Goal: Information Seeking & Learning: Learn about a topic

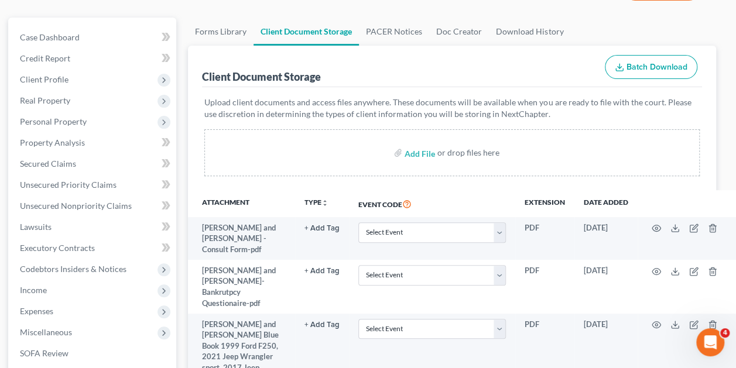
scroll to position [0, 7]
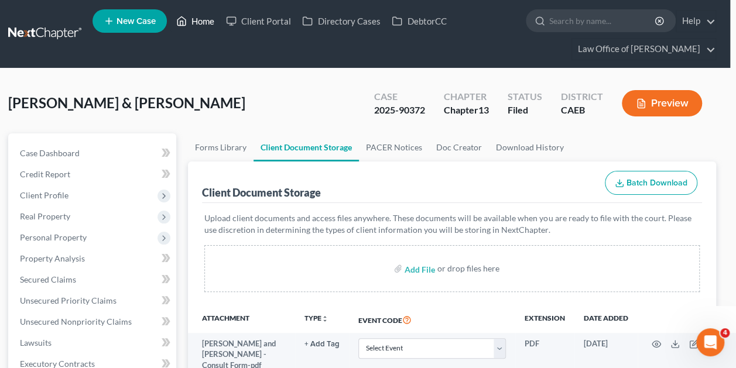
click at [197, 16] on link "Home" at bounding box center [195, 21] width 50 height 21
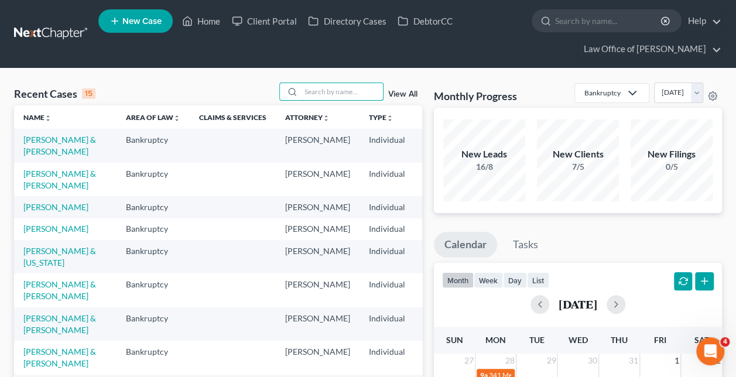
drag, startPoint x: 217, startPoint y: 89, endPoint x: 345, endPoint y: 93, distance: 128.9
click at [345, 93] on div "Recent Cases 15 View All" at bounding box center [218, 94] width 408 height 23
click at [345, 93] on input "search" at bounding box center [342, 91] width 82 height 17
paste input "[PERSON_NAME] and [PERSON_NAME] -"
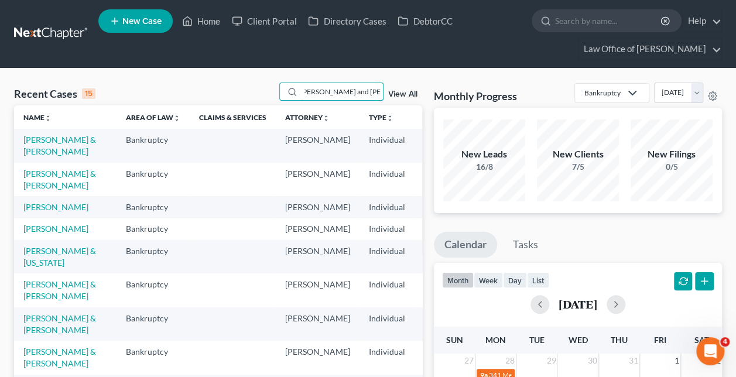
type input "[PERSON_NAME] and [PERSON_NAME]"
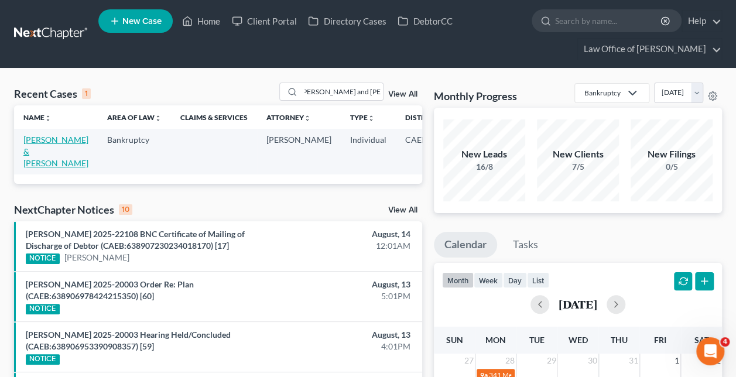
scroll to position [0, 0]
click at [35, 153] on link "[PERSON_NAME] & [PERSON_NAME]" at bounding box center [55, 151] width 65 height 33
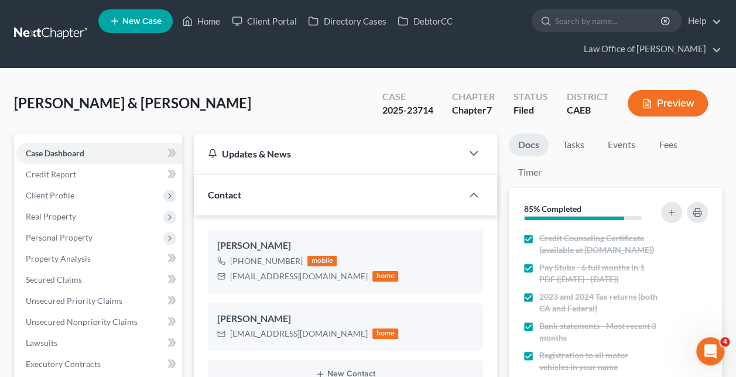
scroll to position [2154, 0]
click at [204, 16] on link "Home" at bounding box center [201, 21] width 50 height 21
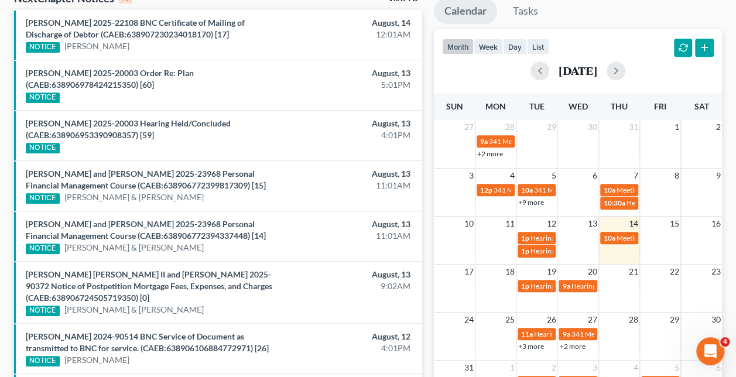
scroll to position [233, 0]
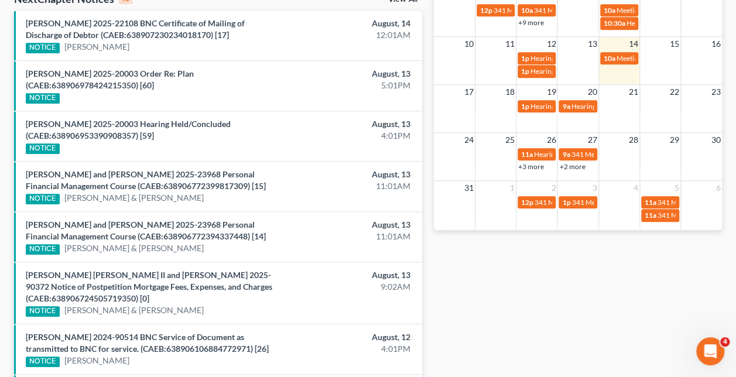
click at [640, 68] on div "month week day list [DATE] Sun Mon Tue Wed Thu Fri Sat 27 28 29 30 31 1 2 9a 34…" at bounding box center [578, 40] width 288 height 381
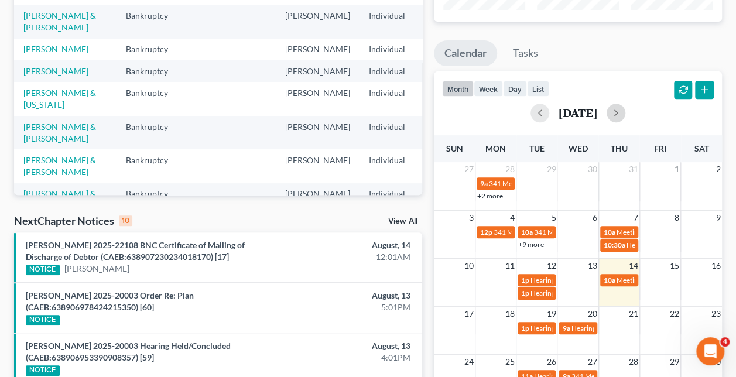
scroll to position [162, 0]
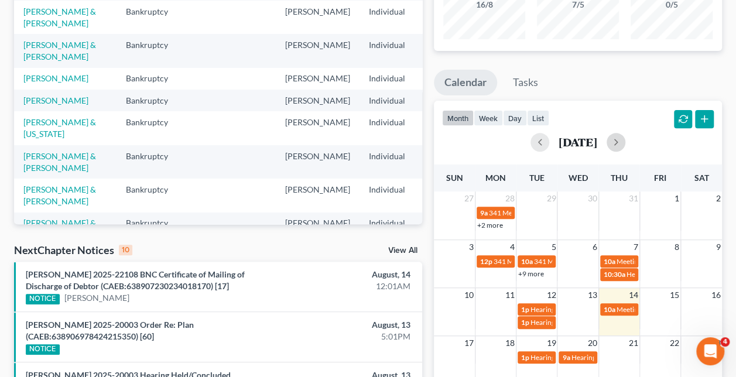
click at [625, 139] on button "button" at bounding box center [616, 142] width 19 height 19
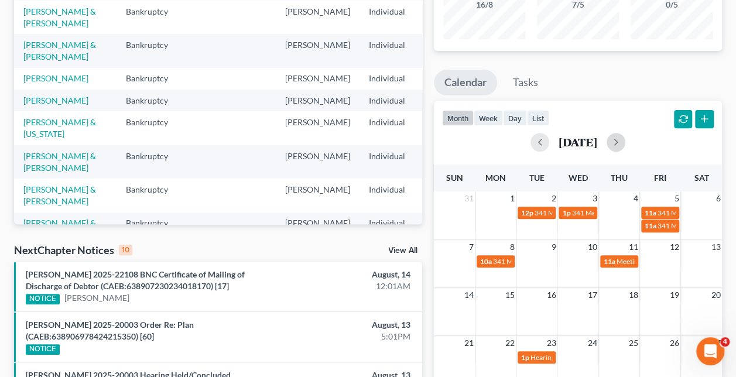
click at [537, 215] on span "341 Meeting for Cariss Milano & [PERSON_NAME]" at bounding box center [611, 212] width 154 height 9
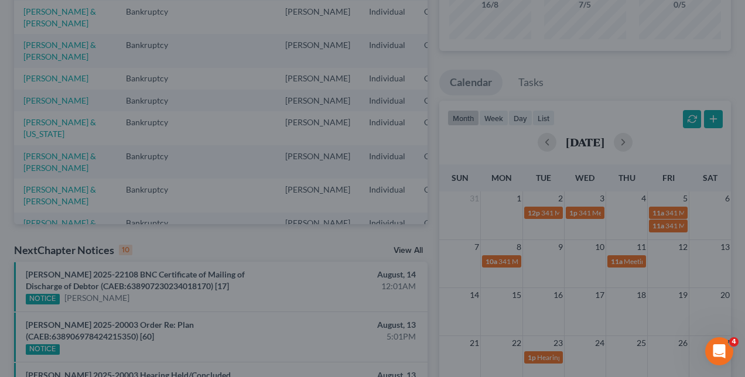
click at [614, 184] on div "Edit Event × Event Title * 341 Meeting for Cariss Milano & [PERSON_NAME] Date […" at bounding box center [372, 188] width 745 height 377
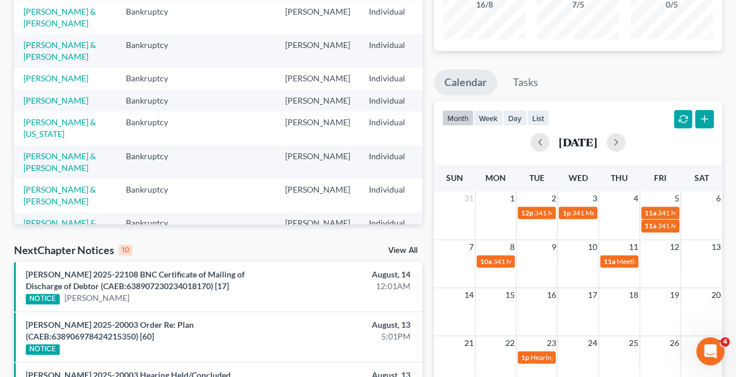
click at [587, 212] on span "341 Meeting for [PERSON_NAME][GEOGRAPHIC_DATA]" at bounding box center [659, 212] width 176 height 9
select select "Days"
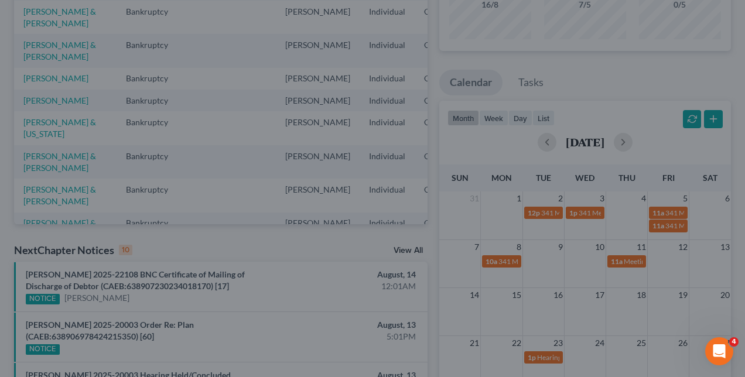
click at [644, 212] on div "Edit Event × Event Title * 341 Meeting for [PERSON_NAME]-[GEOGRAPHIC_DATA] Date…" at bounding box center [372, 188] width 745 height 377
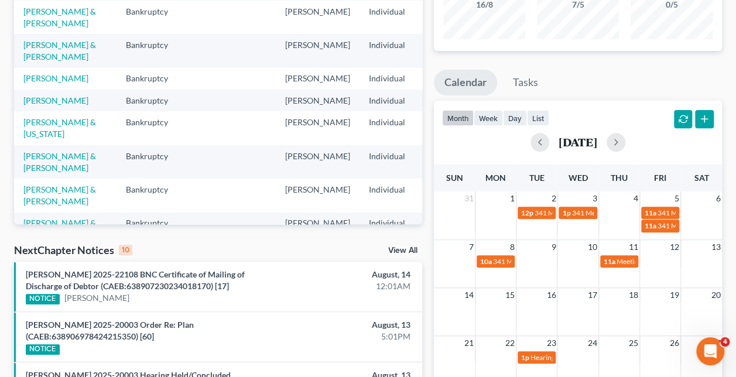
click at [669, 212] on span "341 Meeting for [PERSON_NAME] and [PERSON_NAME]" at bounding box center [744, 212] width 174 height 9
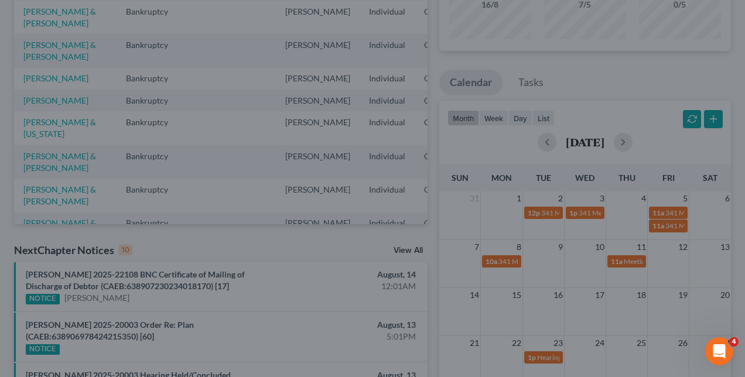
click at [688, 244] on div "Edit Event × Event Title * 341 Meeting for [PERSON_NAME] and [PERSON_NAME] Date…" at bounding box center [372, 188] width 745 height 377
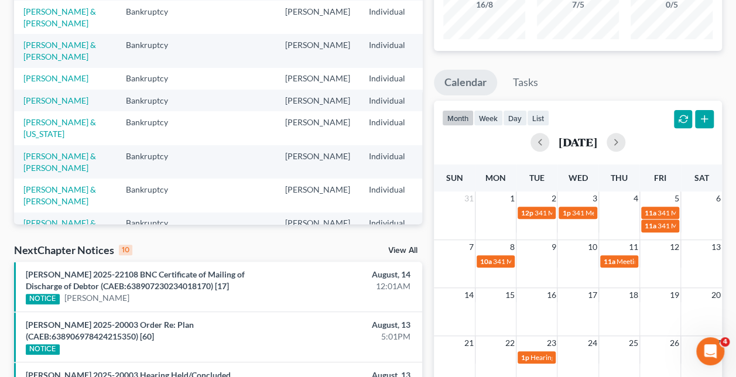
click at [677, 229] on link "11a 341 Meeting for [PERSON_NAME]" at bounding box center [660, 226] width 38 height 12
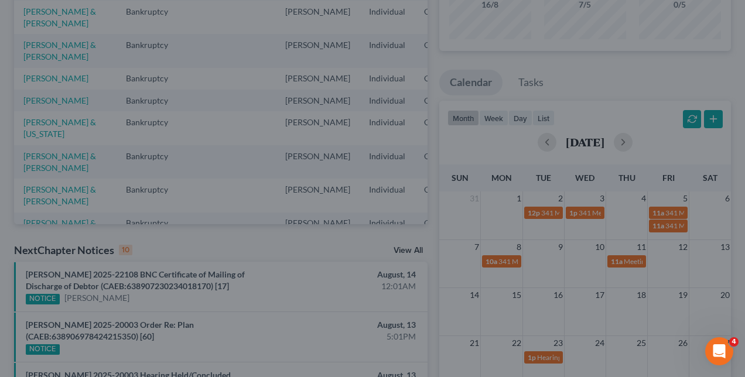
click at [655, 223] on div "Edit Event × Event Title * 341 Meeting for [PERSON_NAME] Date [DATE] close Date…" at bounding box center [372, 188] width 745 height 377
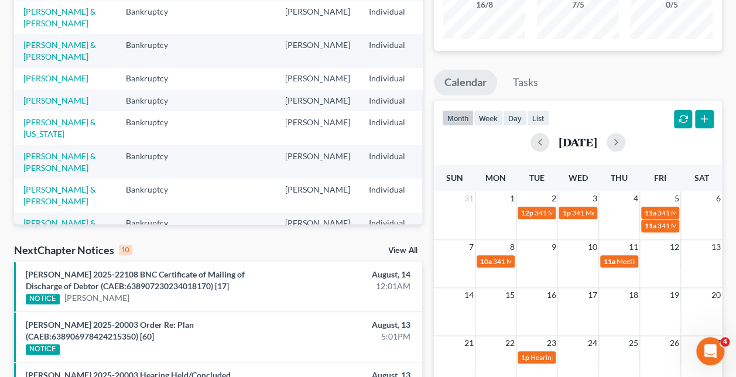
click at [501, 258] on span "341 Meeting for [PERSON_NAME]" at bounding box center [545, 261] width 105 height 9
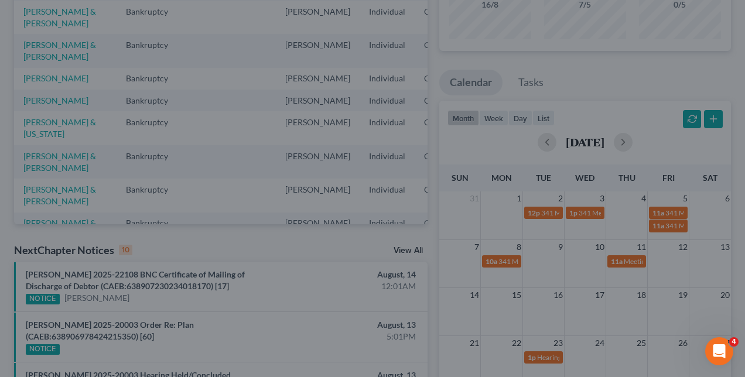
click at [601, 246] on div "Edit Event × Event Title * 341 Meeting for [PERSON_NAME] Date [DATE] close Date…" at bounding box center [372, 188] width 745 height 377
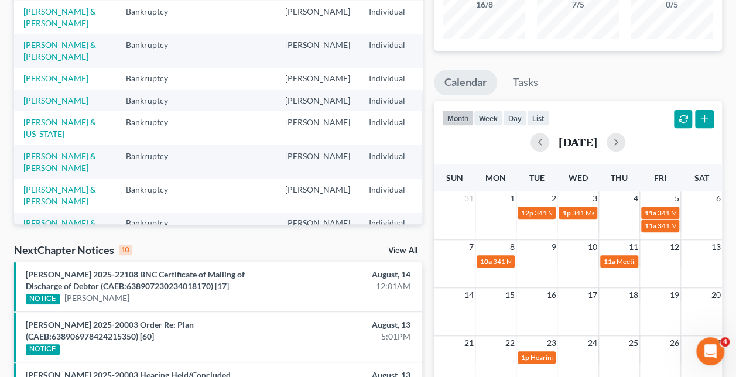
click at [615, 260] on div "11a Meeting of Creditors for [PERSON_NAME] & [PERSON_NAME]" at bounding box center [619, 261] width 31 height 9
select select "Days"
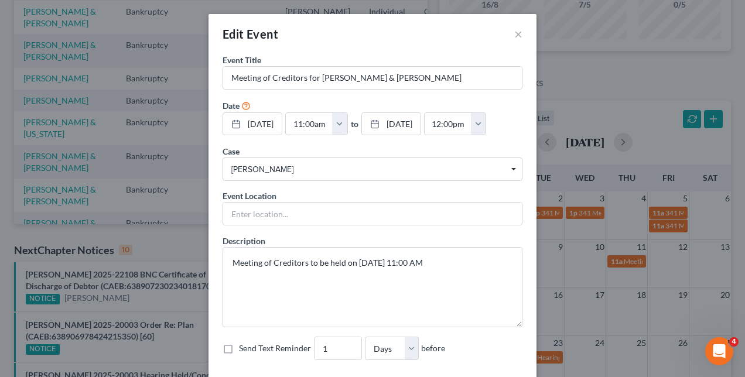
click at [650, 224] on div "Edit Event × Event Title * Meeting of Creditors for [PERSON_NAME] & [PERSON_NAM…" at bounding box center [372, 188] width 745 height 377
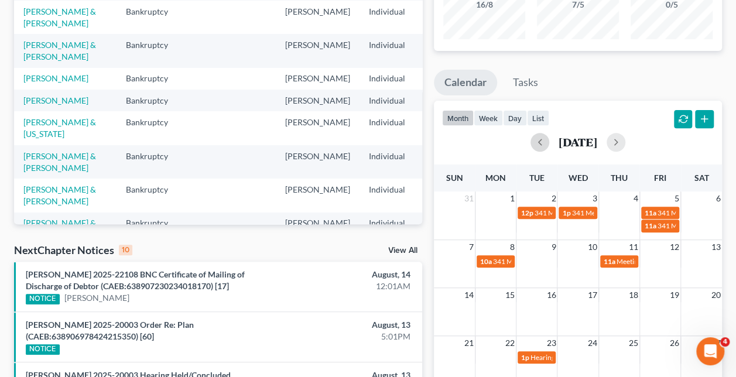
click at [530, 139] on button "button" at bounding box center [539, 142] width 19 height 19
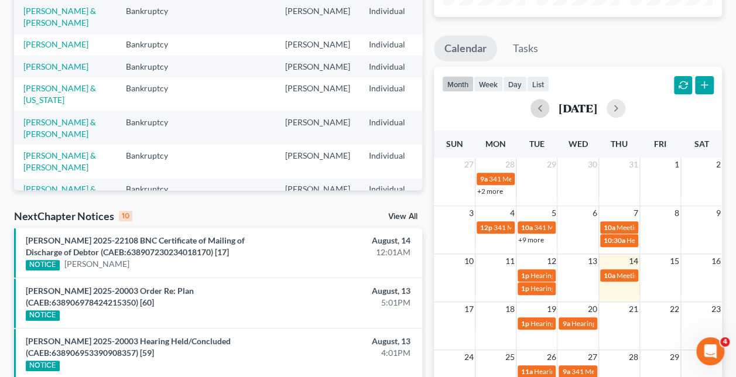
scroll to position [234, 0]
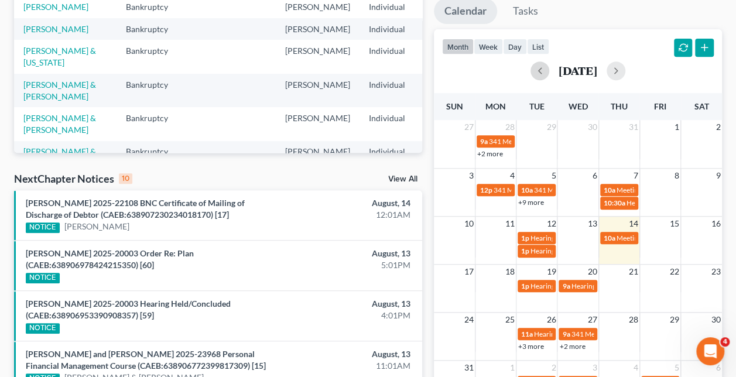
click at [574, 287] on span "Hearing for [PERSON_NAME] & [PERSON_NAME]" at bounding box center [647, 286] width 153 height 9
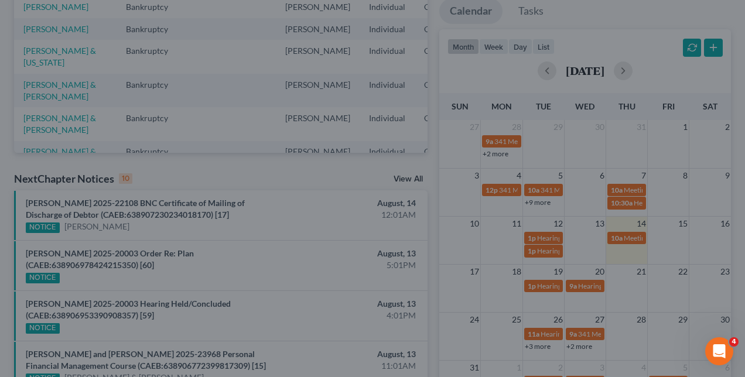
click at [649, 287] on div "Edit Event × Event Title * Hearing for [PERSON_NAME] & [PERSON_NAME] Date [DATE…" at bounding box center [372, 188] width 745 height 377
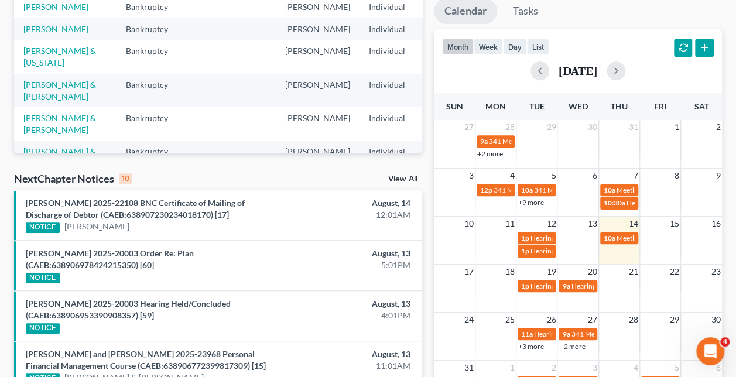
click at [535, 343] on link "+3 more" at bounding box center [531, 346] width 26 height 9
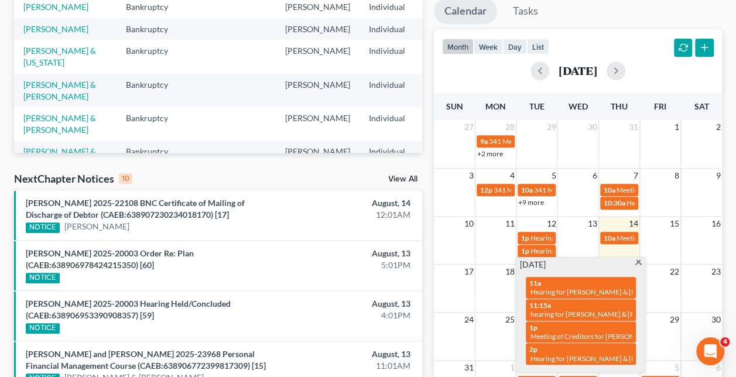
scroll to position [269, 0]
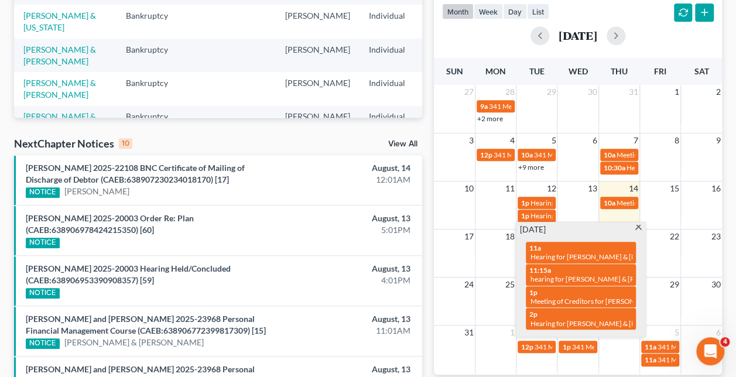
click at [639, 228] on span at bounding box center [638, 229] width 9 height 8
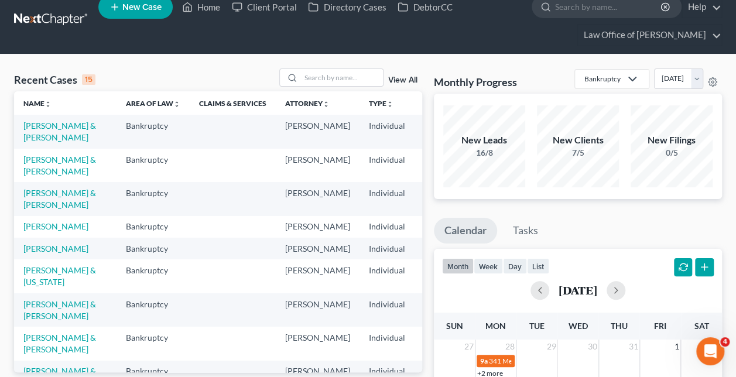
scroll to position [0, 0]
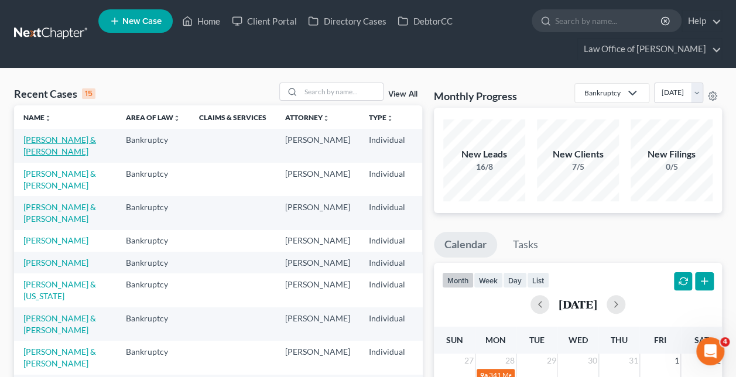
click at [41, 147] on link "[PERSON_NAME] & [PERSON_NAME]" at bounding box center [59, 146] width 73 height 22
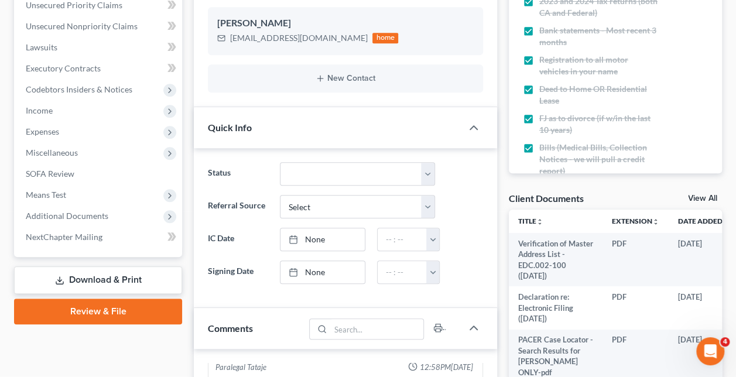
scroll to position [297, 0]
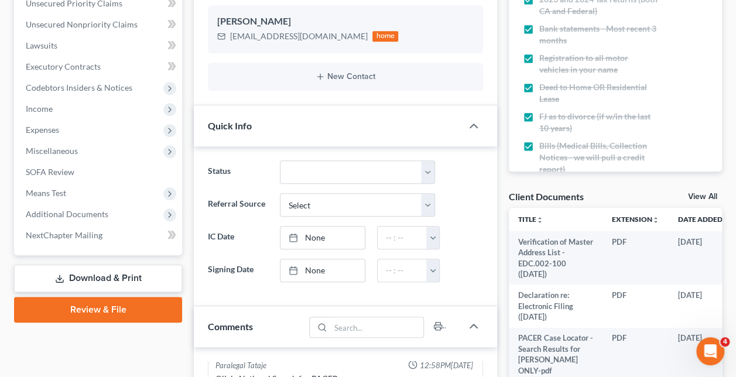
click at [88, 214] on span "Additional Documents" at bounding box center [67, 214] width 83 height 10
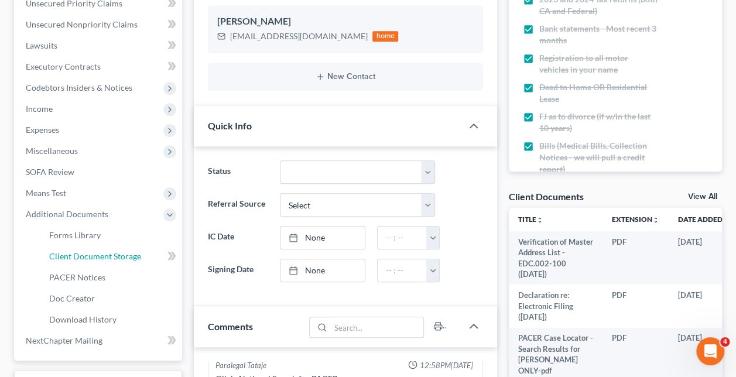
click at [115, 253] on span "Client Document Storage" at bounding box center [95, 256] width 92 height 10
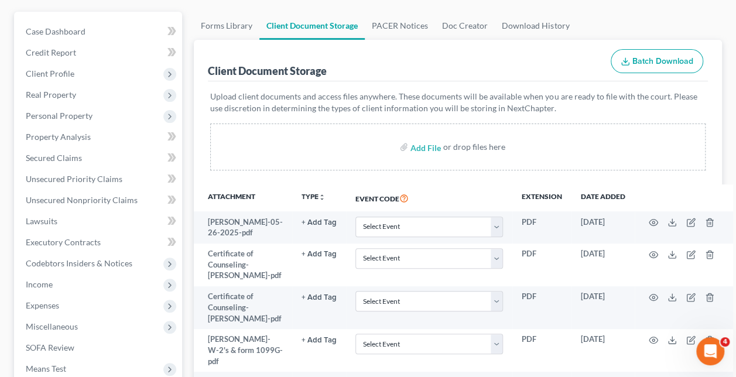
scroll to position [123, 0]
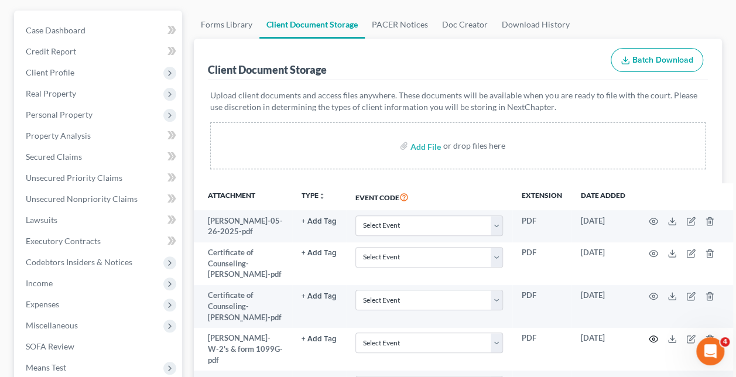
click at [649, 340] on icon "button" at bounding box center [653, 339] width 9 height 6
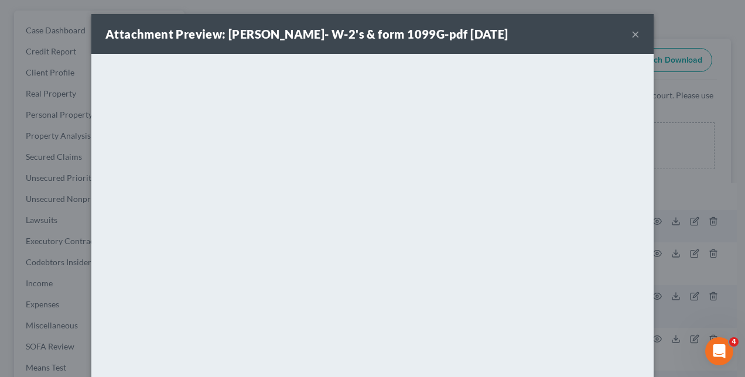
click at [704, 172] on div "Attachment Preview: [PERSON_NAME]- W-2's & form 1099G-pdf [DATE] × <object ng-a…" at bounding box center [372, 188] width 745 height 377
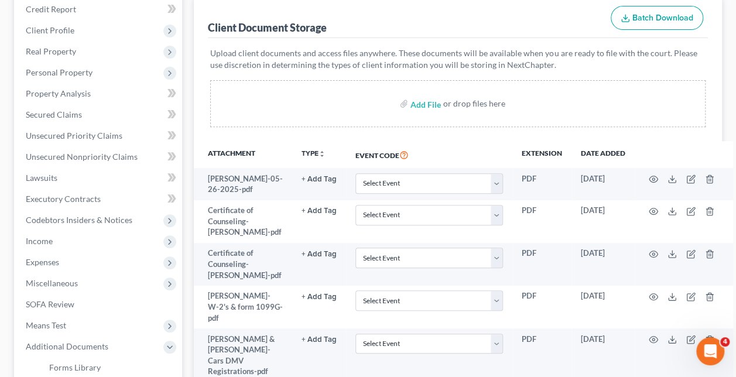
scroll to position [178, 0]
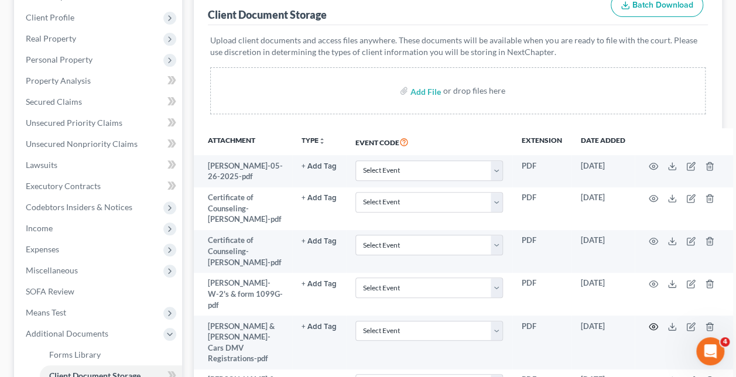
click at [649, 324] on icon "button" at bounding box center [653, 326] width 9 height 9
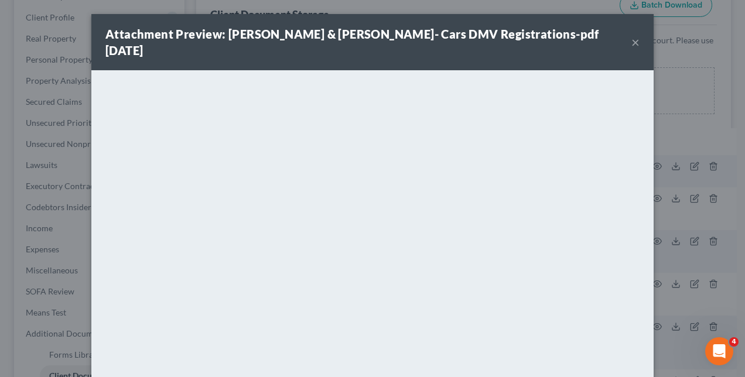
click at [686, 117] on div "Attachment Preview: [PERSON_NAME] & [PERSON_NAME]- Cars DMV Registrations-pdf […" at bounding box center [372, 188] width 745 height 377
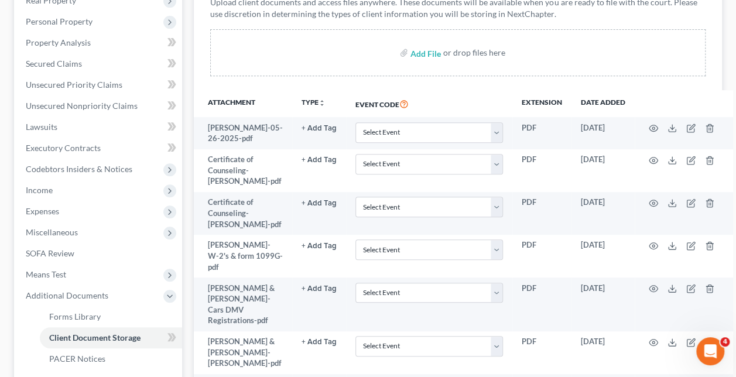
scroll to position [217, 0]
click at [649, 337] on icon "button" at bounding box center [653, 341] width 9 height 9
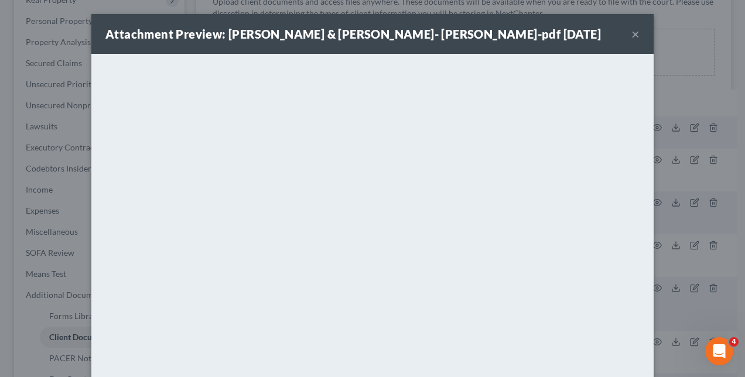
click at [283, 44] on div "Attachment Preview: [PERSON_NAME] & [PERSON_NAME]- [PERSON_NAME]-pdf [DATE] ×" at bounding box center [372, 34] width 562 height 40
click at [677, 229] on div "Attachment Preview: [PERSON_NAME] & [PERSON_NAME]- [PERSON_NAME]-pdf [DATE] × <…" at bounding box center [372, 188] width 745 height 377
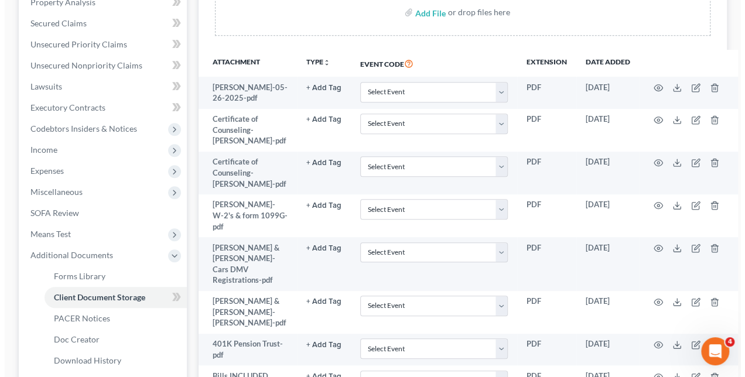
scroll to position [260, 0]
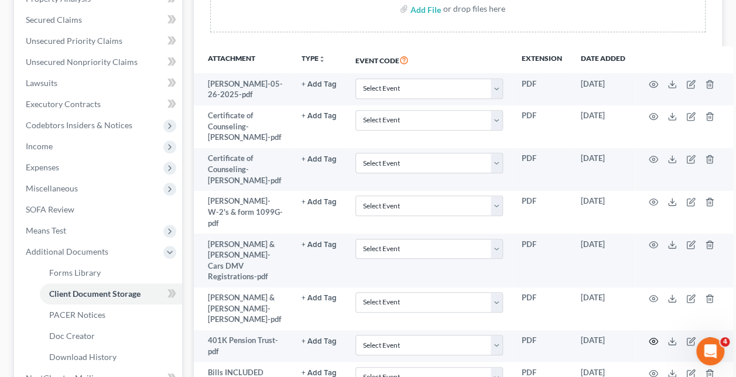
click at [649, 337] on icon "button" at bounding box center [653, 341] width 9 height 9
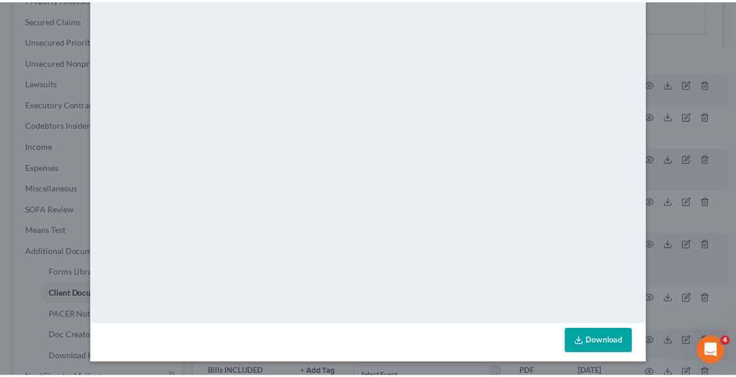
scroll to position [0, 0]
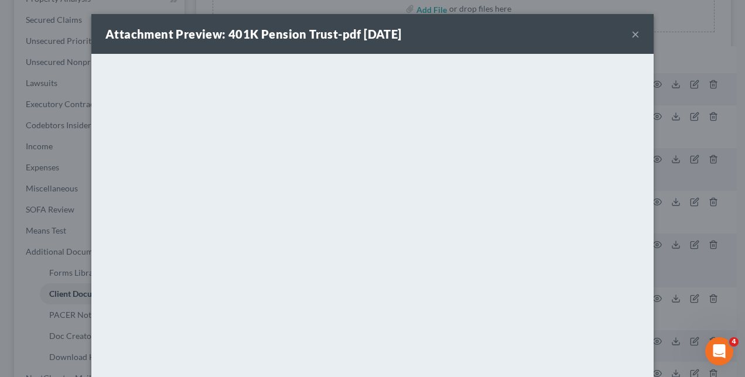
click at [675, 205] on div "Attachment Preview: 401K Pension Trust-pdf [DATE] × <object ng-attr-data='[URL]…" at bounding box center [372, 188] width 745 height 377
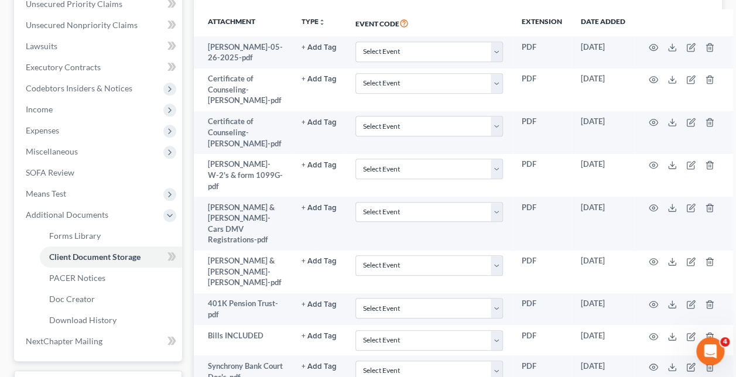
scroll to position [297, 0]
click at [649, 333] on icon "button" at bounding box center [653, 336] width 9 height 6
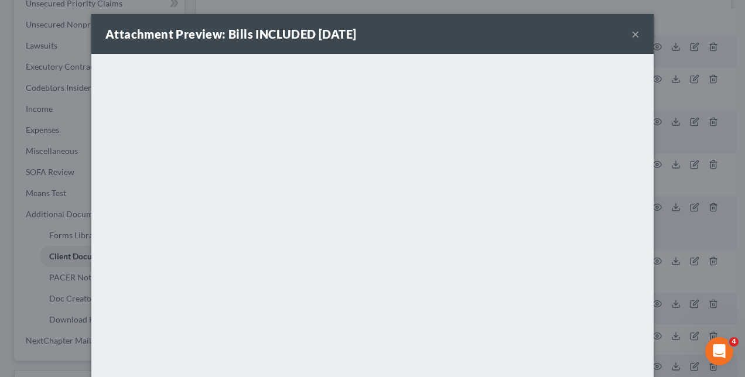
click at [665, 210] on div "Attachment Preview: Bills INCLUDED [DATE] × <object ng-attr-data='[URL][DOMAIN_…" at bounding box center [372, 188] width 745 height 377
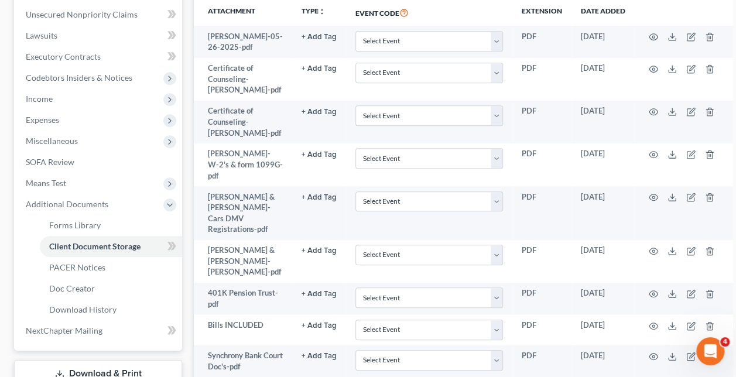
scroll to position [310, 0]
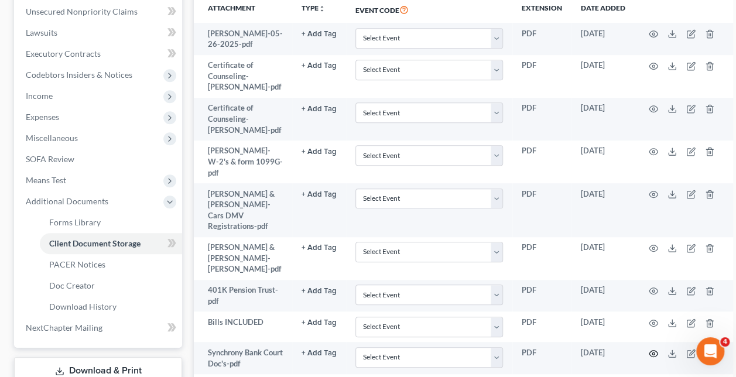
click at [652, 352] on circle "button" at bounding box center [653, 353] width 2 height 2
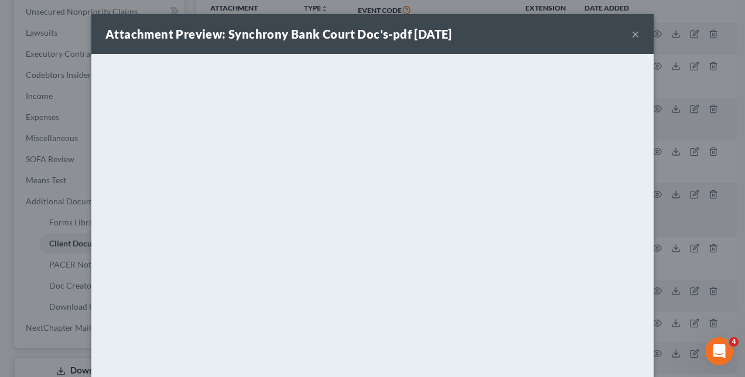
click at [694, 227] on div "Attachment Preview: Synchrony Bank Court Doc's-pdf [DATE] × <object ng-attr-dat…" at bounding box center [372, 188] width 745 height 377
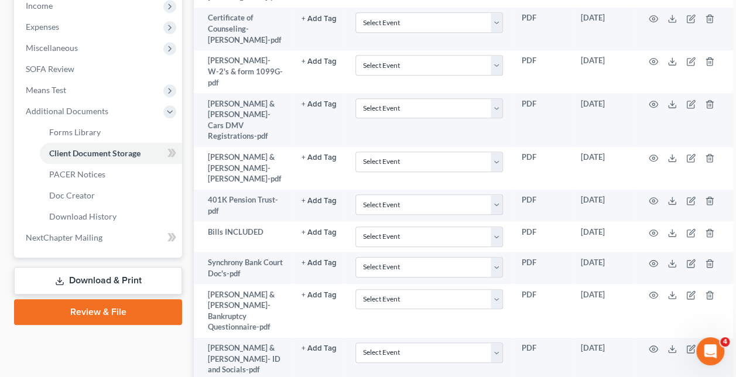
scroll to position [404, 0]
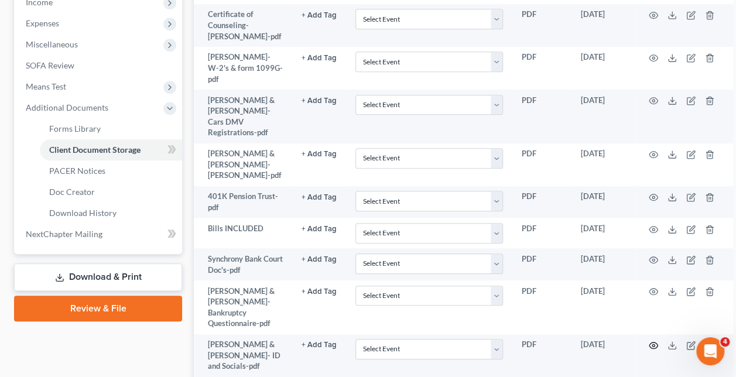
click at [649, 342] on icon "button" at bounding box center [653, 345] width 9 height 9
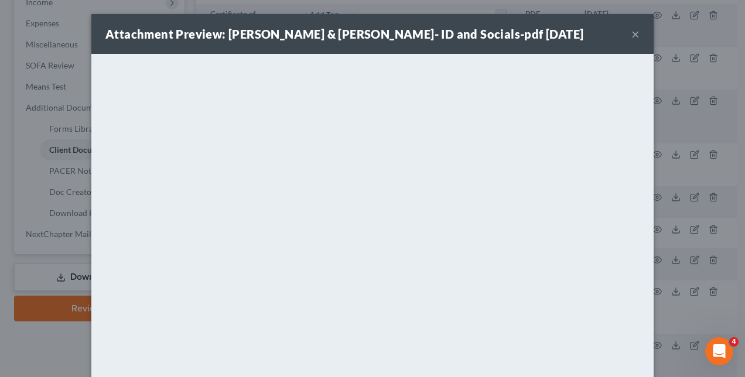
click at [658, 253] on div "Attachment Preview: [PERSON_NAME] & [PERSON_NAME]- ID and Socials-pdf [DATE] × …" at bounding box center [372, 188] width 745 height 377
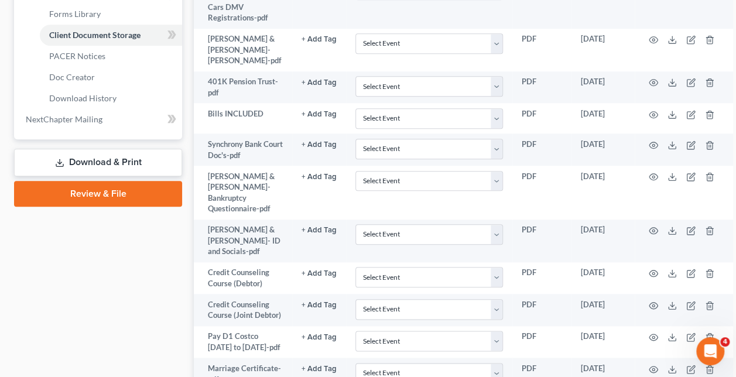
scroll to position [520, 0]
click at [649, 341] on icon "button" at bounding box center [653, 335] width 9 height 9
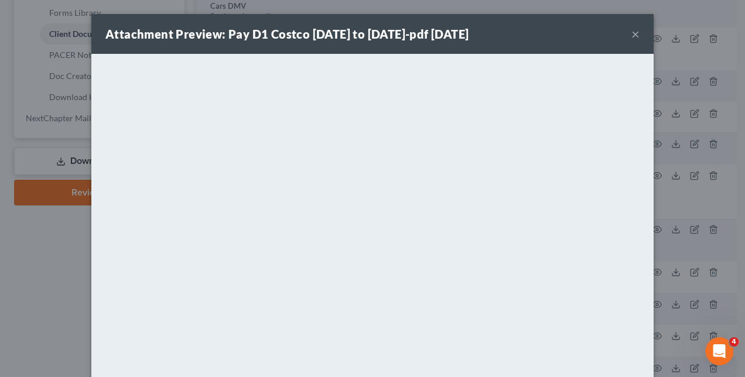
click at [631, 33] on button "×" at bounding box center [635, 34] width 8 height 14
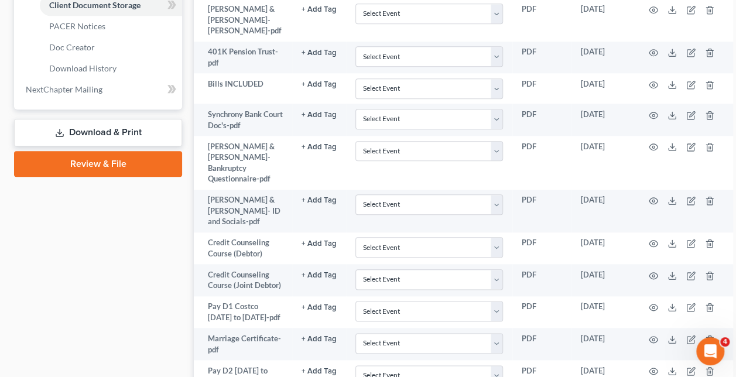
scroll to position [544, 0]
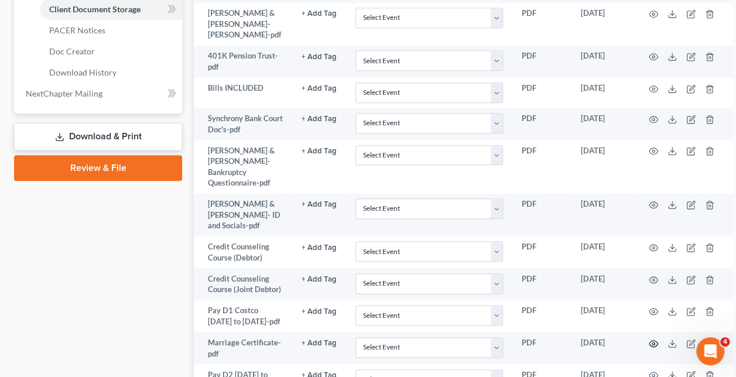
click at [652, 345] on circle "button" at bounding box center [653, 343] width 2 height 2
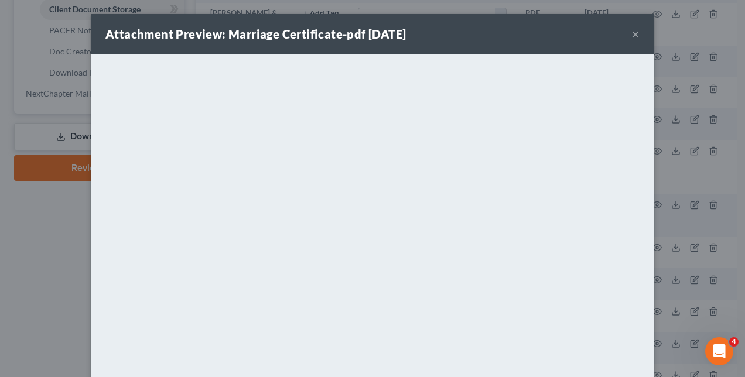
click at [679, 156] on div "Attachment Preview: Marriage Certificate-pdf [DATE] × <object ng-attr-data='[UR…" at bounding box center [372, 188] width 745 height 377
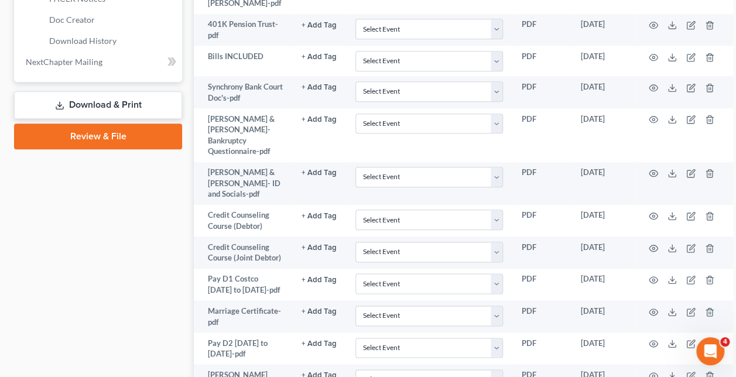
scroll to position [577, 0]
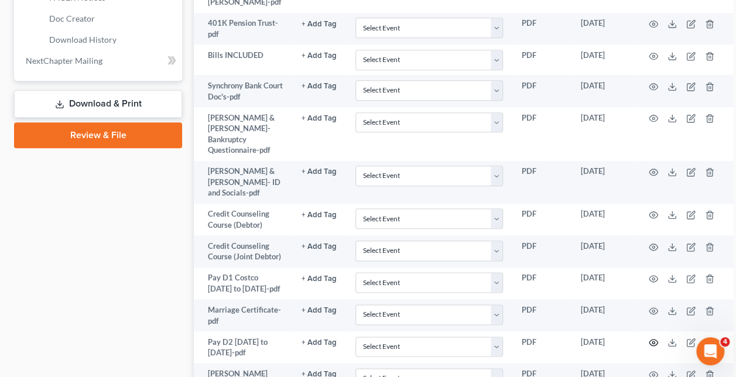
click at [649, 347] on icon "button" at bounding box center [653, 342] width 9 height 9
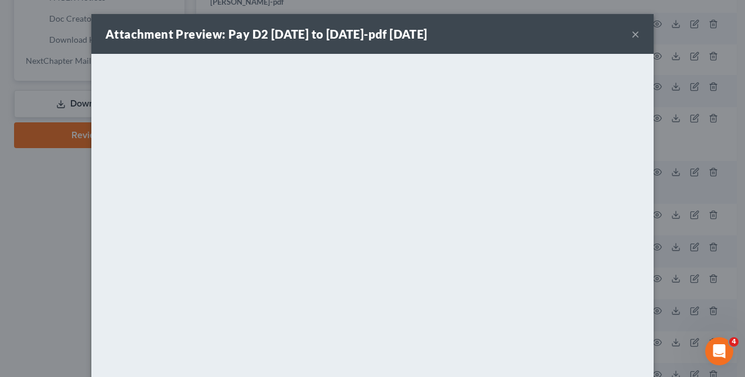
click at [722, 246] on div "Attachment Preview: Pay D2 [DATE] to [DATE]-pdf [DATE] × <object ng-attr-data='…" at bounding box center [372, 188] width 745 height 377
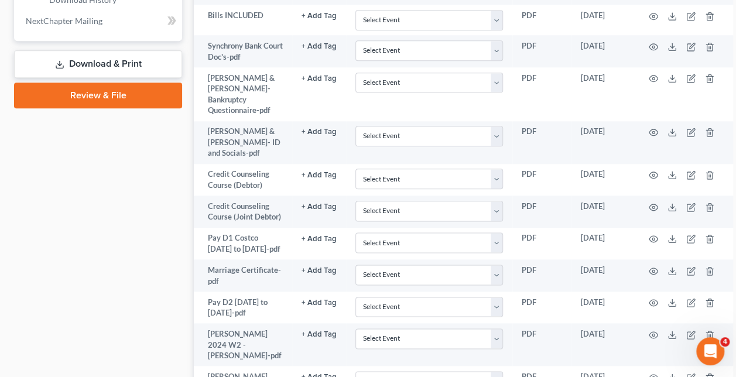
scroll to position [618, 0]
click at [649, 339] on icon "button" at bounding box center [653, 334] width 9 height 9
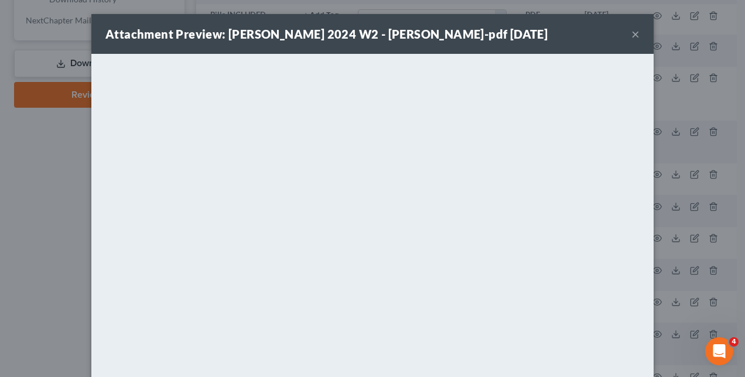
click at [664, 320] on div "Attachment Preview: [PERSON_NAME] 2024 W2 - [PERSON_NAME]-pdf [DATE] × <object …" at bounding box center [372, 188] width 745 height 377
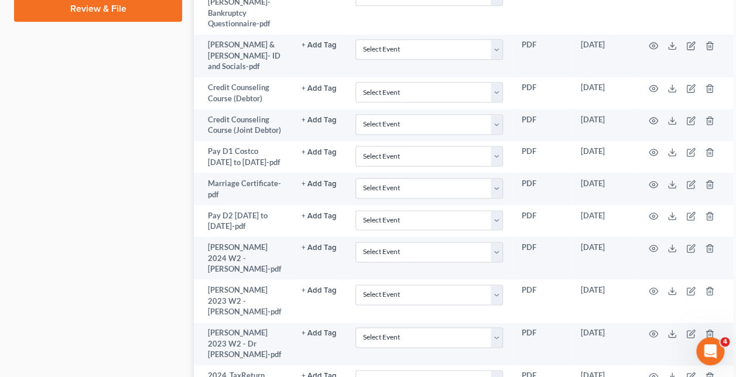
scroll to position [705, 0]
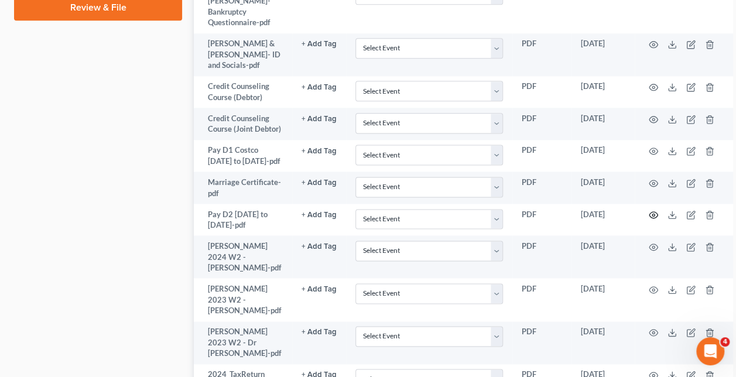
click at [652, 216] on circle "button" at bounding box center [653, 215] width 2 height 2
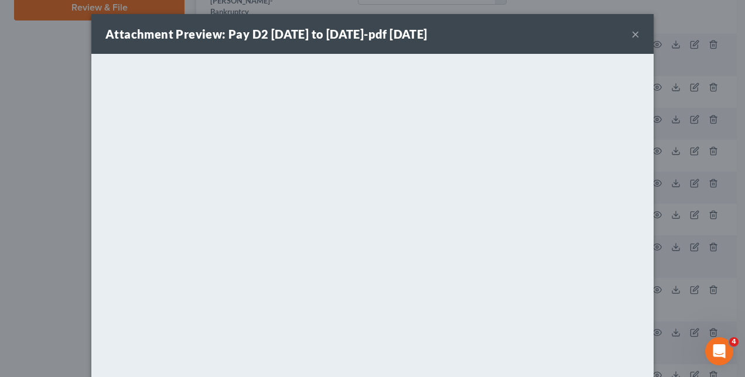
click at [700, 239] on div "Attachment Preview: Pay D2 [DATE] to [DATE]-pdf [DATE] × <object ng-attr-data='…" at bounding box center [372, 188] width 745 height 377
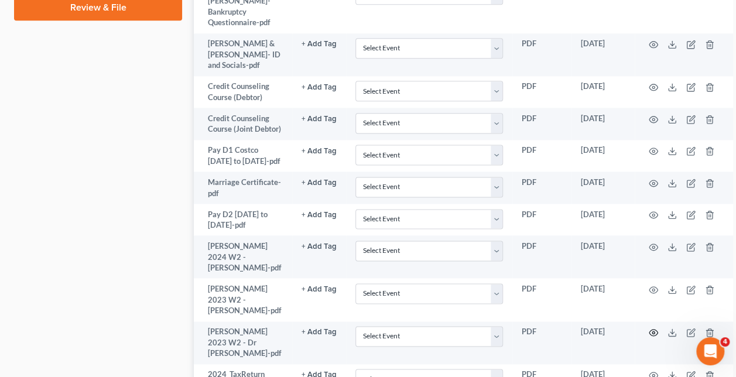
click at [649, 337] on icon "button" at bounding box center [653, 332] width 9 height 9
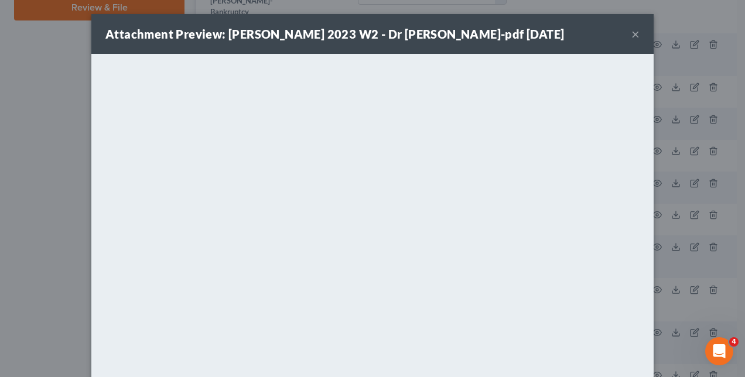
click at [679, 310] on div "Attachment Preview: [PERSON_NAME] 2023 W2 - Dr [PERSON_NAME]-pdf [DATE] × <obje…" at bounding box center [372, 188] width 745 height 377
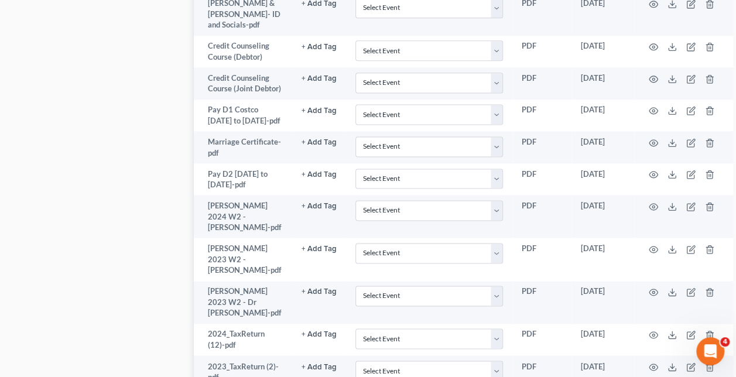
scroll to position [745, 0]
click at [649, 340] on icon "button" at bounding box center [653, 335] width 9 height 9
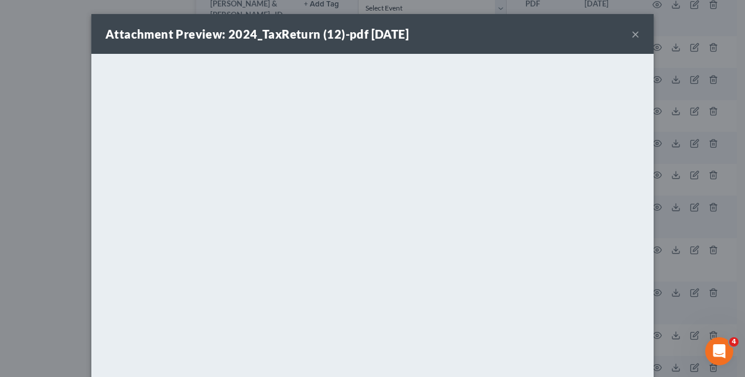
click at [674, 203] on div "Attachment Preview: 2024_TaxReturn (12)-pdf [DATE] × <object ng-attr-data='[URL…" at bounding box center [372, 188] width 745 height 377
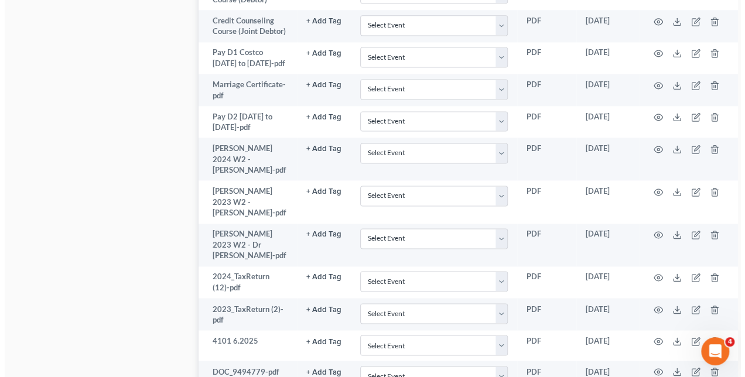
scroll to position [808, 0]
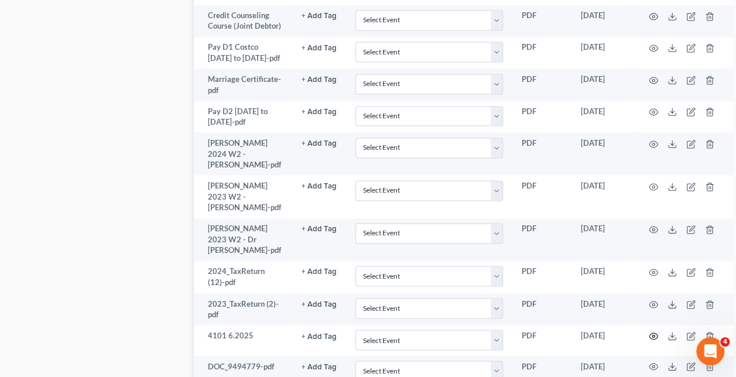
click at [649, 341] on icon "button" at bounding box center [653, 335] width 9 height 9
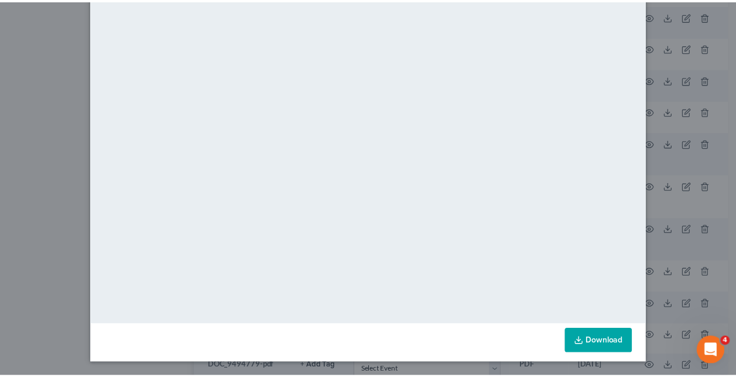
scroll to position [0, 0]
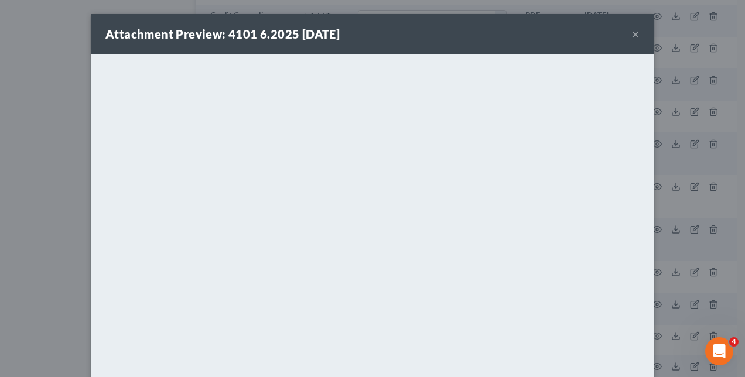
click at [631, 36] on button "×" at bounding box center [635, 34] width 8 height 14
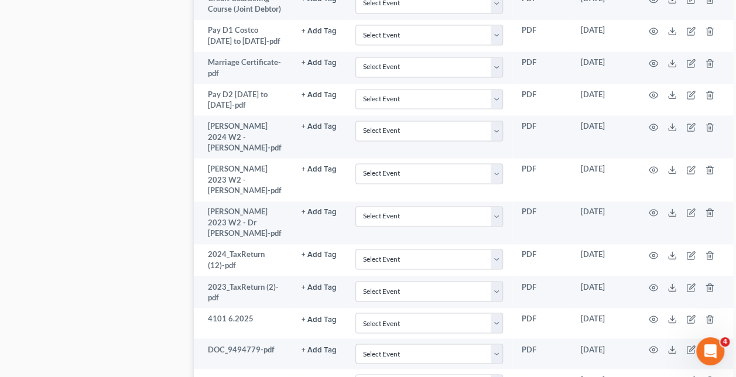
scroll to position [836, 0]
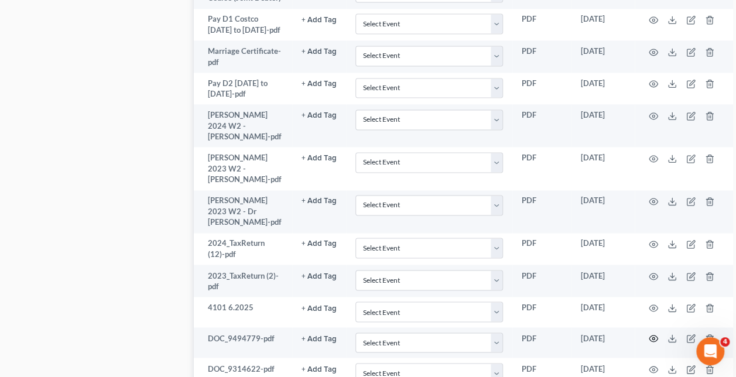
click at [649, 342] on icon "button" at bounding box center [653, 338] width 9 height 6
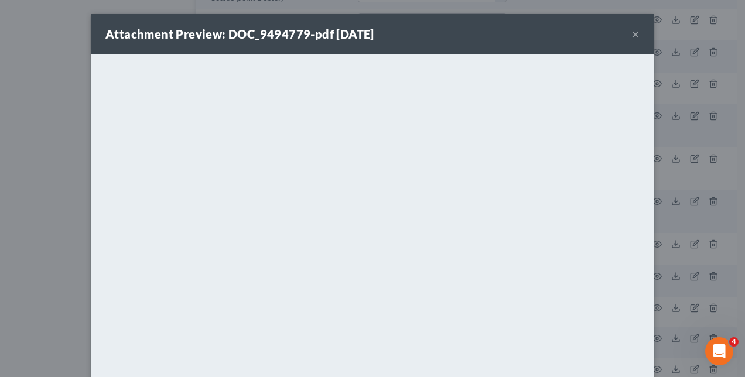
click at [675, 183] on div "Attachment Preview: DOC_9494779-pdf [DATE] × <object ng-attr-data='[URL][DOMAIN…" at bounding box center [372, 188] width 745 height 377
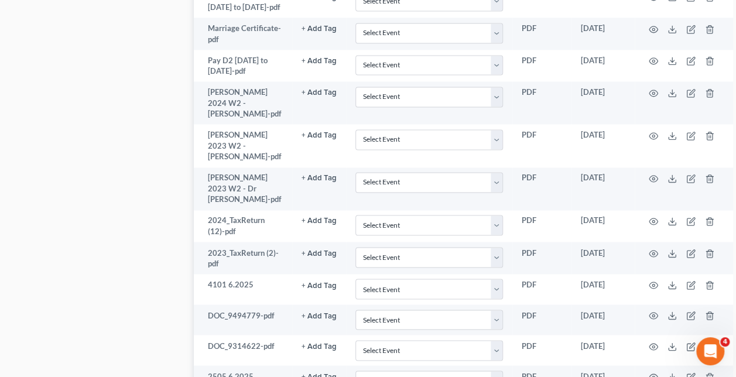
scroll to position [859, 0]
click at [649, 351] on icon "button" at bounding box center [653, 345] width 9 height 9
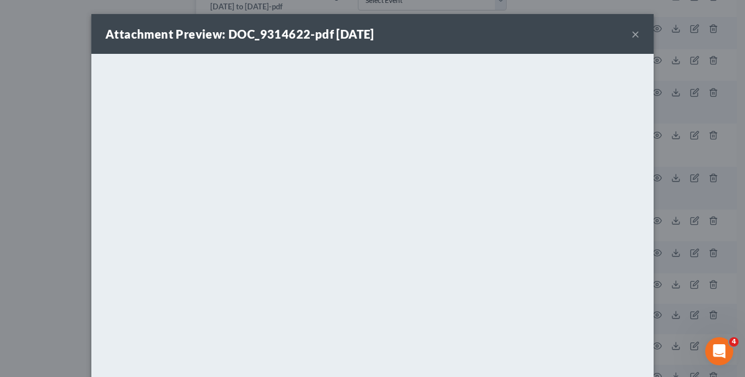
click at [686, 243] on div "Attachment Preview: DOC_9314622-pdf [DATE] × <object ng-attr-data='[URL][DOMAIN…" at bounding box center [372, 188] width 745 height 377
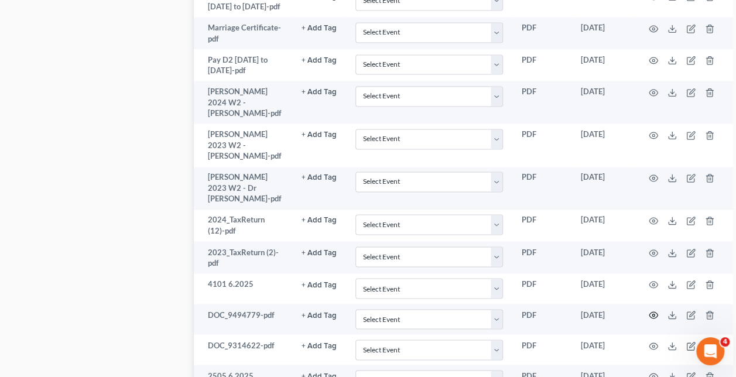
click at [649, 320] on icon "button" at bounding box center [653, 314] width 9 height 9
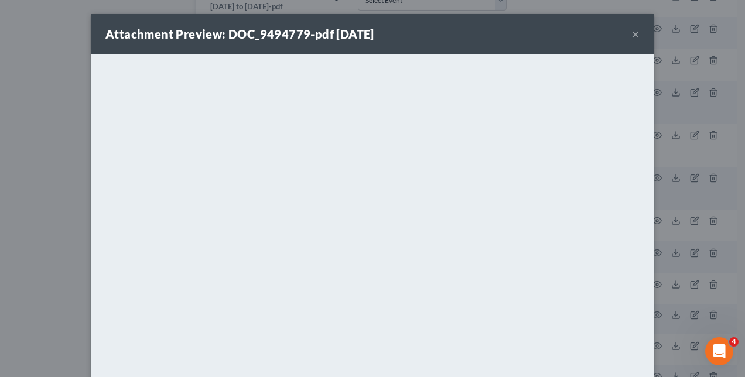
click at [681, 255] on div "Attachment Preview: DOC_9494779-pdf [DATE] × <object ng-attr-data='[URL][DOMAIN…" at bounding box center [372, 188] width 745 height 377
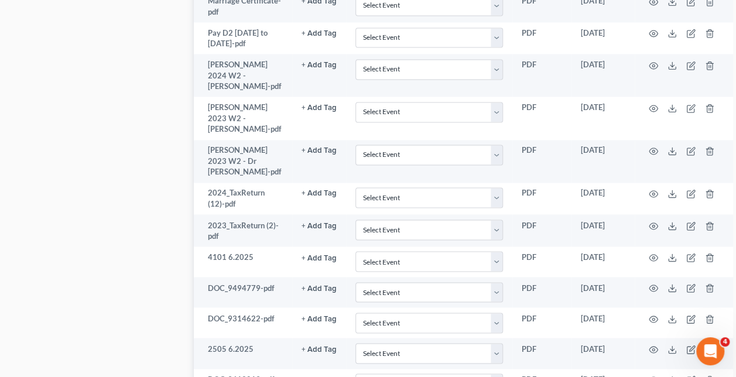
scroll to position [893, 0]
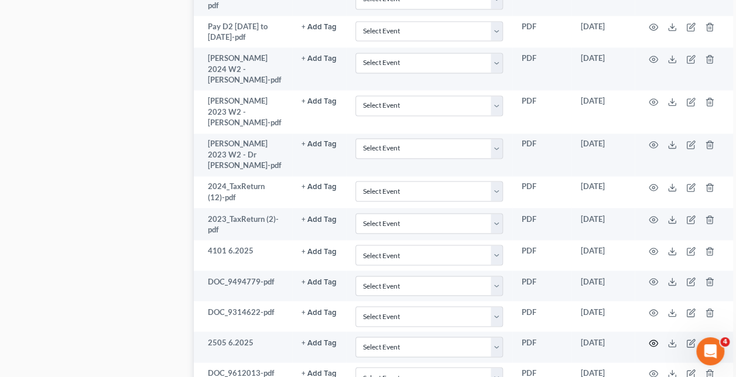
click at [649, 348] on icon "button" at bounding box center [653, 342] width 9 height 9
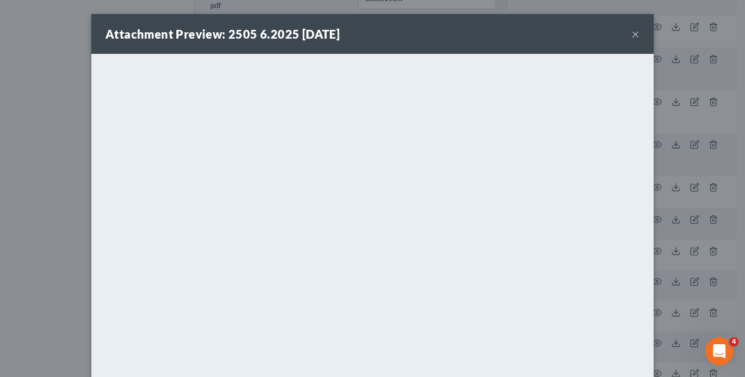
click at [680, 267] on div "Attachment Preview: 2505 6.2025 [DATE] × <object ng-attr-data='[URL][DOMAIN_NAM…" at bounding box center [372, 188] width 745 height 377
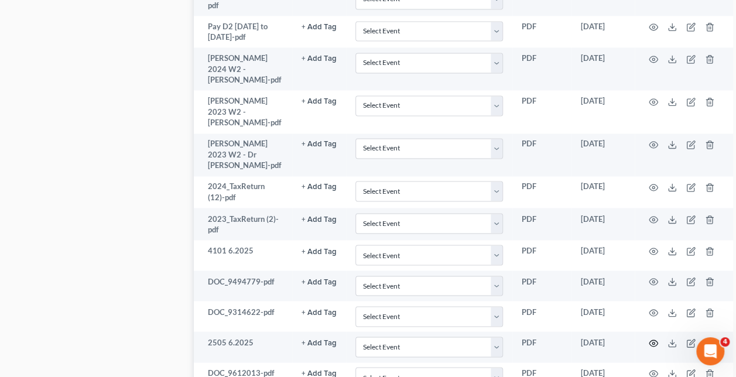
click at [652, 344] on circle "button" at bounding box center [653, 343] width 2 height 2
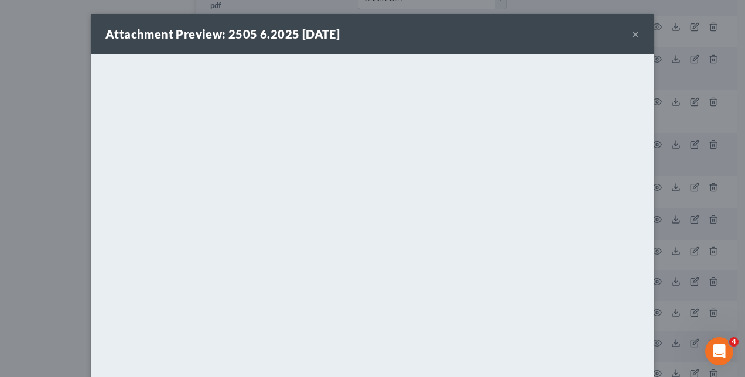
click at [688, 169] on div "Attachment Preview: 2505 6.2025 [DATE] × <object ng-attr-data='[URL][DOMAIN_NAM…" at bounding box center [372, 188] width 745 height 377
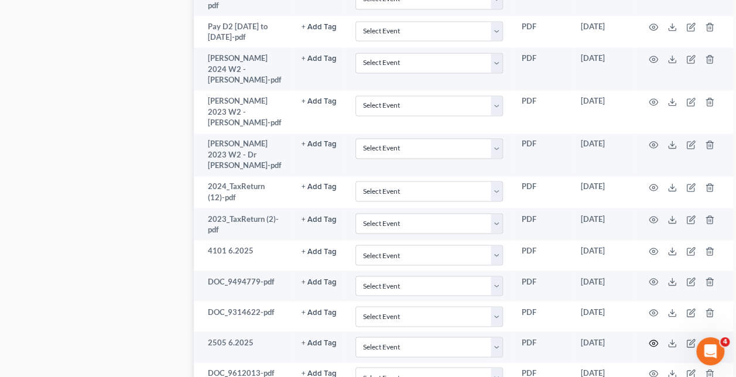
click at [652, 344] on circle "button" at bounding box center [653, 343] width 2 height 2
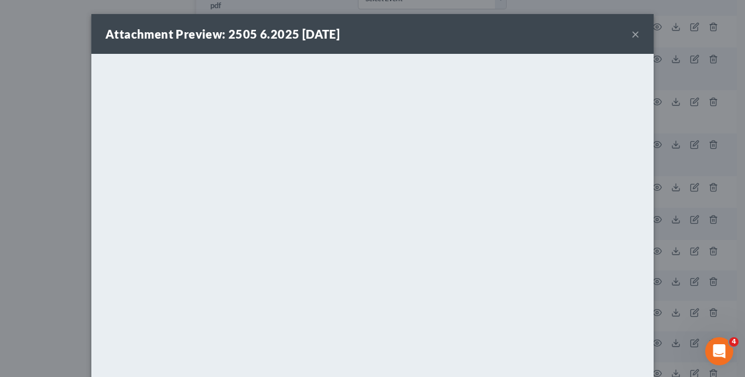
click at [676, 253] on div "Attachment Preview: 2505 6.2025 [DATE] × <object ng-attr-data='[URL][DOMAIN_NAM…" at bounding box center [372, 188] width 745 height 377
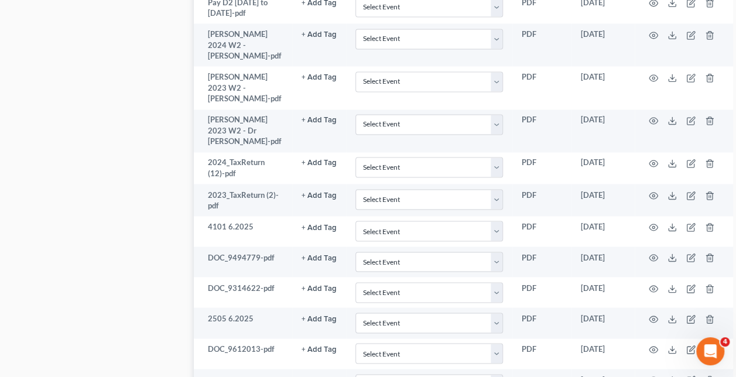
scroll to position [920, 0]
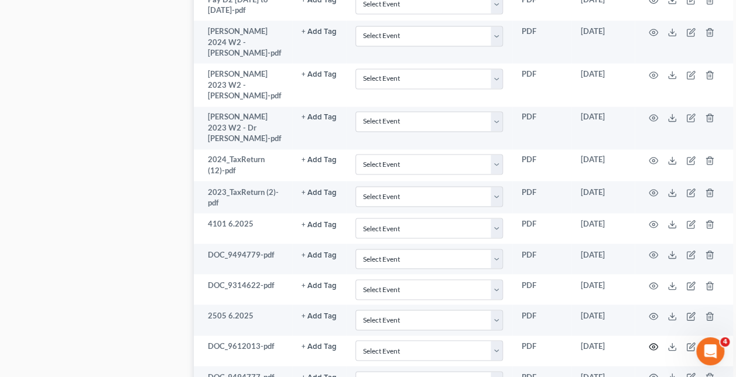
click at [649, 351] on icon "button" at bounding box center [653, 346] width 9 height 9
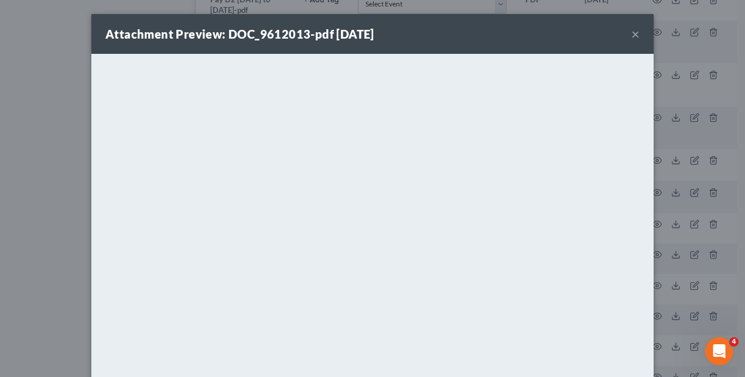
click at [683, 200] on div "Attachment Preview: DOC_9612013-pdf [DATE] × <object ng-attr-data='[URL][DOMAIN…" at bounding box center [372, 188] width 745 height 377
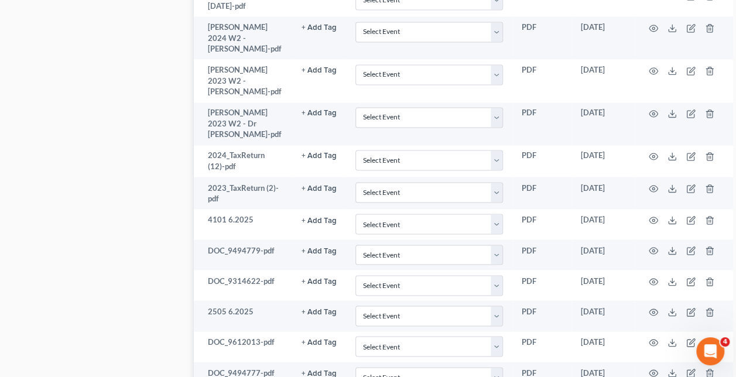
scroll to position [926, 0]
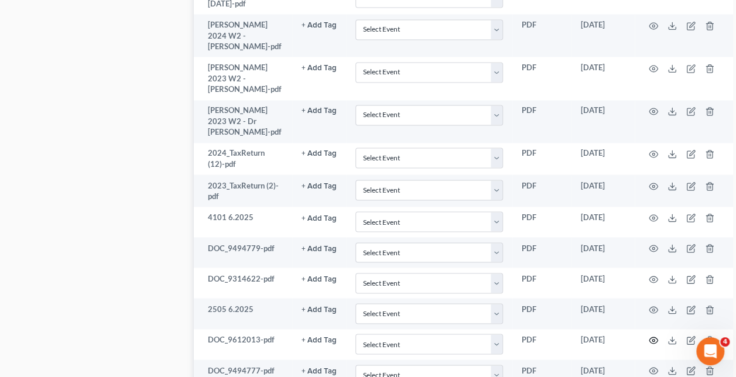
click at [649, 344] on icon "button" at bounding box center [653, 340] width 9 height 6
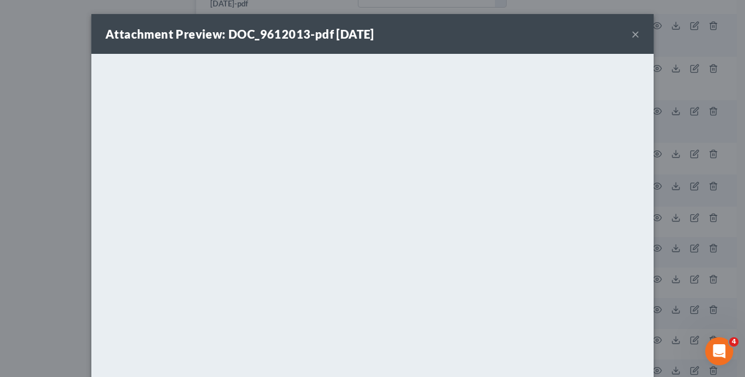
click at [698, 296] on div "Attachment Preview: DOC_9612013-pdf [DATE] × <object ng-attr-data='[URL][DOMAIN…" at bounding box center [372, 188] width 745 height 377
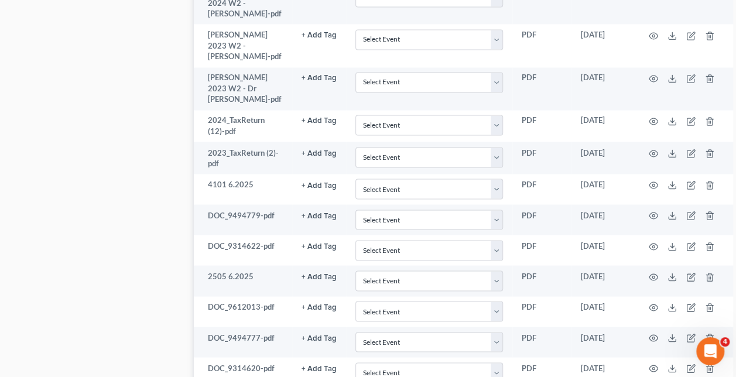
scroll to position [960, 0]
click at [652, 338] on circle "button" at bounding box center [653, 337] width 2 height 2
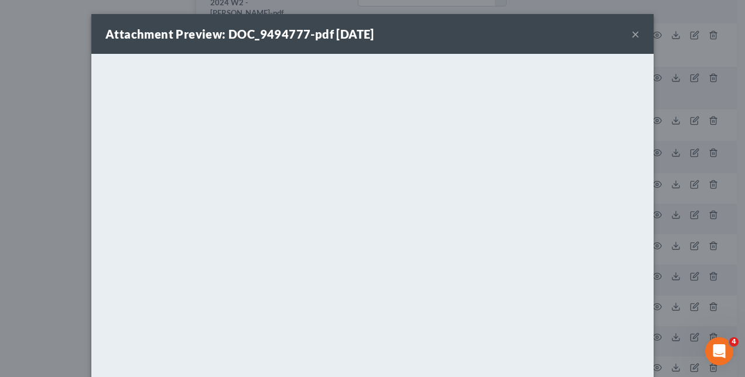
click at [666, 272] on div "Attachment Preview: DOC_9494777-pdf [DATE] × <object ng-attr-data='[URL][DOMAIN…" at bounding box center [372, 188] width 745 height 377
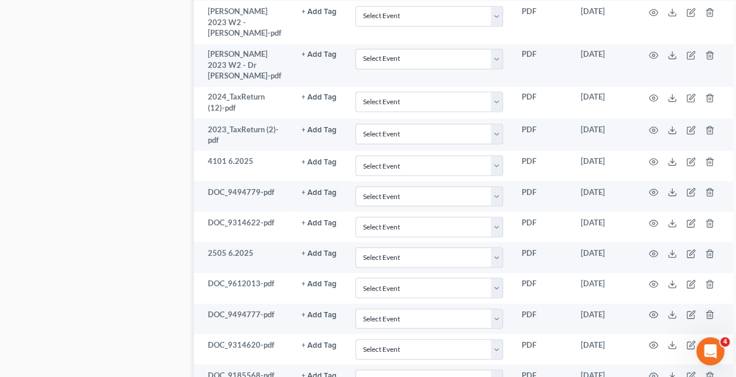
scroll to position [993, 0]
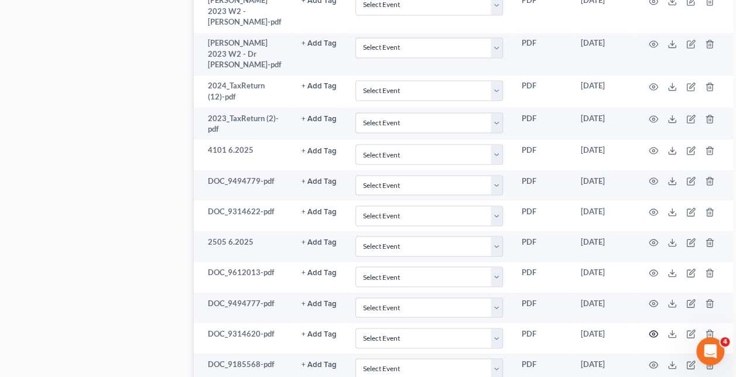
click at [649, 338] on icon "button" at bounding box center [653, 333] width 9 height 9
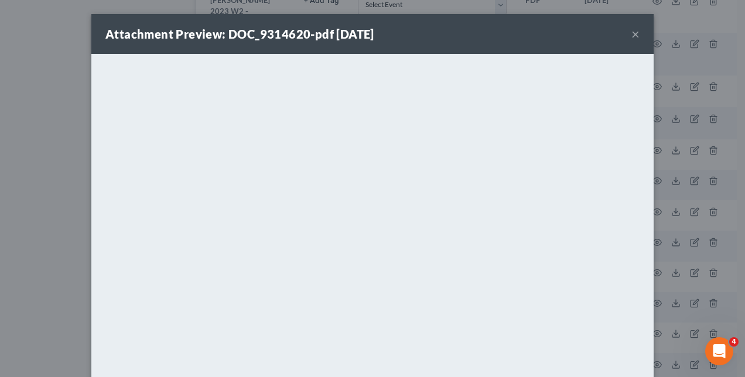
click at [673, 267] on div "Attachment Preview: DOC_9314620-pdf [DATE] × <object ng-attr-data='[URL][DOMAIN…" at bounding box center [372, 188] width 745 height 377
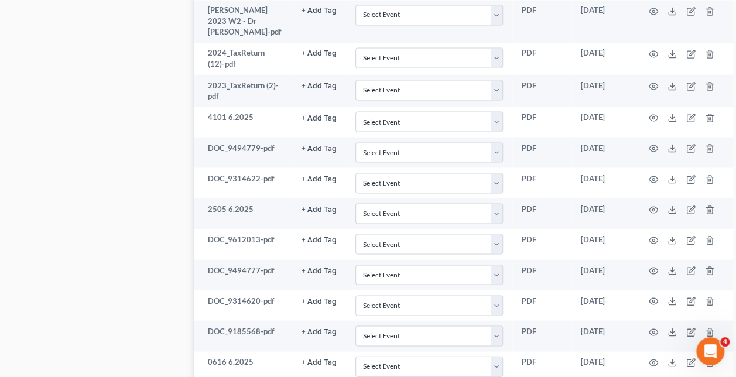
scroll to position [1027, 0]
click at [649, 335] on icon "button" at bounding box center [653, 330] width 9 height 9
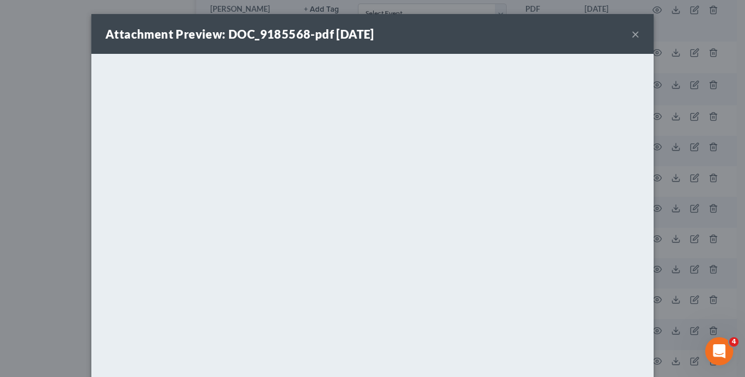
click at [666, 302] on div "Attachment Preview: DOC_9185568-pdf [DATE] × <object ng-attr-data='[URL][DOMAIN…" at bounding box center [372, 188] width 745 height 377
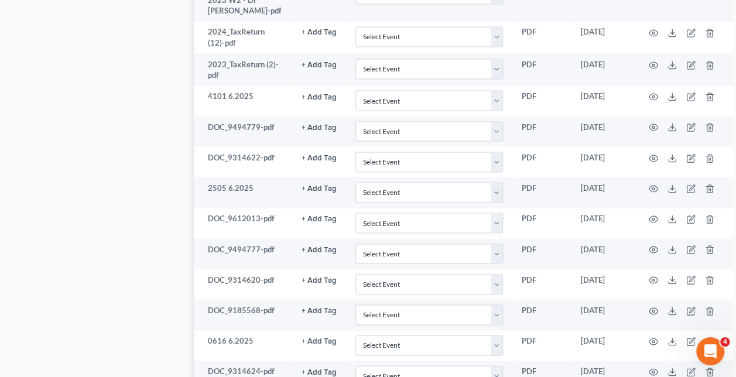
scroll to position [1049, 0]
click at [649, 345] on icon "button" at bounding box center [653, 339] width 9 height 9
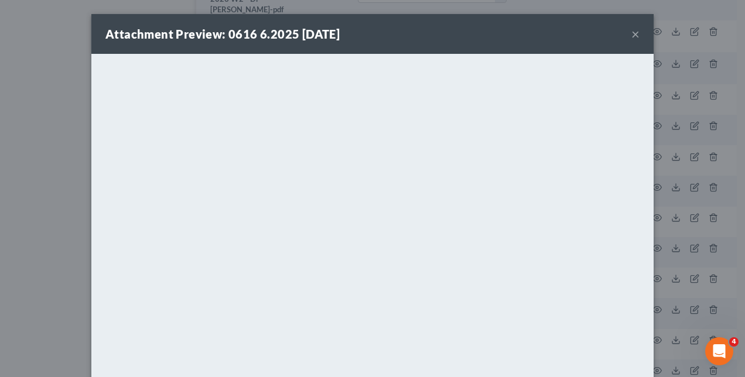
click at [677, 219] on div "Attachment Preview: 0616 6.2025 [DATE] × <object ng-attr-data='[URL][DOMAIN_NAM…" at bounding box center [372, 188] width 745 height 377
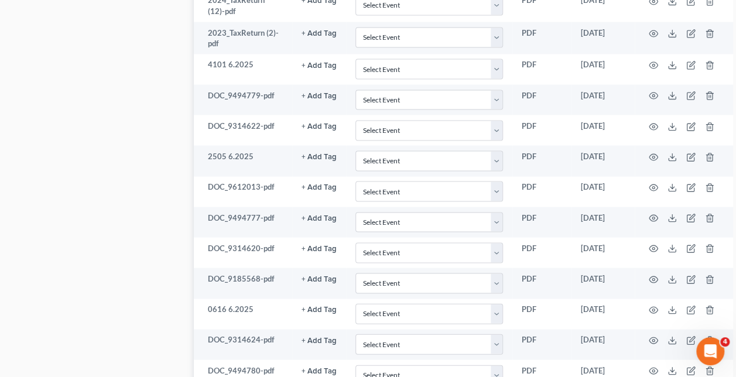
scroll to position [1080, 0]
click at [649, 344] on icon "button" at bounding box center [653, 338] width 9 height 9
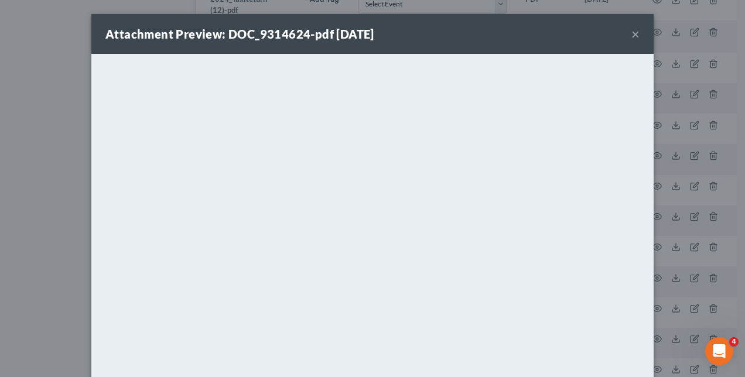
click at [680, 236] on div "Attachment Preview: DOC_9314624-pdf [DATE] × <object ng-attr-data='[URL][DOMAIN…" at bounding box center [372, 188] width 745 height 377
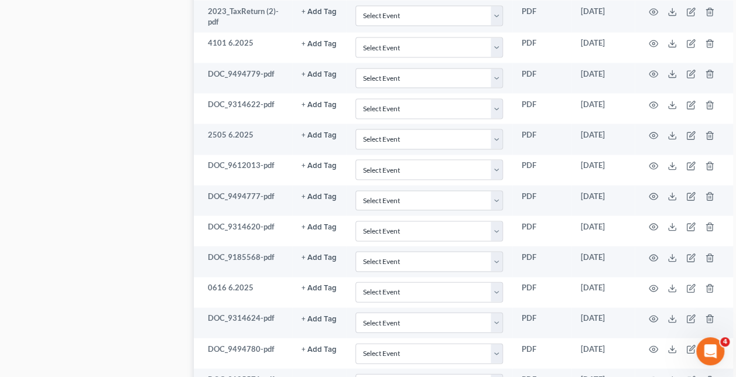
scroll to position [1109, 0]
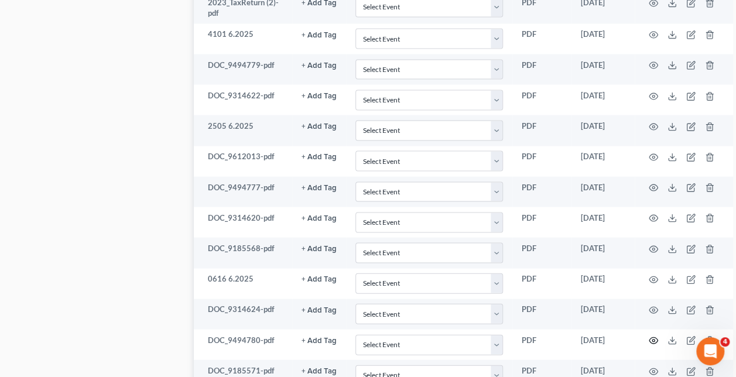
click at [649, 345] on icon "button" at bounding box center [653, 340] width 9 height 9
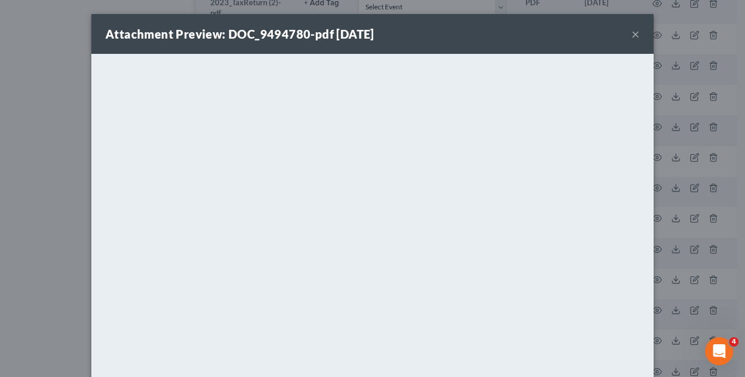
click at [676, 274] on div "Attachment Preview: DOC_9494780-pdf [DATE] × <object ng-attr-data='[URL][DOMAIN…" at bounding box center [372, 188] width 745 height 377
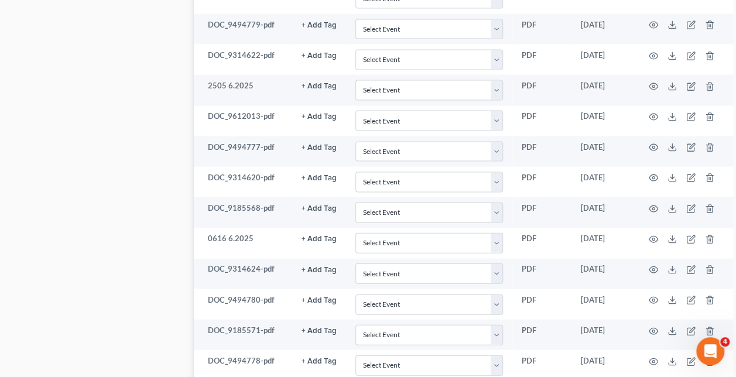
scroll to position [1150, 0]
click at [652, 332] on circle "button" at bounding box center [653, 331] width 2 height 2
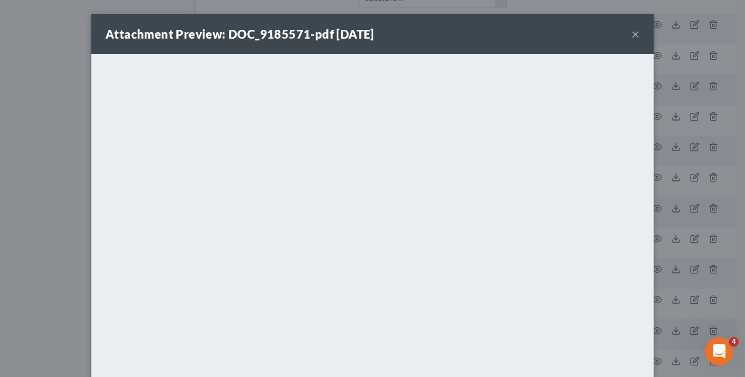
click at [672, 254] on div "Attachment Preview: DOC_9185571-pdf [DATE] × <object ng-attr-data='[URL][DOMAIN…" at bounding box center [372, 188] width 745 height 377
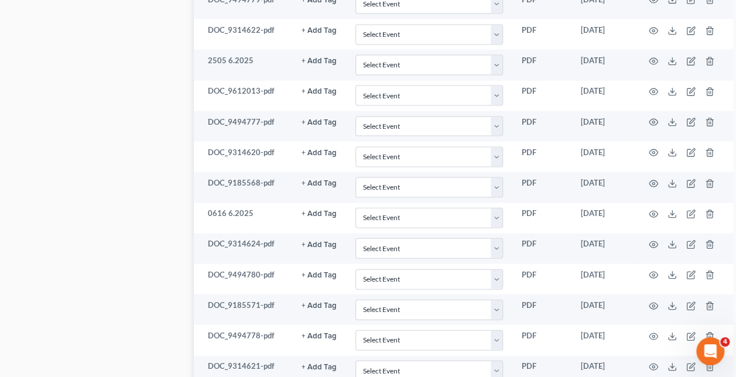
scroll to position [1175, 0]
click at [649, 341] on icon "button" at bounding box center [653, 335] width 9 height 9
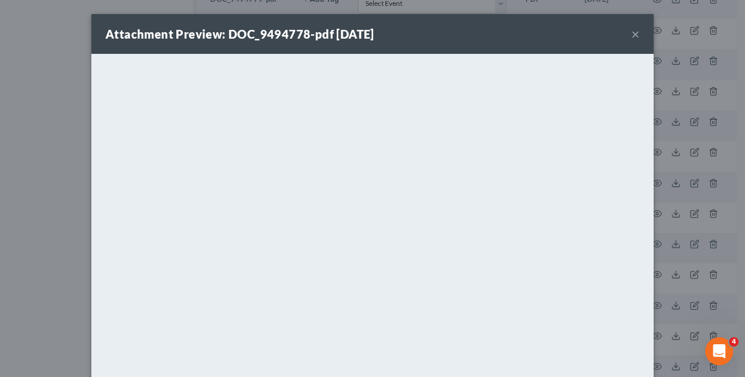
click at [671, 250] on div "Attachment Preview: DOC_9494778-pdf [DATE] × <object ng-attr-data='[URL][DOMAIN…" at bounding box center [372, 188] width 745 height 377
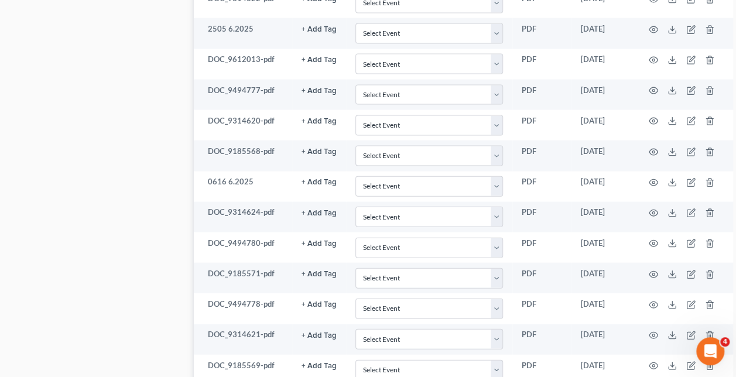
scroll to position [1207, 0]
click at [649, 338] on icon "button" at bounding box center [653, 335] width 9 height 6
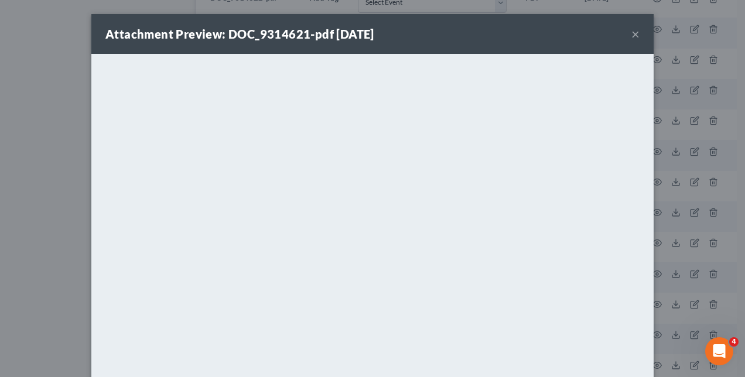
click at [697, 244] on div "Attachment Preview: DOC_9314621-pdf [DATE] × <object ng-attr-data='[URL][DOMAIN…" at bounding box center [372, 188] width 745 height 377
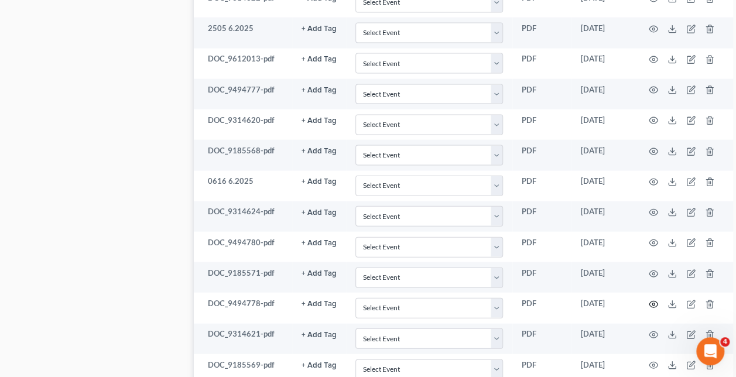
click at [652, 306] on circle "button" at bounding box center [653, 304] width 2 height 2
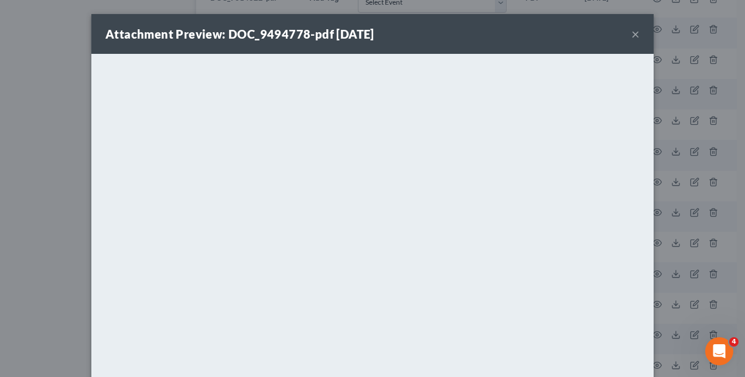
click at [684, 277] on div "Attachment Preview: DOC_9494778-pdf [DATE] × <object ng-attr-data='[URL][DOMAIN…" at bounding box center [372, 188] width 745 height 377
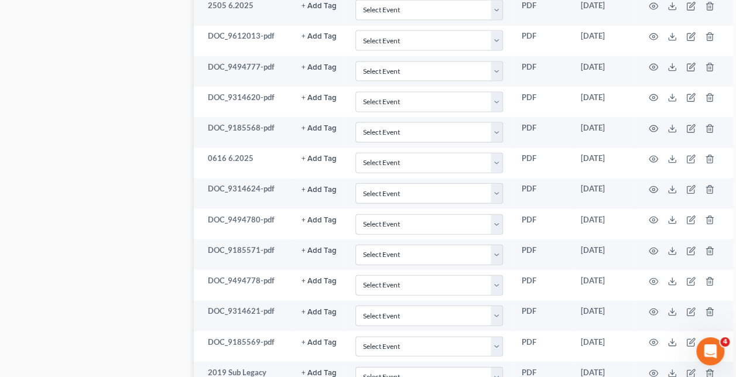
scroll to position [1244, 0]
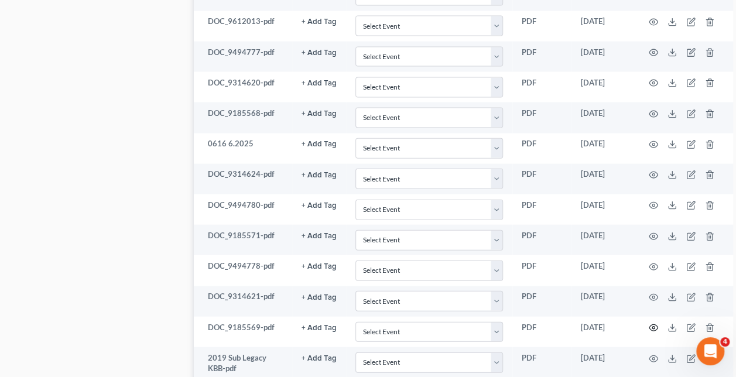
click at [652, 329] on circle "button" at bounding box center [653, 328] width 2 height 2
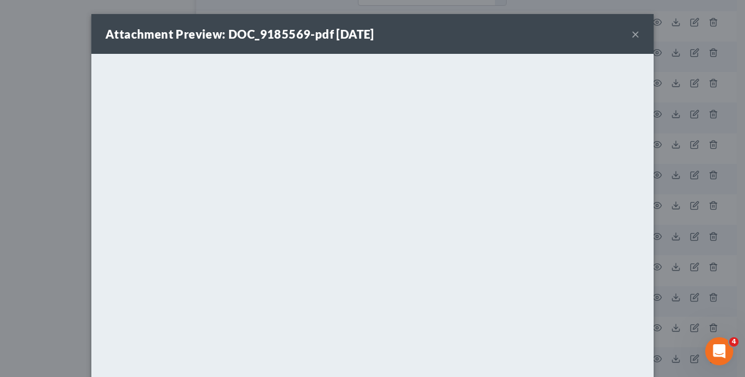
click at [669, 279] on div "Attachment Preview: DOC_9185569-pdf [DATE] × <object ng-attr-data='[URL][DOMAIN…" at bounding box center [372, 188] width 745 height 377
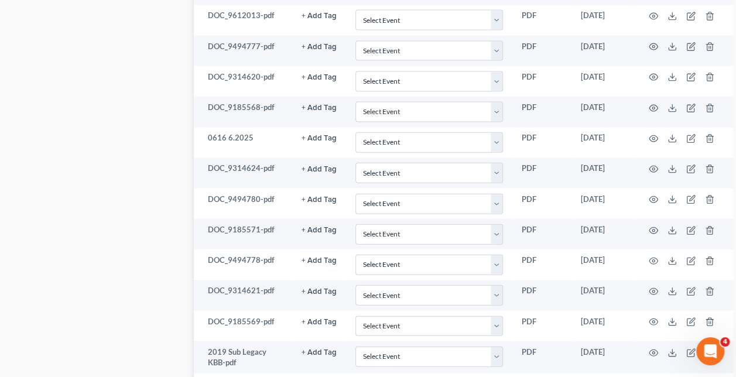
scroll to position [1249, 0]
click at [649, 112] on icon "button" at bounding box center [653, 108] width 9 height 6
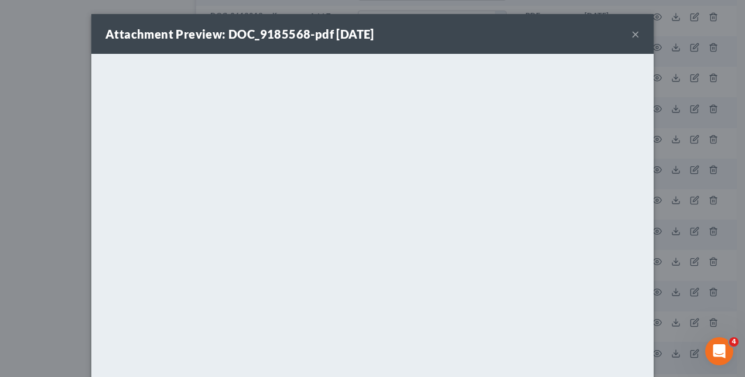
click at [685, 163] on div "Attachment Preview: DOC_9185568-pdf [DATE] × <object ng-attr-data='[URL][DOMAIN…" at bounding box center [372, 188] width 745 height 377
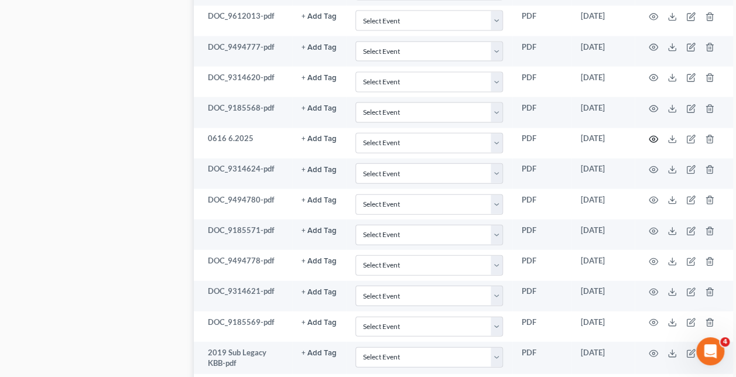
click at [649, 144] on icon "button" at bounding box center [653, 139] width 9 height 9
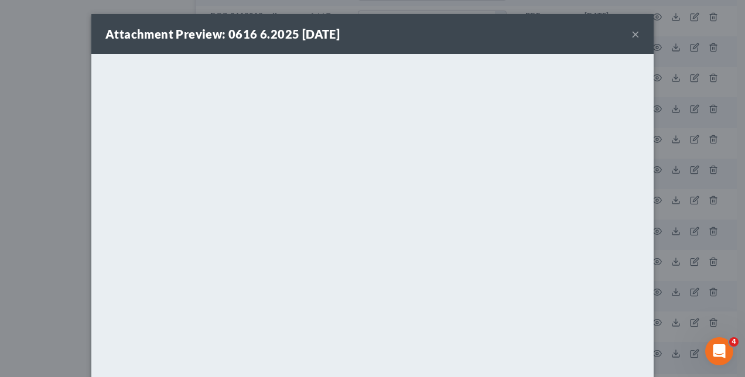
click at [683, 162] on div "Attachment Preview: 0616 6.2025 [DATE] × <object ng-attr-data='[URL][DOMAIN_NAM…" at bounding box center [372, 188] width 745 height 377
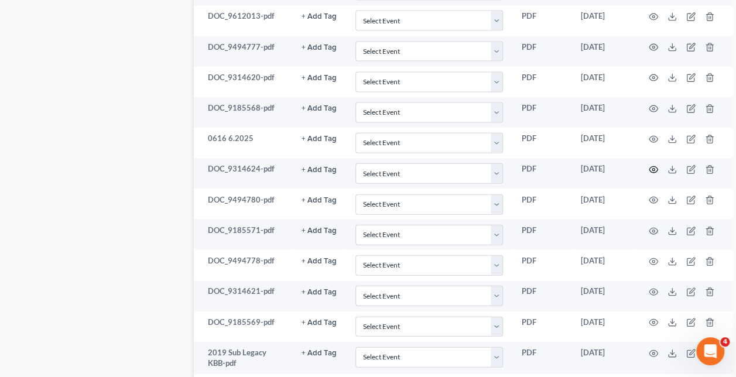
click at [649, 174] on icon "button" at bounding box center [653, 169] width 9 height 9
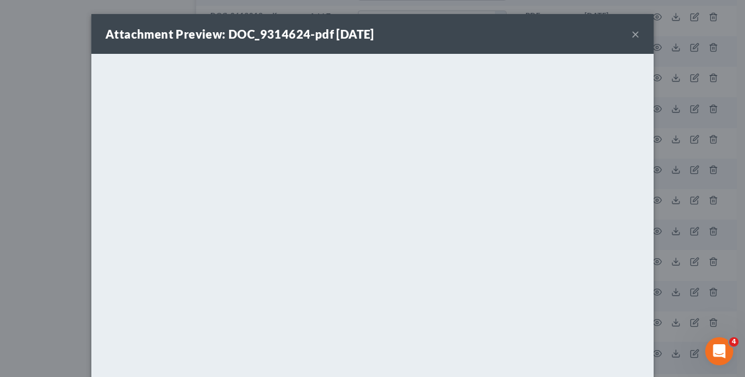
click at [677, 196] on div "Attachment Preview: DOC_9314624-pdf [DATE] × <object ng-attr-data='[URL][DOMAIN…" at bounding box center [372, 188] width 745 height 377
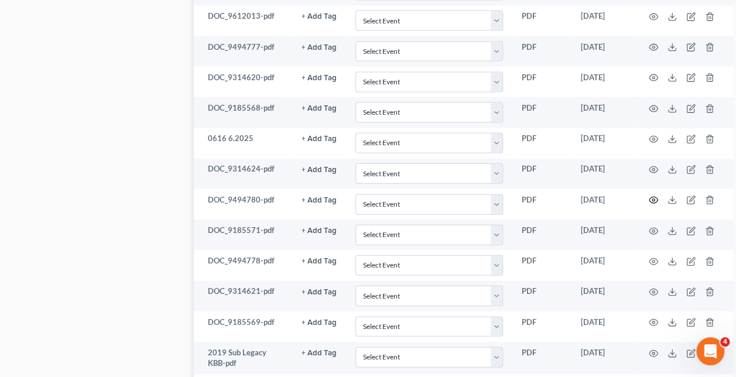
click at [649, 205] on icon "button" at bounding box center [653, 200] width 9 height 9
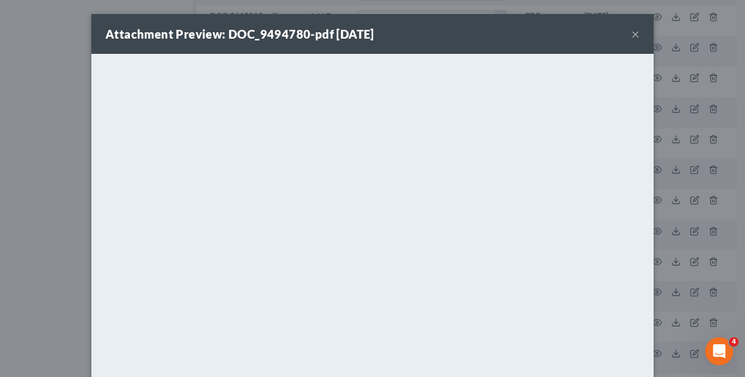
click at [656, 217] on div "Attachment Preview: DOC_9494780-pdf [DATE] × <object ng-attr-data='[URL][DOMAIN…" at bounding box center [372, 188] width 745 height 377
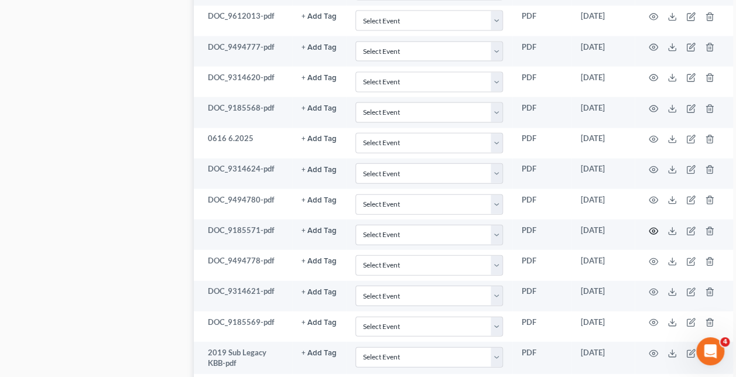
click at [649, 236] on icon "button" at bounding box center [653, 231] width 9 height 9
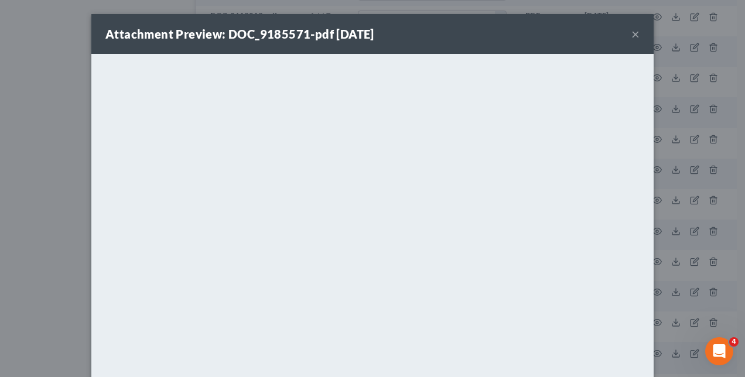
click at [660, 246] on div "Attachment Preview: DOC_9185571-pdf [DATE] × <object ng-attr-data='[URL][DOMAIN…" at bounding box center [372, 188] width 745 height 377
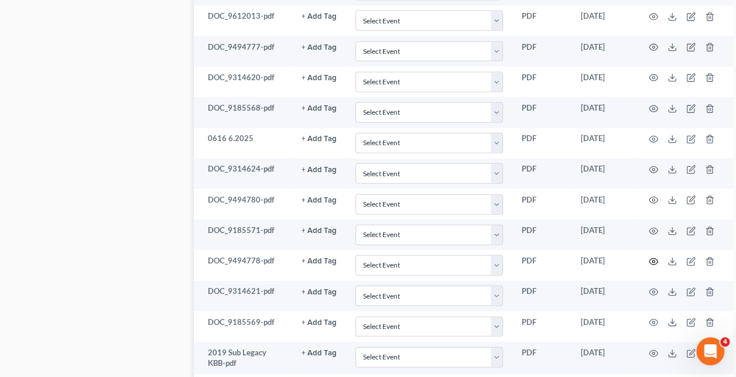
click at [649, 266] on icon "button" at bounding box center [653, 261] width 9 height 9
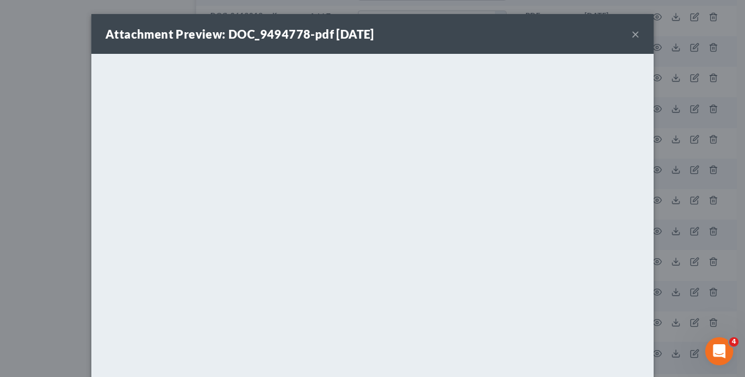
click at [669, 280] on div "Attachment Preview: DOC_9494778-pdf [DATE] × <object ng-attr-data='[URL][DOMAIN…" at bounding box center [372, 188] width 745 height 377
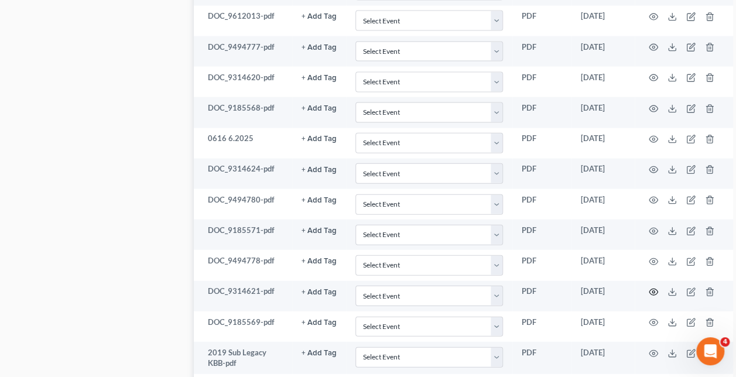
click at [649, 297] on icon "button" at bounding box center [653, 291] width 9 height 9
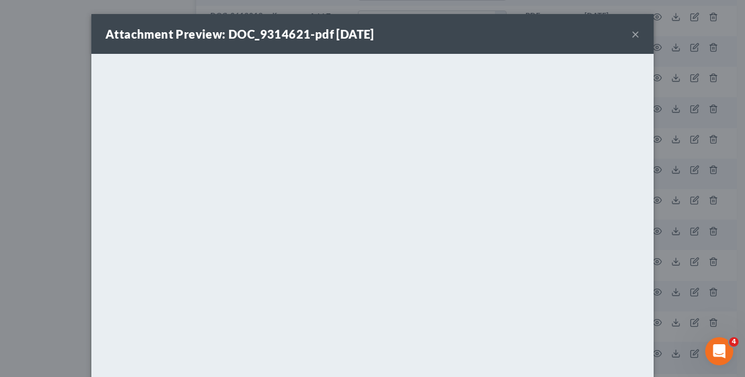
click at [674, 303] on div "Attachment Preview: DOC_9314621-pdf [DATE] × <object ng-attr-data='[URL][DOMAIN…" at bounding box center [372, 188] width 745 height 377
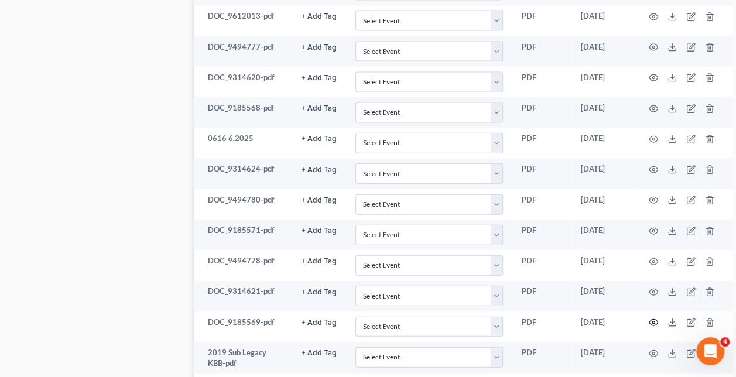
click at [652, 324] on circle "button" at bounding box center [653, 322] width 2 height 2
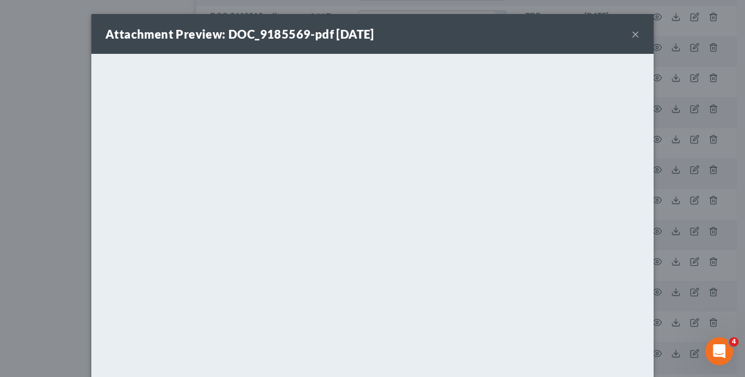
click at [672, 290] on div "Attachment Preview: DOC_9185569-pdf [DATE] × <object ng-attr-data='[URL][DOMAIN…" at bounding box center [372, 188] width 745 height 377
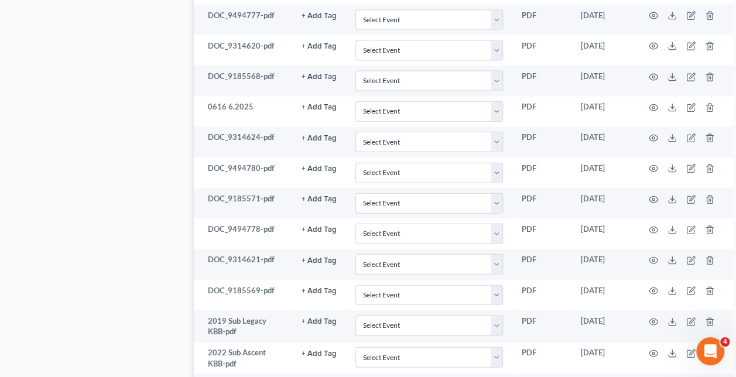
scroll to position [1282, 0]
click at [649, 326] on icon "button" at bounding box center [653, 321] width 9 height 9
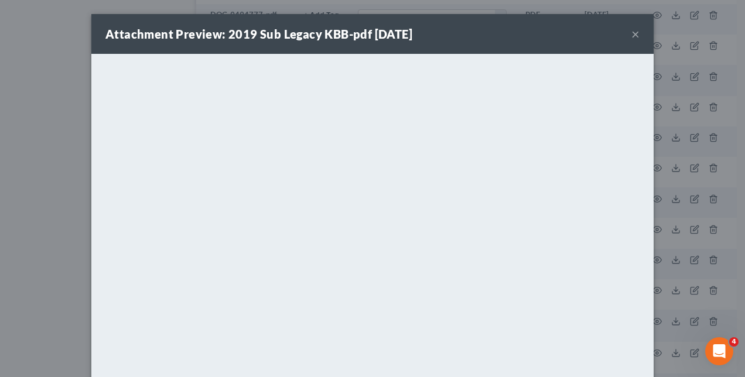
click at [631, 36] on button "×" at bounding box center [635, 34] width 8 height 14
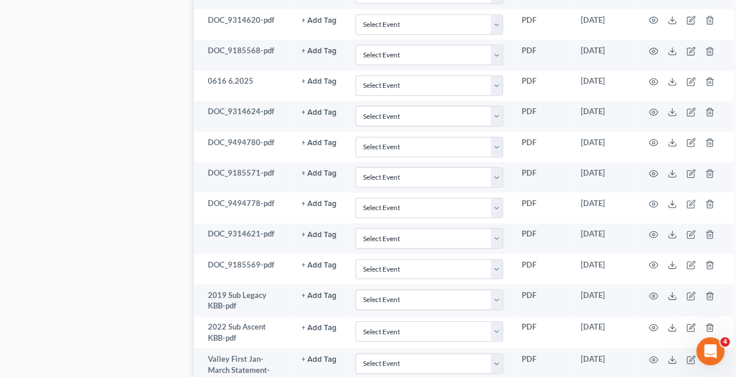
scroll to position [1307, 0]
click at [649, 332] on icon "button" at bounding box center [653, 327] width 9 height 9
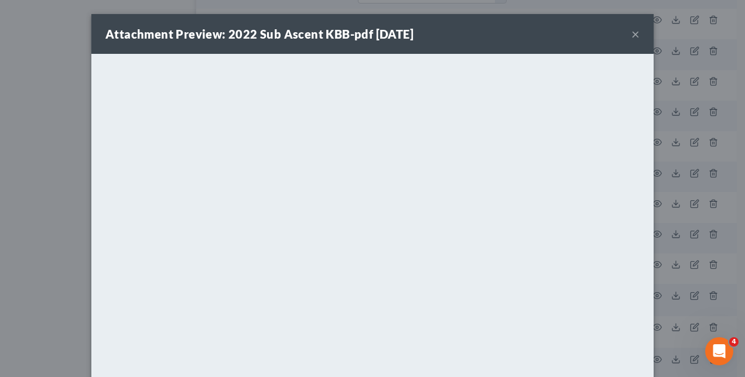
click at [703, 215] on div "Attachment Preview: 2022 Sub Ascent KBB-pdf [DATE] × <object ng-attr-data='[URL…" at bounding box center [372, 188] width 745 height 377
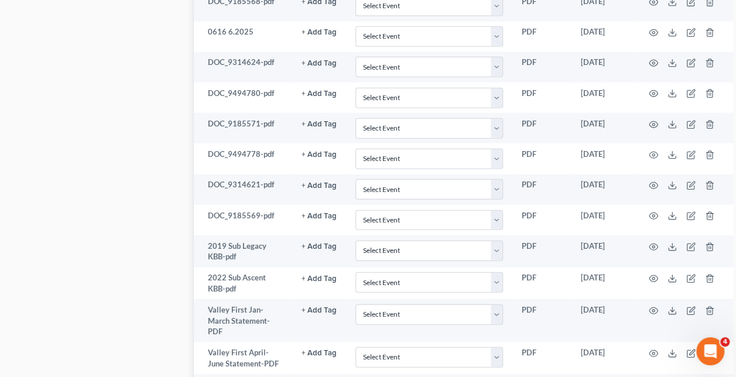
scroll to position [1355, 0]
click at [649, 316] on icon "button" at bounding box center [653, 311] width 9 height 9
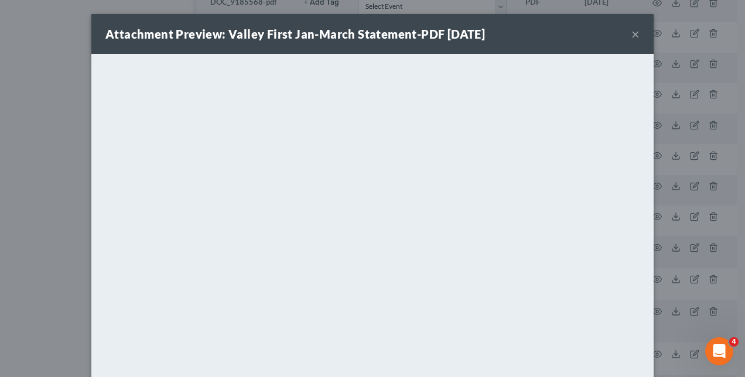
click at [681, 266] on div "Attachment Preview: Valley First Jan-March Statement-PDF [DATE] × <object ng-at…" at bounding box center [372, 188] width 745 height 377
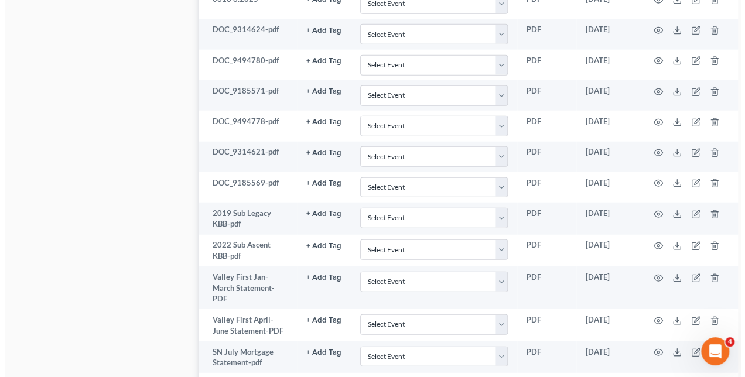
scroll to position [1389, 0]
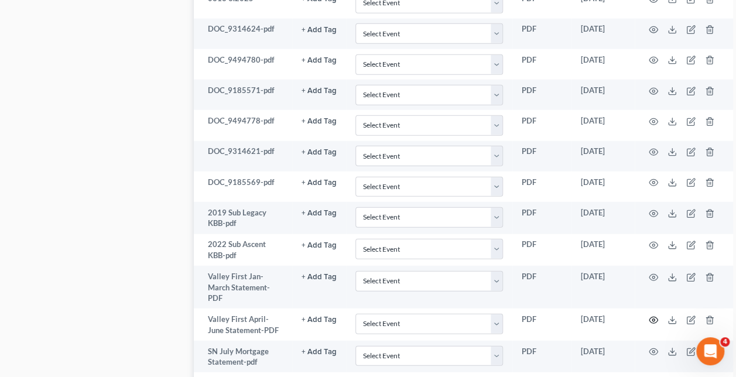
click at [649, 325] on icon "button" at bounding box center [653, 320] width 9 height 9
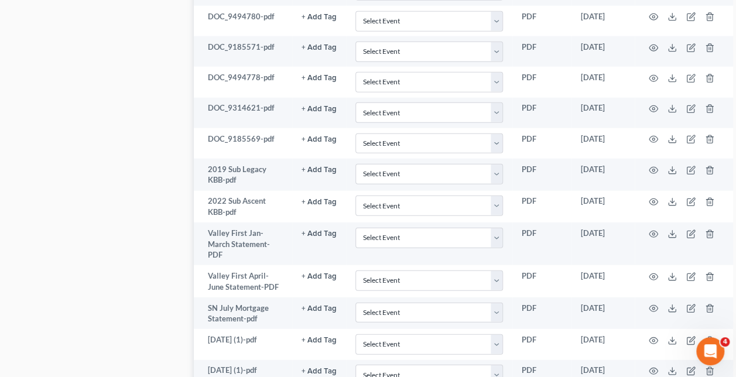
scroll to position [1427, 0]
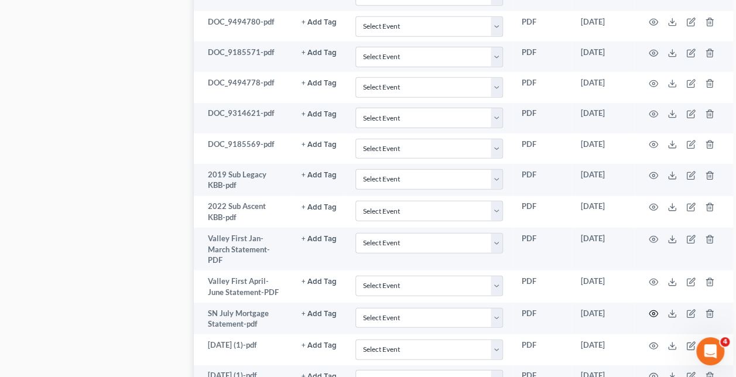
click at [649, 317] on icon "button" at bounding box center [653, 314] width 9 height 6
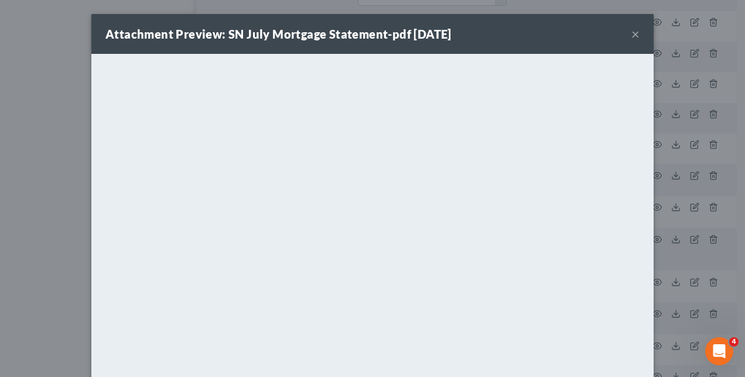
click at [407, 23] on div "Attachment Preview: SN July Mortgage Statement-pdf 07/14/2025 ×" at bounding box center [372, 34] width 562 height 40
click at [631, 29] on button "×" at bounding box center [635, 34] width 8 height 14
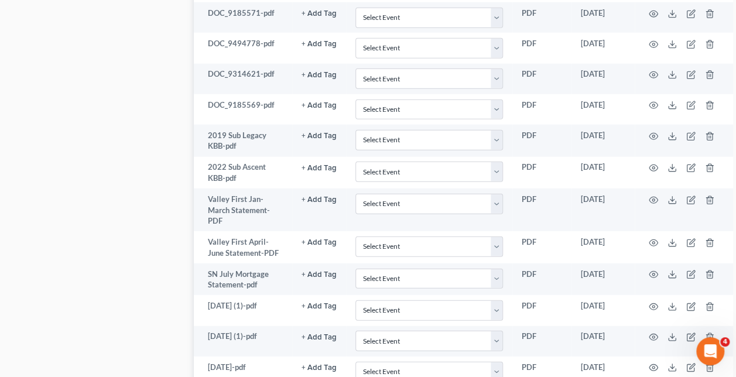
scroll to position [1452, 0]
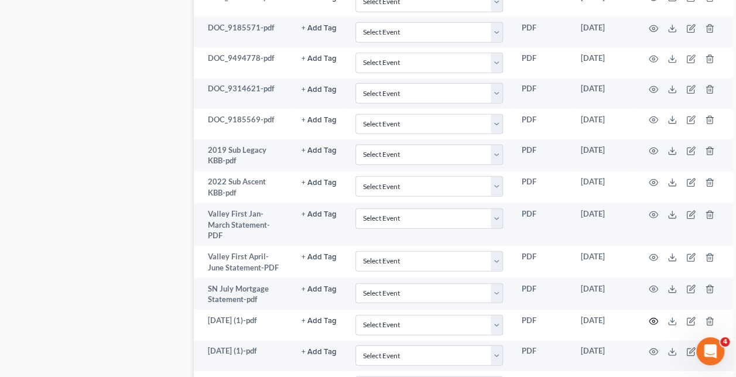
click at [649, 326] on icon "button" at bounding box center [653, 321] width 9 height 9
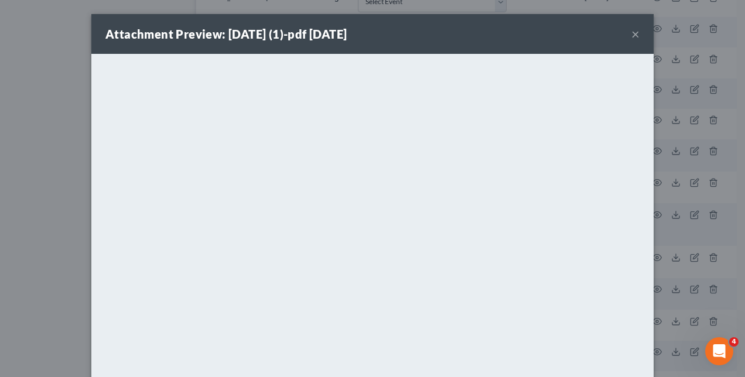
click at [657, 278] on div "Attachment Preview: 1-31-25 (1)-pdf 07/14/2025 × <object ng-attr-data='https://…" at bounding box center [372, 188] width 745 height 377
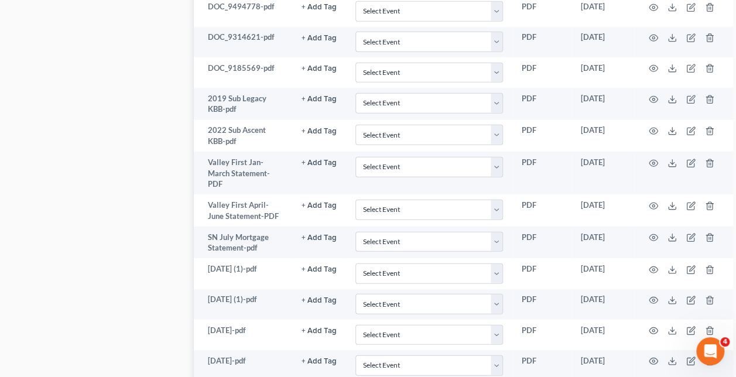
scroll to position [1504, 0]
click at [649, 304] on icon "button" at bounding box center [653, 299] width 9 height 9
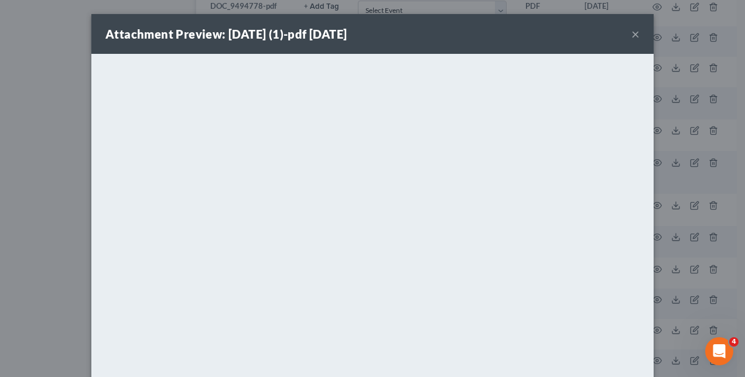
click at [683, 294] on div "Attachment Preview: 2-28-25 (1)-pdf 07/14/2025 × <object ng-attr-data='https://…" at bounding box center [372, 188] width 745 height 377
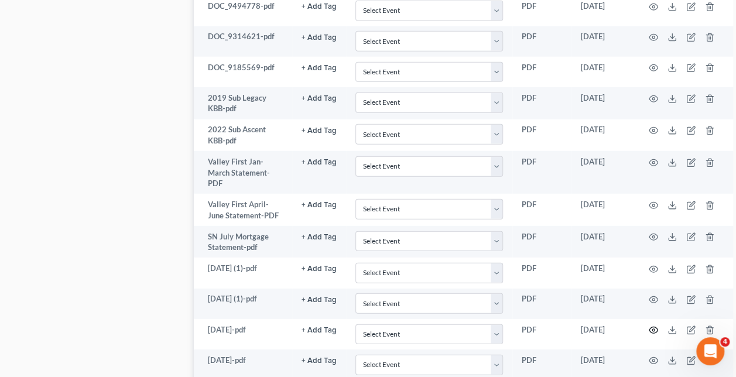
click at [649, 335] on icon "button" at bounding box center [653, 329] width 9 height 9
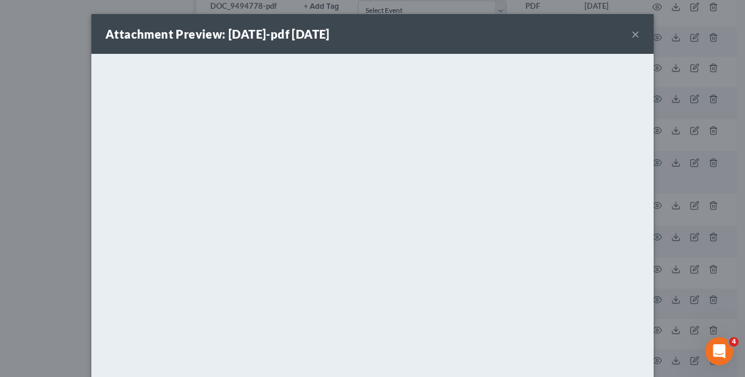
click at [678, 290] on div "Attachment Preview: 3-31-25-pdf 07/14/2025 × <object ng-attr-data='https://next…" at bounding box center [372, 188] width 745 height 377
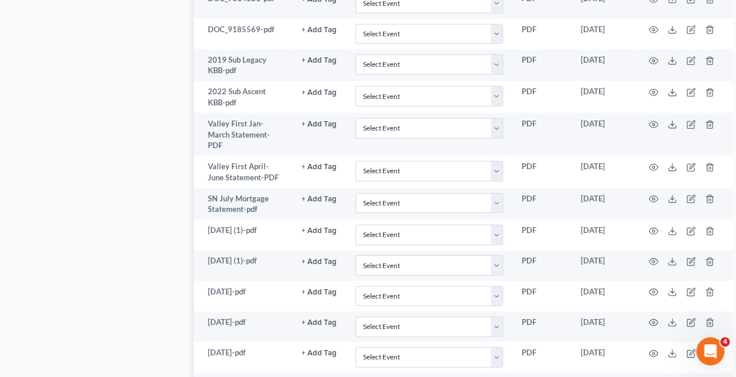
scroll to position [1543, 0]
click at [649, 327] on icon "button" at bounding box center [653, 321] width 9 height 9
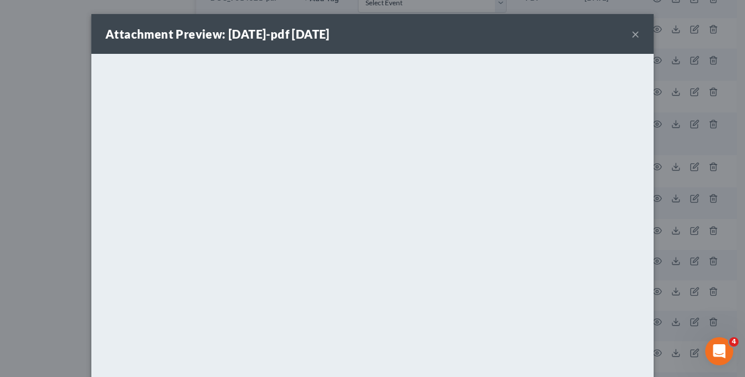
click at [677, 320] on div "Attachment Preview: 4-30-25-pdf 07/14/2025 × <object ng-attr-data='https://next…" at bounding box center [372, 188] width 745 height 377
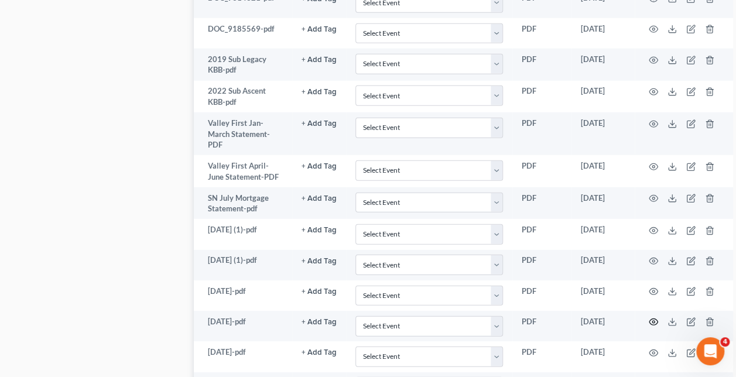
click at [652, 323] on circle "button" at bounding box center [653, 322] width 2 height 2
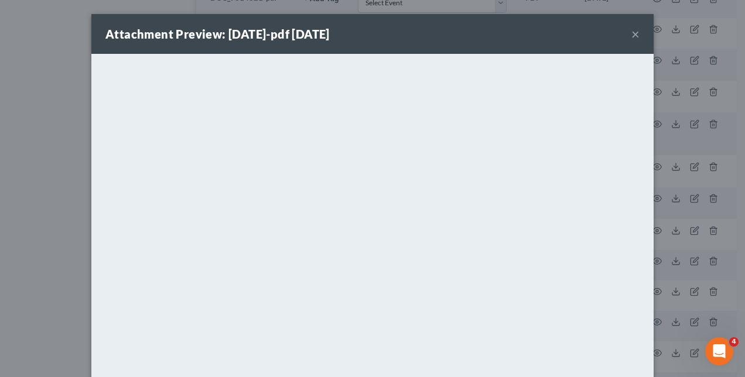
click at [684, 285] on div "Attachment Preview: 4-30-25-pdf 07/14/2025 × <object ng-attr-data='https://next…" at bounding box center [372, 188] width 745 height 377
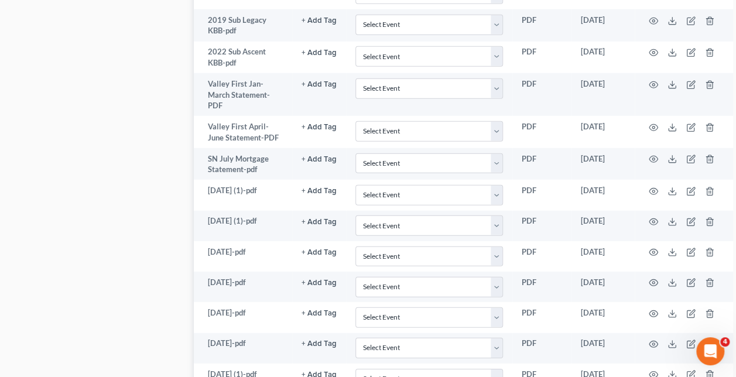
scroll to position [1584, 0]
click at [652, 313] on circle "button" at bounding box center [653, 312] width 2 height 2
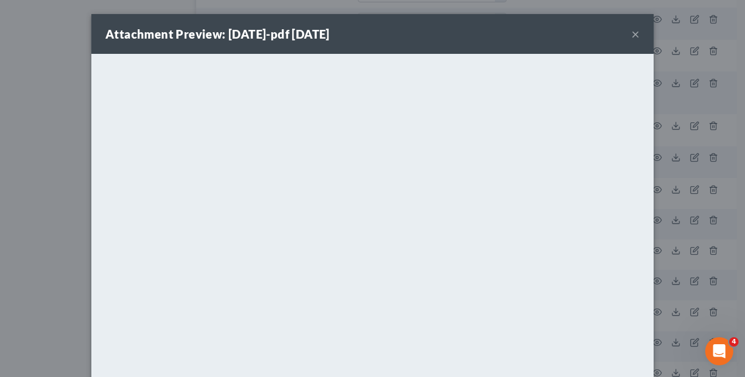
click at [717, 245] on div "Attachment Preview: 5-31-25-pdf 07/14/2025 × <object ng-attr-data='https://next…" at bounding box center [372, 188] width 745 height 377
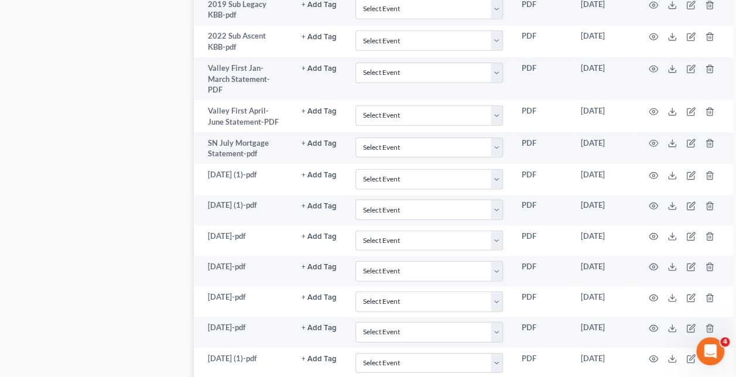
scroll to position [1606, 0]
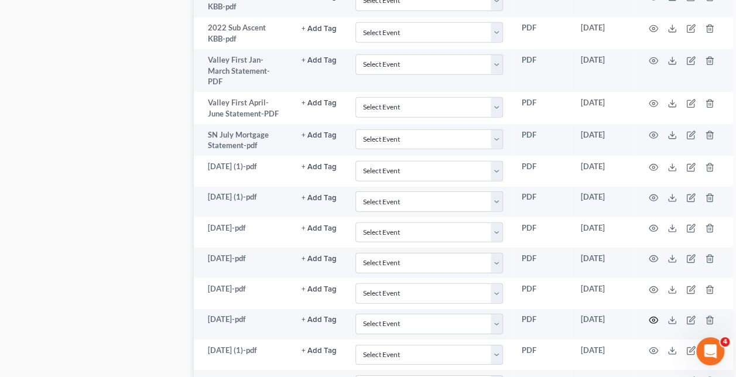
click at [649, 324] on icon "button" at bounding box center [653, 320] width 9 height 6
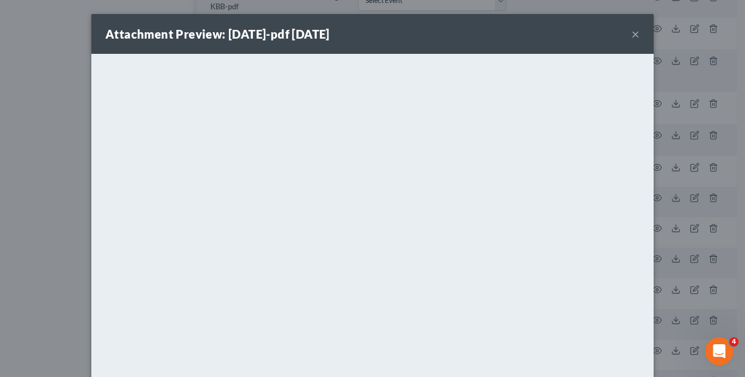
click at [695, 245] on div "Attachment Preview: 6-30-25-pdf 07/14/2025 × <object ng-attr-data='https://next…" at bounding box center [372, 188] width 745 height 377
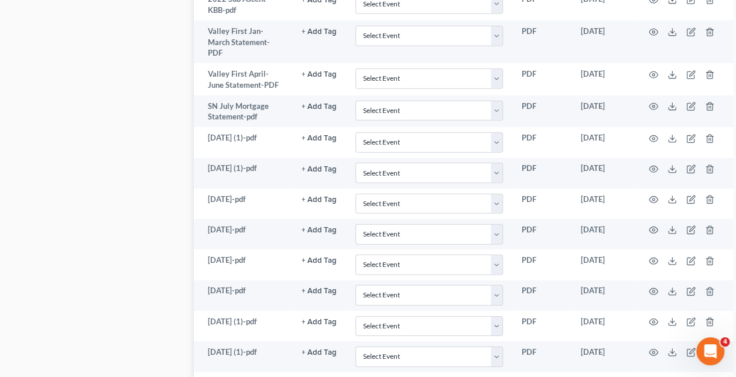
scroll to position [1635, 0]
click at [649, 326] on icon "button" at bounding box center [653, 321] width 9 height 9
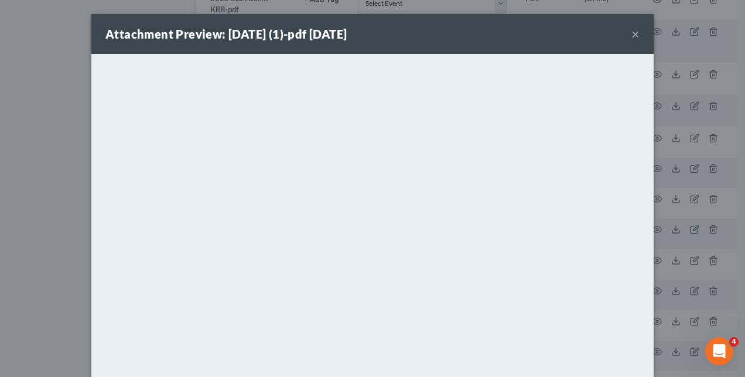
click at [661, 213] on div "Attachment Preview: 5-31-25 (1)-pdf 07/14/2025 × <object ng-attr-data='https://…" at bounding box center [372, 188] width 745 height 377
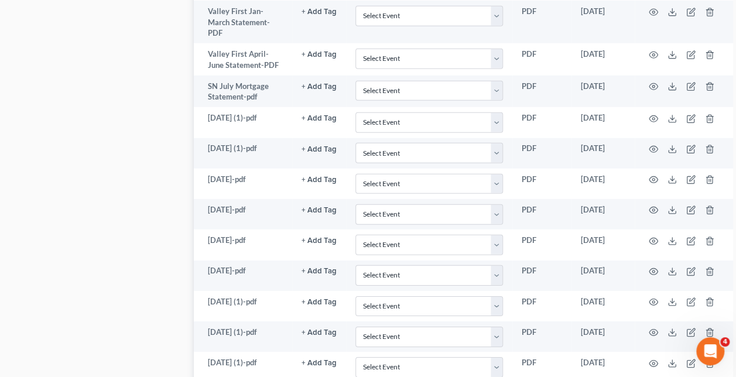
scroll to position [1663, 0]
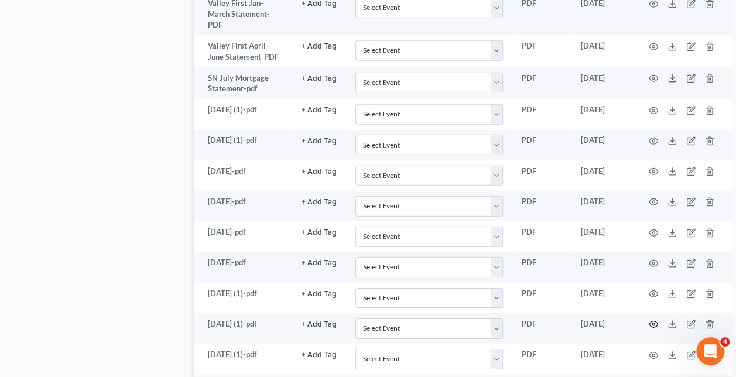
click at [649, 329] on icon "button" at bounding box center [653, 324] width 9 height 9
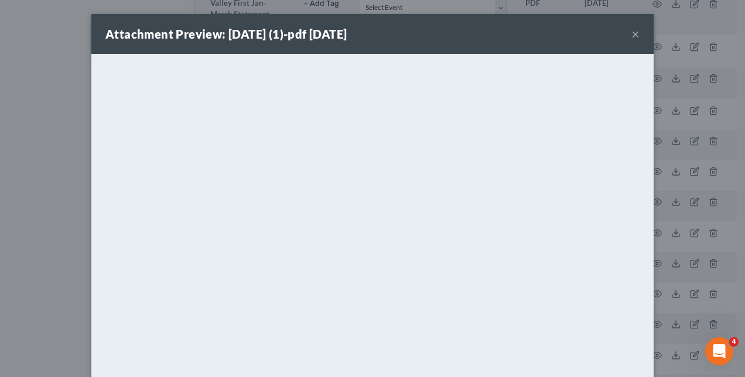
click at [694, 254] on div "Attachment Preview: 6-30-25 (1)-pdf 07/14/2025 × <object ng-attr-data='https://…" at bounding box center [372, 188] width 745 height 377
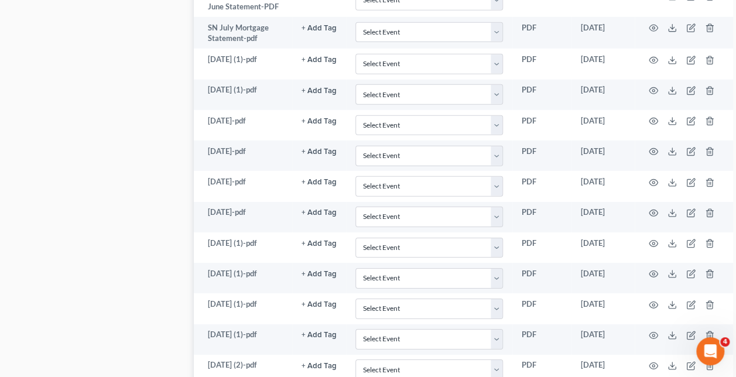
scroll to position [1718, 0]
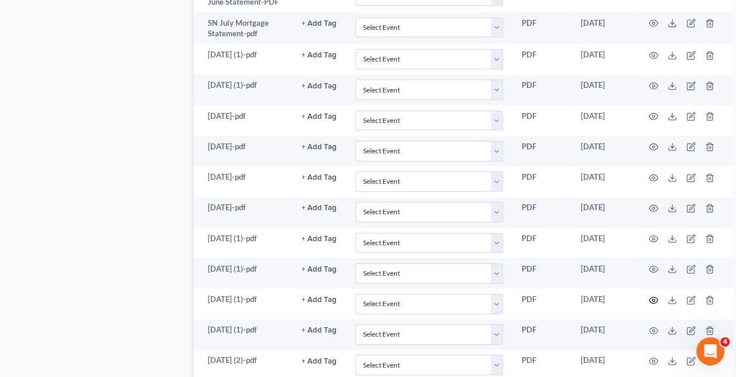
click at [649, 305] on icon "button" at bounding box center [653, 300] width 9 height 9
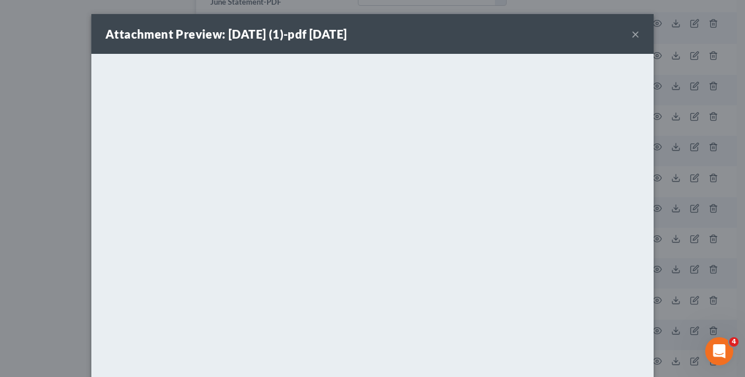
click at [678, 300] on div "Attachment Preview: 4-30-25 (1)-pdf 07/14/2025 × <object ng-attr-data='https://…" at bounding box center [372, 188] width 745 height 377
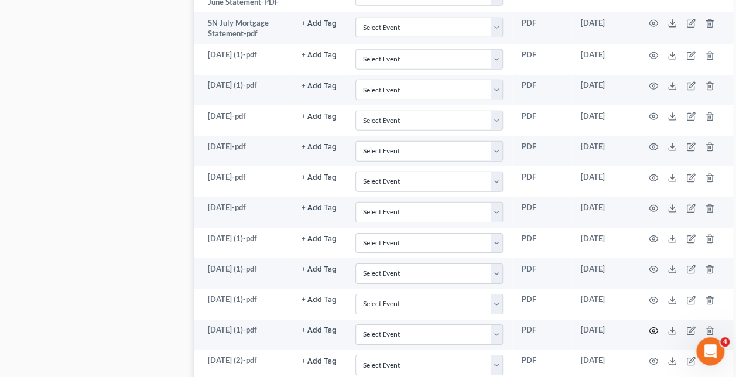
click at [652, 332] on circle "button" at bounding box center [653, 331] width 2 height 2
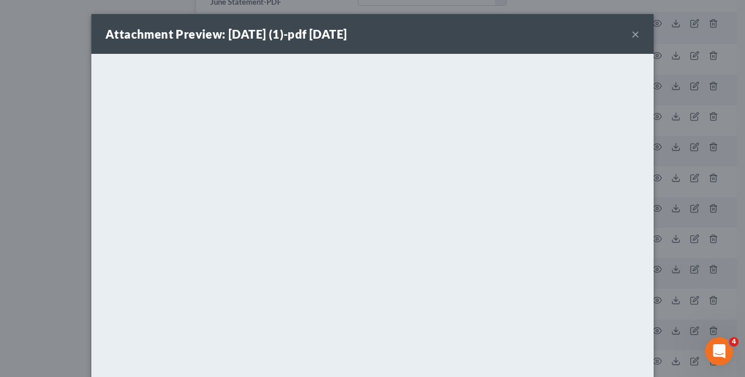
click at [665, 302] on div "Attachment Preview: 3-31-25 (1)-pdf 07/14/2025 × <object ng-attr-data='https://…" at bounding box center [372, 188] width 745 height 377
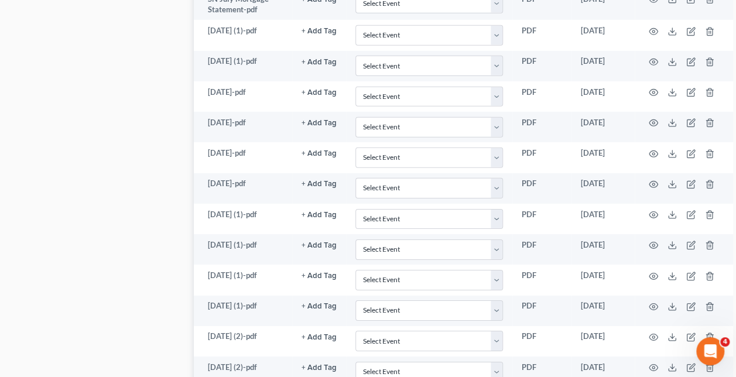
scroll to position [1753, 0]
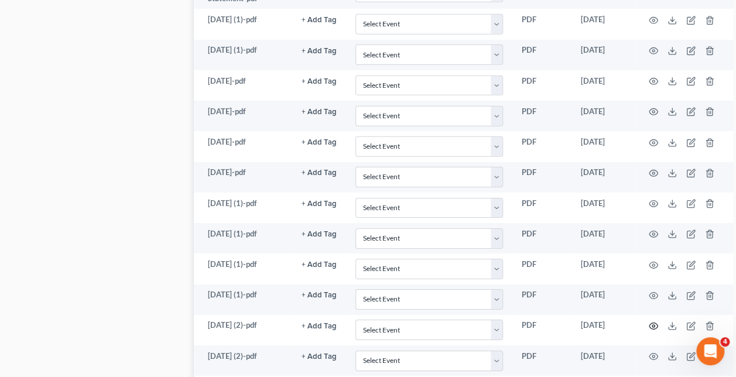
click at [649, 331] on icon "button" at bounding box center [653, 325] width 9 height 9
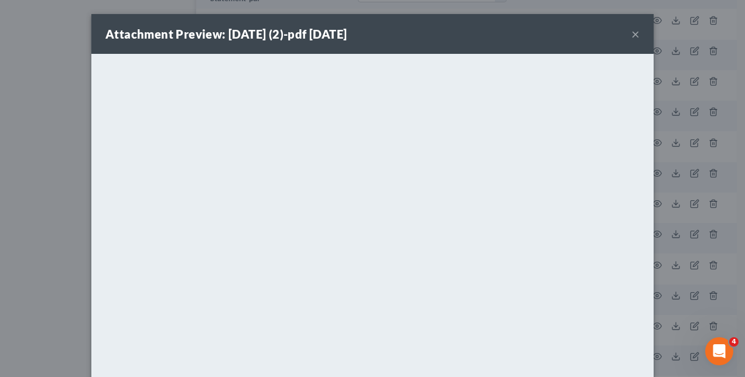
click at [671, 304] on div "Attachment Preview: 2-28-25 (2)-pdf 07/14/2025 × <object ng-attr-data='https://…" at bounding box center [372, 188] width 745 height 377
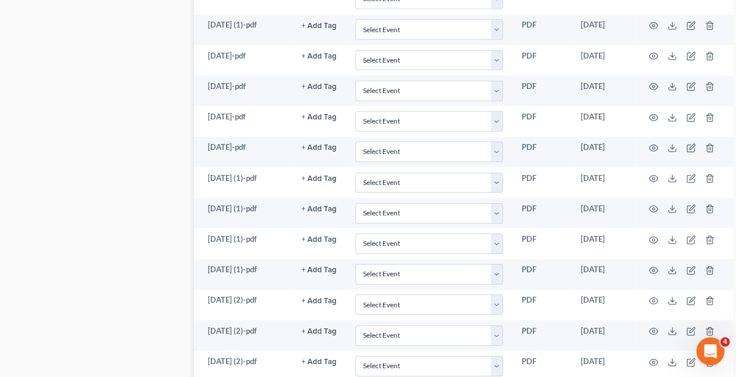
scroll to position [1780, 0]
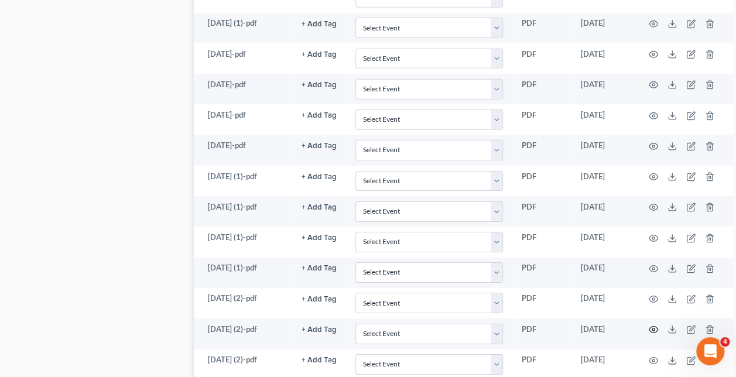
click at [649, 333] on icon "button" at bounding box center [653, 330] width 9 height 6
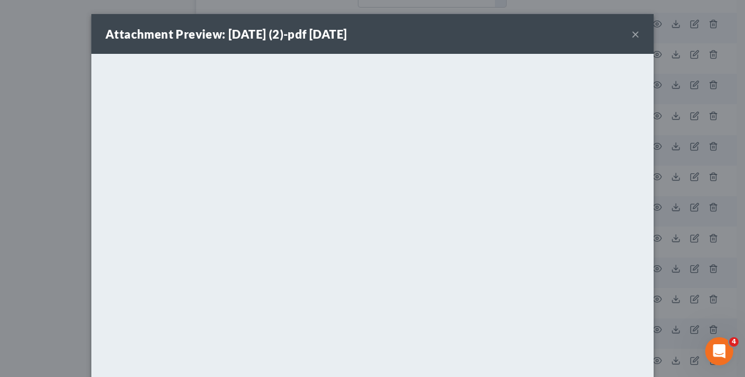
click at [664, 321] on div "Attachment Preview: 1-31-25 (2)-pdf 07/14/2025 × <object ng-attr-data='https://…" at bounding box center [372, 188] width 745 height 377
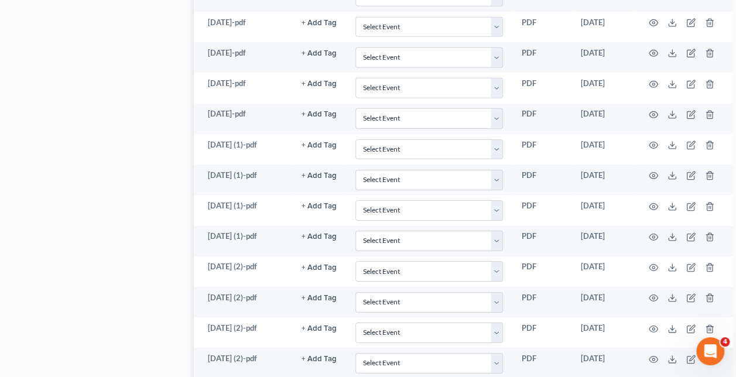
scroll to position [1815, 0]
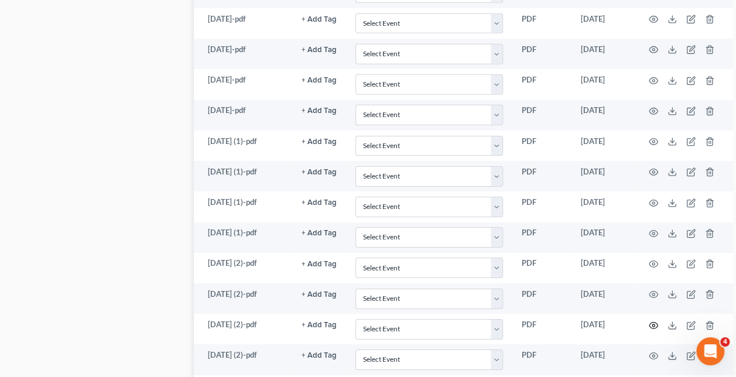
click at [649, 330] on icon "button" at bounding box center [653, 325] width 9 height 9
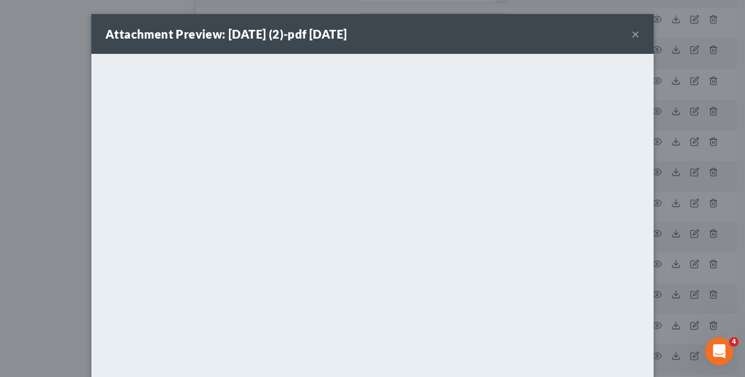
click at [705, 280] on div "Attachment Preview: 6-30-25 (2)-pdf 07/14/2025 × <object ng-attr-data='https://…" at bounding box center [372, 188] width 745 height 377
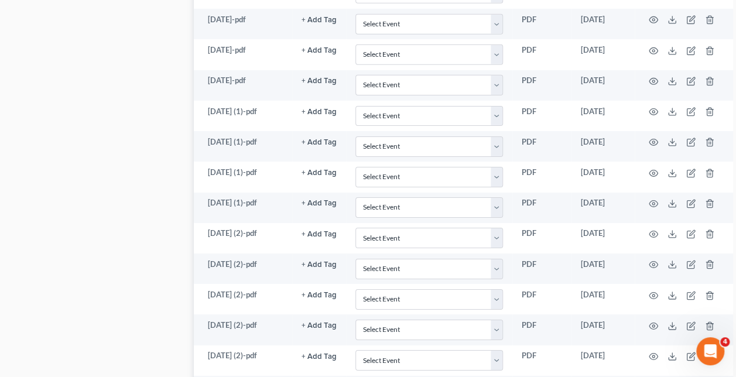
scroll to position [1847, 0]
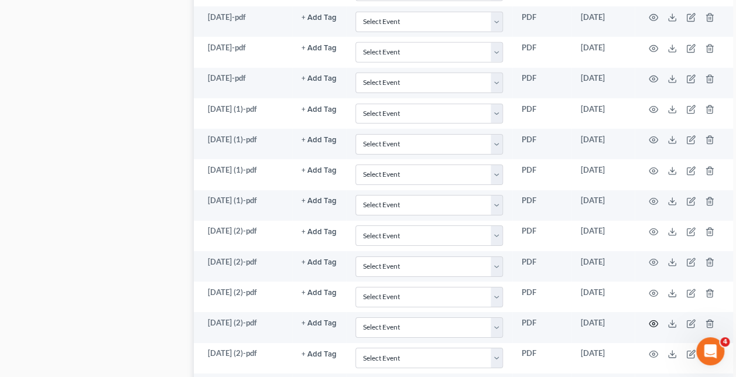
click at [649, 327] on icon "button" at bounding box center [653, 323] width 9 height 6
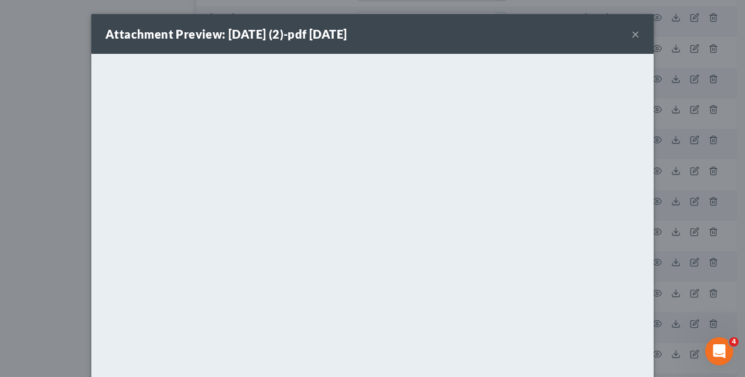
click at [713, 327] on div "Attachment Preview: 5-31-25 (2)-pdf 07/14/2025 × <object ng-attr-data='https://…" at bounding box center [372, 188] width 745 height 377
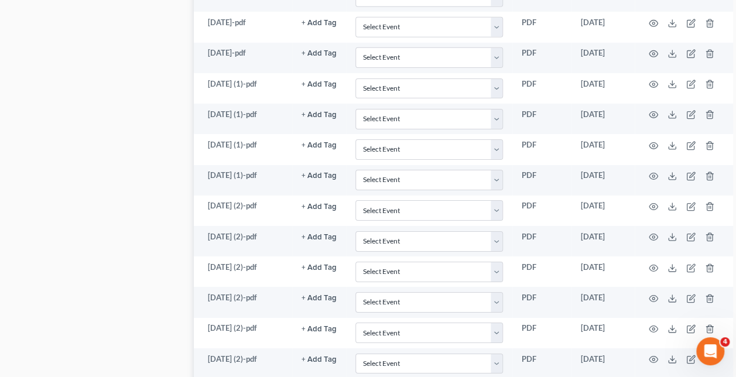
scroll to position [1873, 0]
click at [649, 333] on icon "button" at bounding box center [653, 328] width 9 height 9
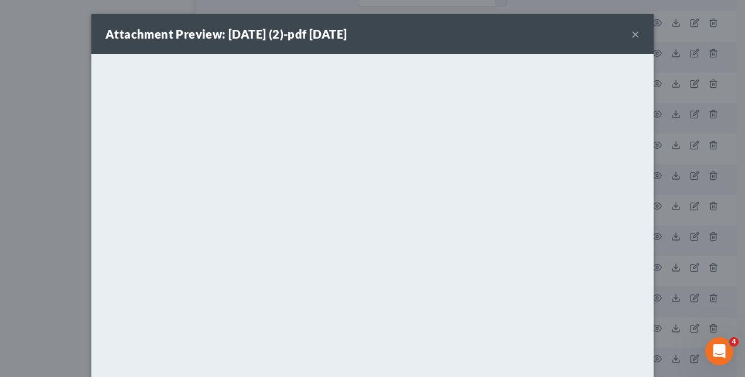
click at [671, 274] on div "Attachment Preview: 4-30-25 (2)-pdf 07/14/2025 × <object ng-attr-data='https://…" at bounding box center [372, 188] width 745 height 377
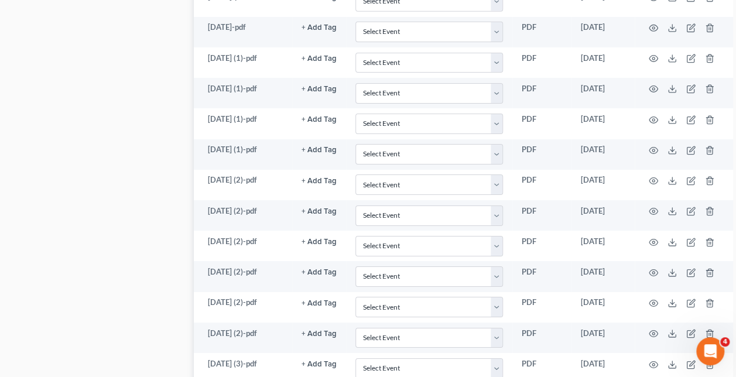
scroll to position [1904, 0]
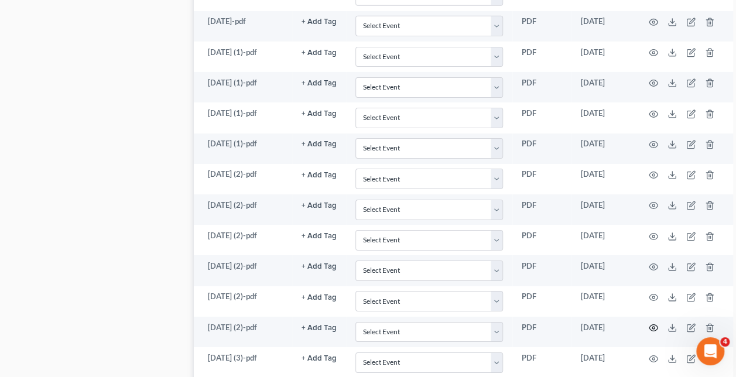
click at [652, 329] on circle "button" at bounding box center [653, 328] width 2 height 2
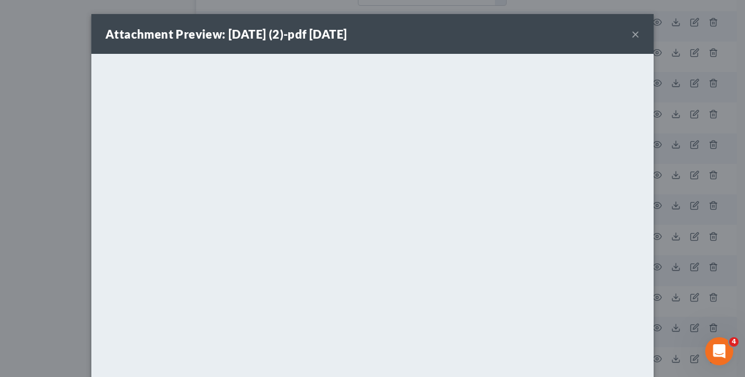
click at [688, 270] on div "Attachment Preview: 3-31-25 (2)-pdf 07/14/2025 × <object ng-attr-data='https://…" at bounding box center [372, 188] width 745 height 377
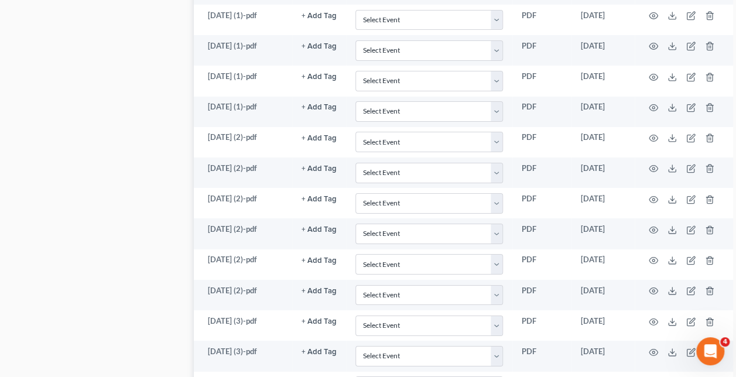
scroll to position [1941, 0]
click at [640, 340] on td at bounding box center [684, 325] width 98 height 30
click at [649, 326] on icon "button" at bounding box center [653, 321] width 9 height 9
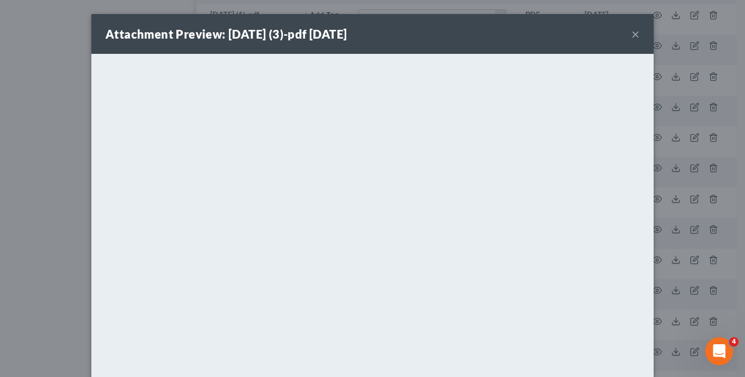
click at [662, 304] on div "Attachment Preview: 2-28-25 (3)-pdf 07/14/2025 × <object ng-attr-data='https://…" at bounding box center [372, 188] width 745 height 377
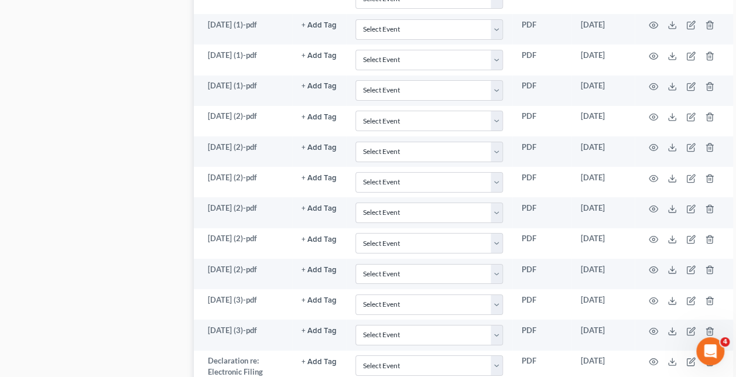
scroll to position [1965, 0]
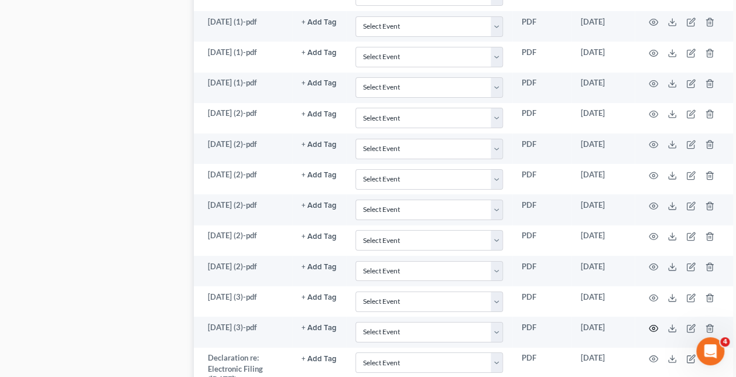
click at [652, 330] on circle "button" at bounding box center [653, 328] width 2 height 2
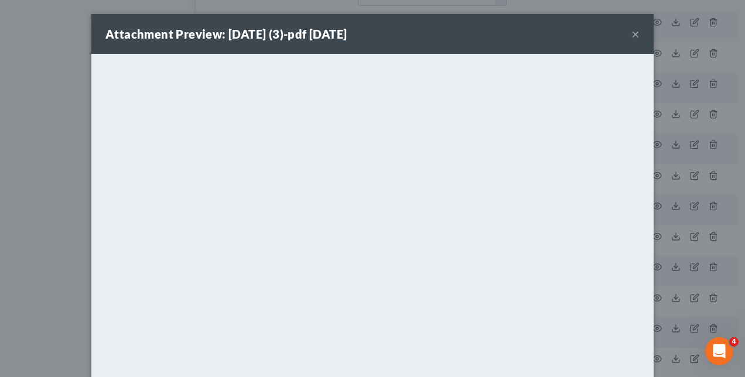
click at [676, 322] on div "Attachment Preview: 1-31-25 (3)-pdf 07/14/2025 × <object ng-attr-data='https://…" at bounding box center [372, 188] width 745 height 377
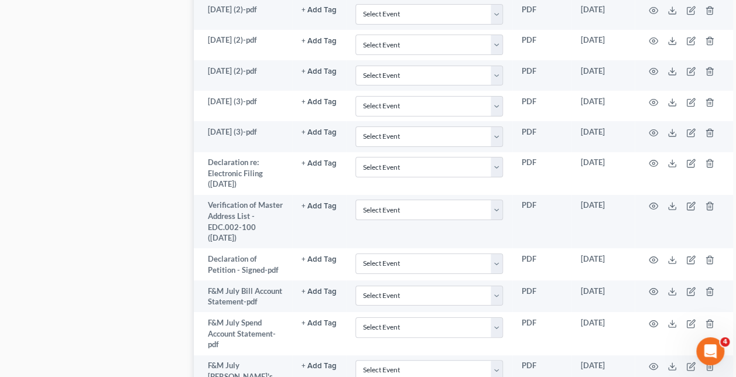
scroll to position [2150, 0]
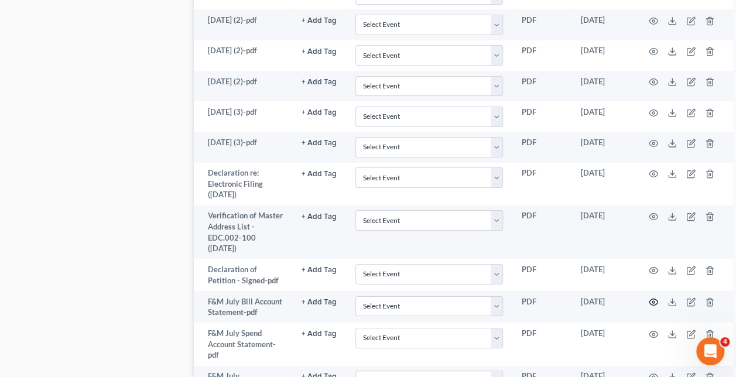
click at [652, 303] on circle "button" at bounding box center [653, 302] width 2 height 2
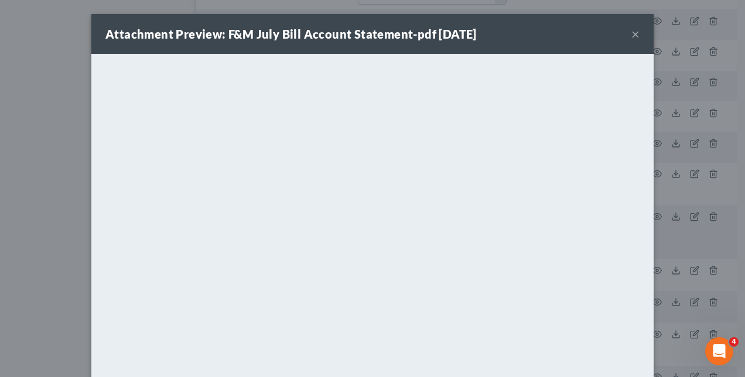
click at [717, 249] on div "Attachment Preview: F&M July Bill Account Statement-pdf 07/18/2025 × <object ng…" at bounding box center [372, 188] width 745 height 377
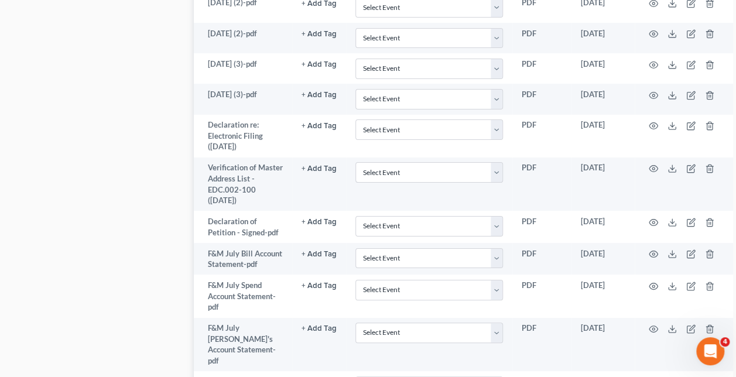
scroll to position [2195, 0]
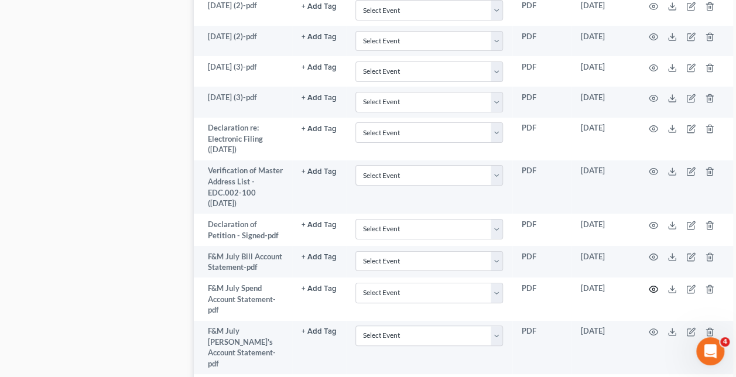
click at [649, 294] on icon "button" at bounding box center [653, 289] width 9 height 9
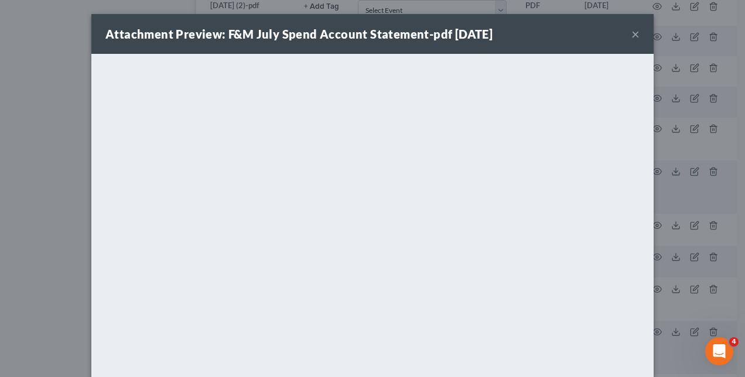
click at [700, 240] on div "Attachment Preview: F&M July Spend Account Statement-pdf 07/18/2025 × <object n…" at bounding box center [372, 188] width 745 height 377
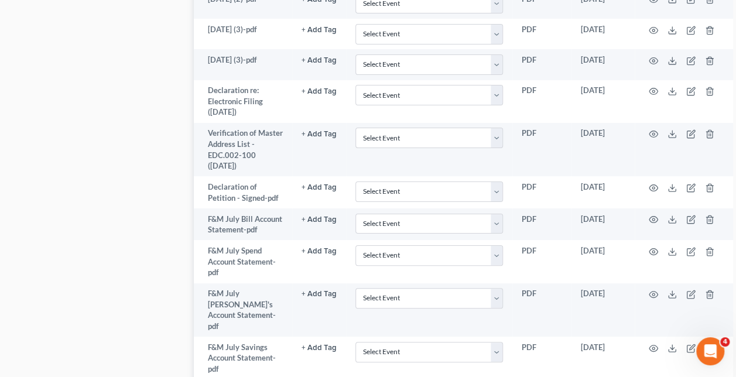
scroll to position [2240, 0]
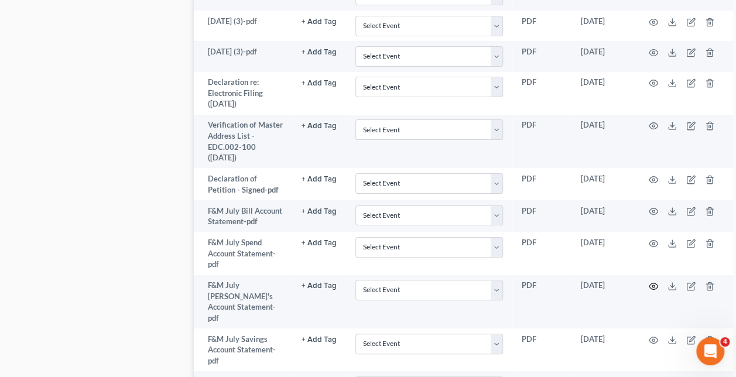
click at [649, 291] on icon "button" at bounding box center [653, 286] width 9 height 9
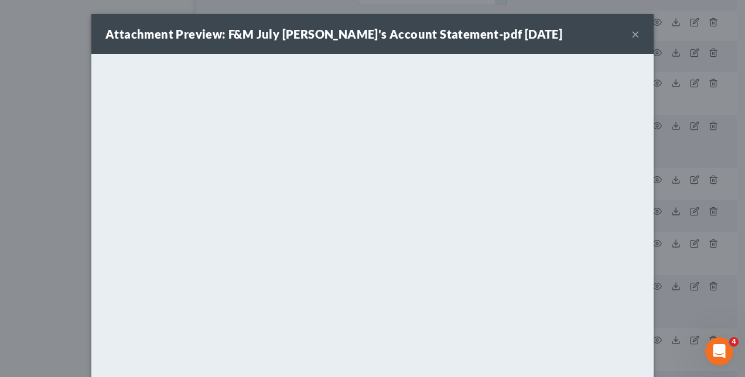
click at [667, 256] on div "Attachment Preview: F&M July Brian's Account Statement-pdf 07/18/2025 × <object…" at bounding box center [372, 188] width 745 height 377
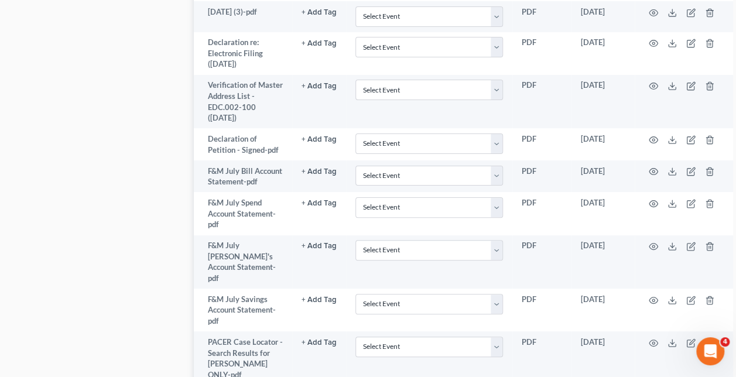
scroll to position [2281, 0]
click at [649, 304] on icon "button" at bounding box center [653, 298] width 9 height 9
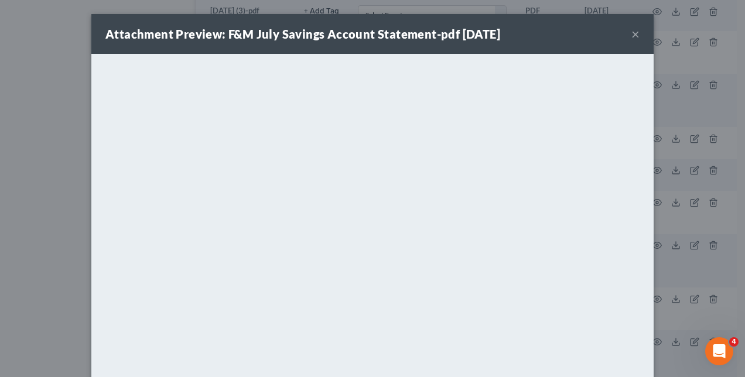
click at [668, 324] on div "Attachment Preview: F&M July Savings Account Statement-pdf 07/18/2025 × <object…" at bounding box center [372, 188] width 745 height 377
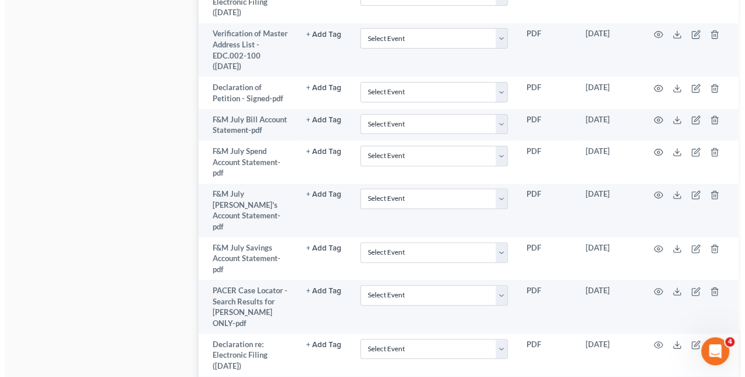
scroll to position [2332, 0]
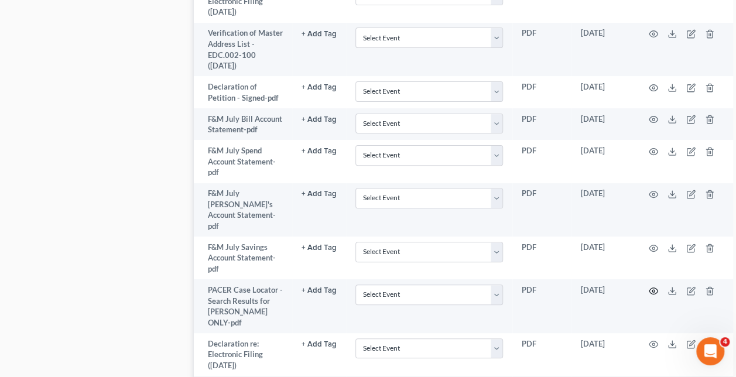
click at [649, 296] on icon "button" at bounding box center [653, 290] width 9 height 9
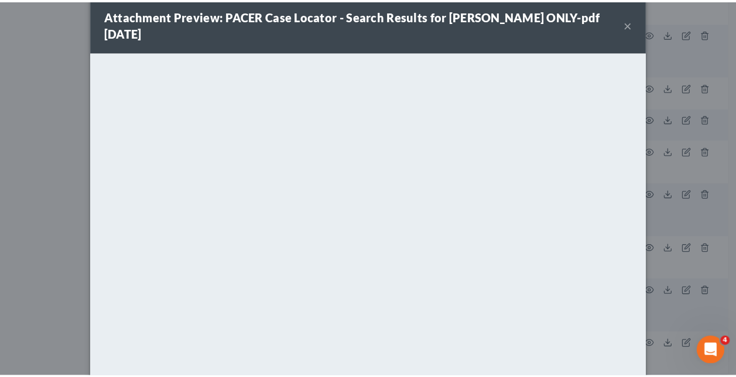
scroll to position [112, 0]
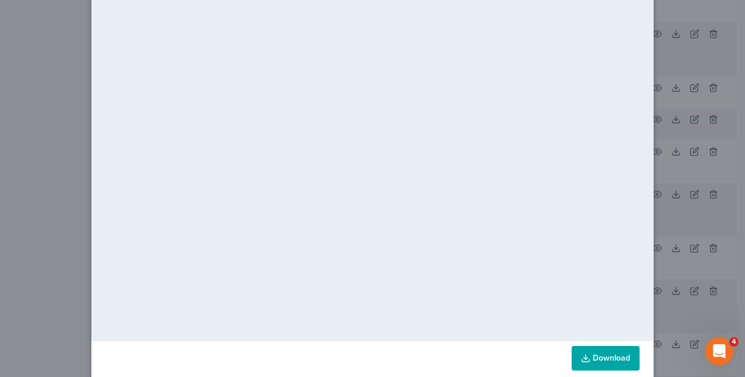
click at [690, 212] on div "Attachment Preview: PACER Case Locator - Search Results for Brian ONLY-pdf 07/2…" at bounding box center [372, 188] width 745 height 377
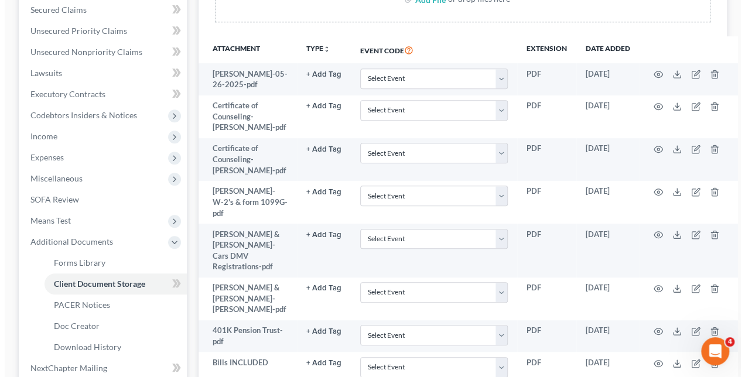
scroll to position [256, 0]
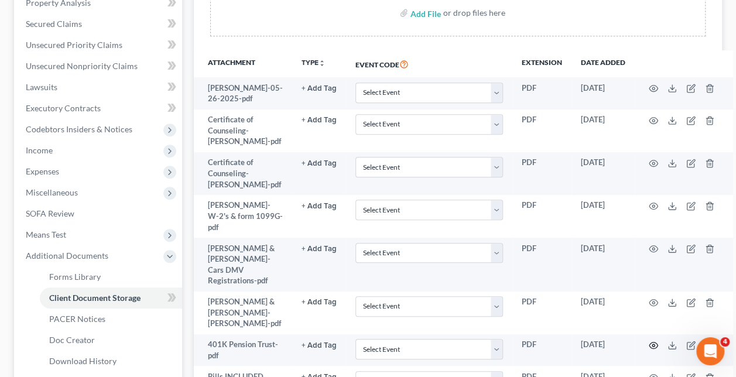
click at [652, 345] on circle "button" at bounding box center [653, 345] width 2 height 2
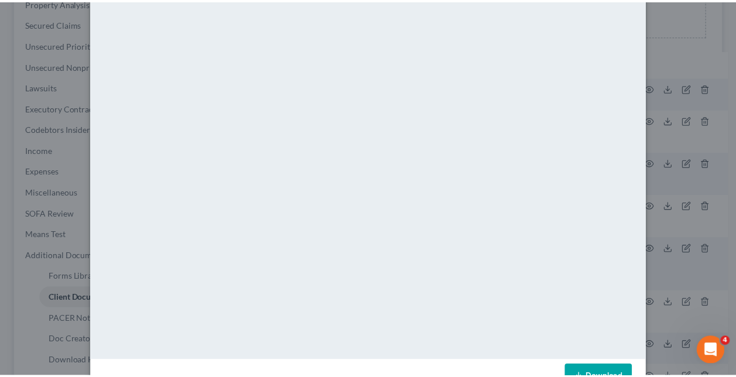
scroll to position [0, 0]
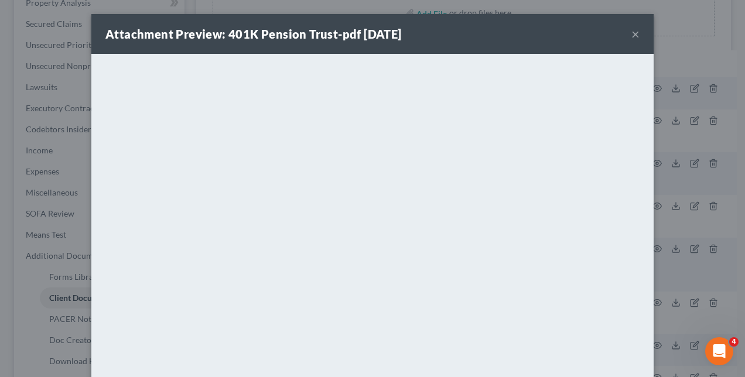
click at [701, 113] on div "Attachment Preview: 401K Pension Trust-pdf 07/01/2025 × <object ng-attr-data='h…" at bounding box center [372, 188] width 745 height 377
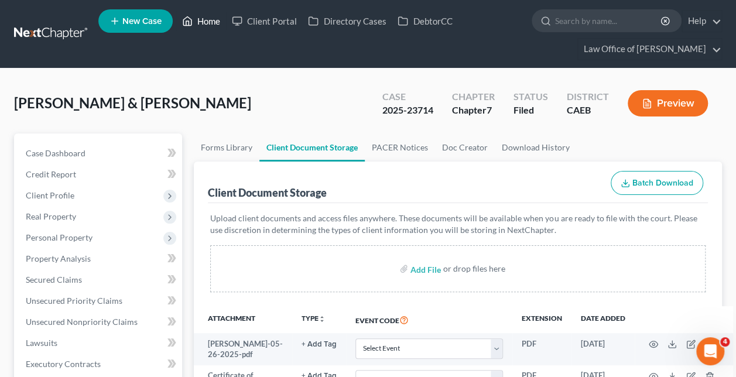
click at [201, 24] on link "Home" at bounding box center [201, 21] width 50 height 21
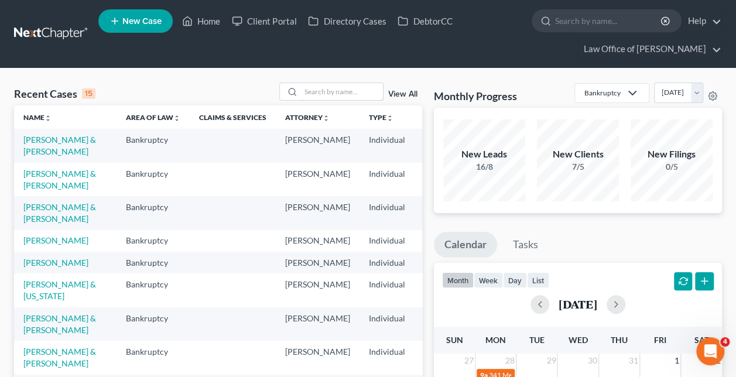
click at [341, 88] on input "search" at bounding box center [342, 91] width 82 height 17
paste input "Yelena Obando Fernandez -"
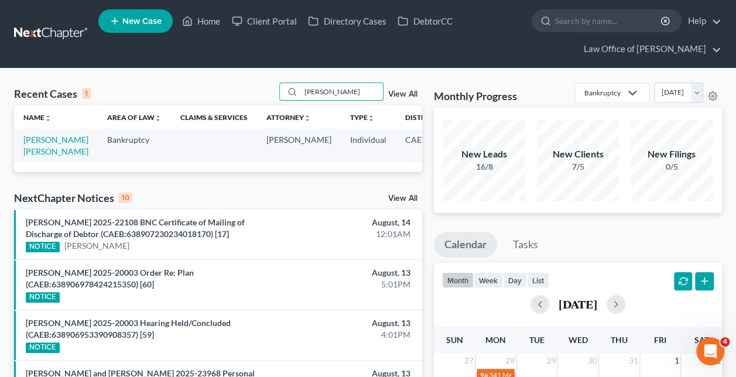
type input "Yelena Obando Fernandez"
click at [44, 153] on link "Obando Fernandez, Yelena" at bounding box center [55, 146] width 65 height 22
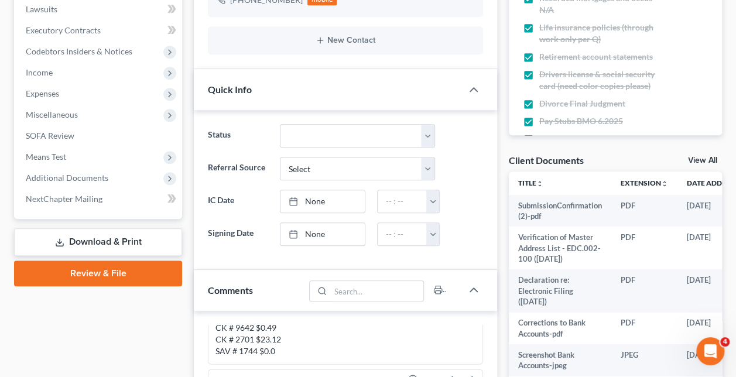
scroll to position [336, 0]
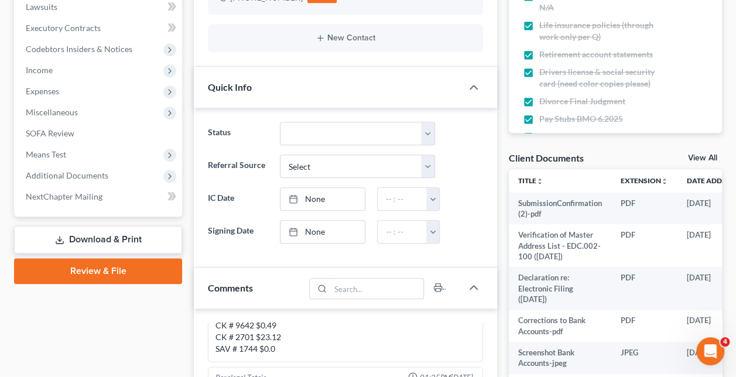
click at [44, 180] on span "Additional Documents" at bounding box center [99, 175] width 166 height 21
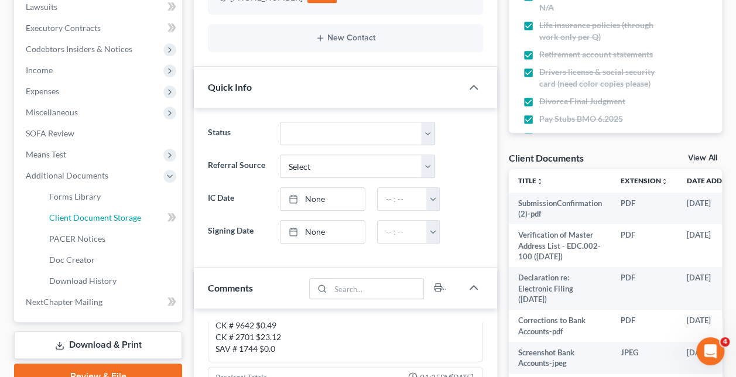
click at [142, 215] on link "Client Document Storage" at bounding box center [111, 217] width 142 height 21
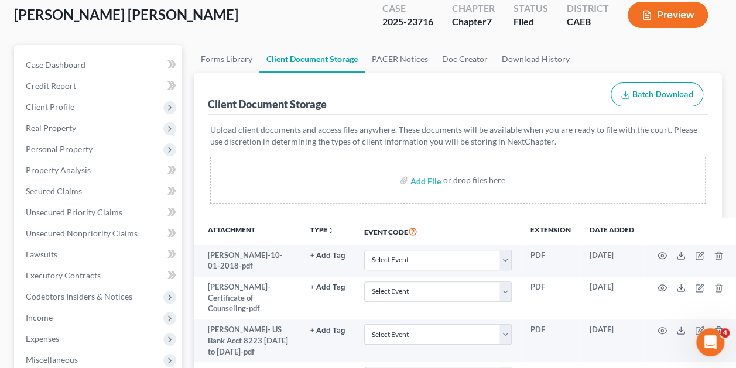
scroll to position [89, 0]
click at [665, 328] on icon "button" at bounding box center [661, 330] width 9 height 6
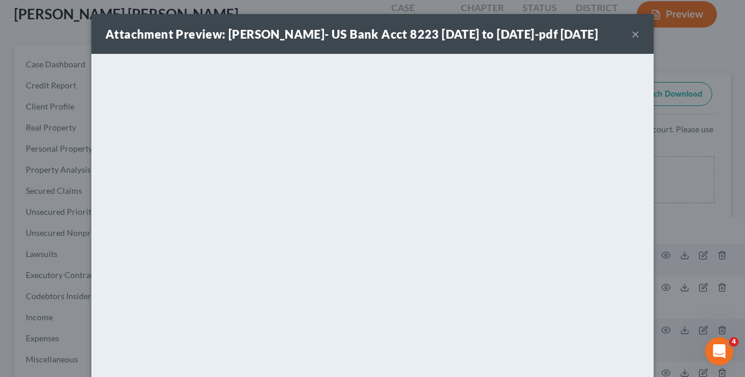
click at [680, 220] on div "Attachment Preview: Yelena Obando- US Bank Acct 8223 Apr 24 to May 23-pdf 06/17…" at bounding box center [372, 188] width 745 height 377
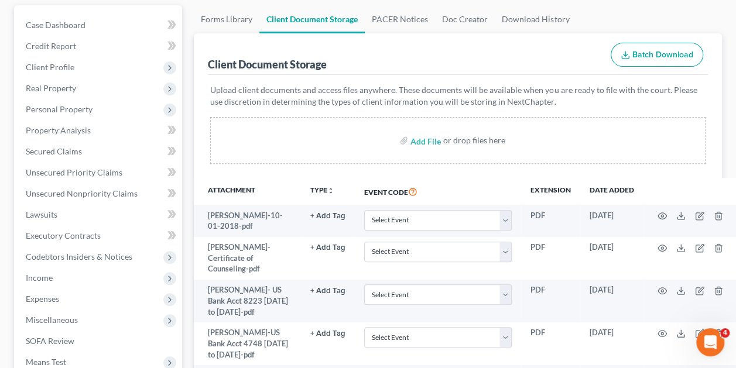
scroll to position [129, 0]
click at [661, 332] on circle "button" at bounding box center [662, 333] width 2 height 2
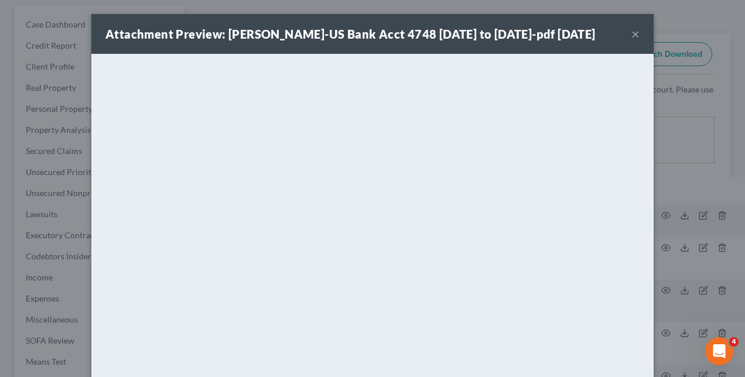
click at [698, 152] on div "Attachment Preview: Yelena Obando-US Bank Acct 4748 Apr 21 to May 7-pdf 06/17/2…" at bounding box center [372, 188] width 745 height 377
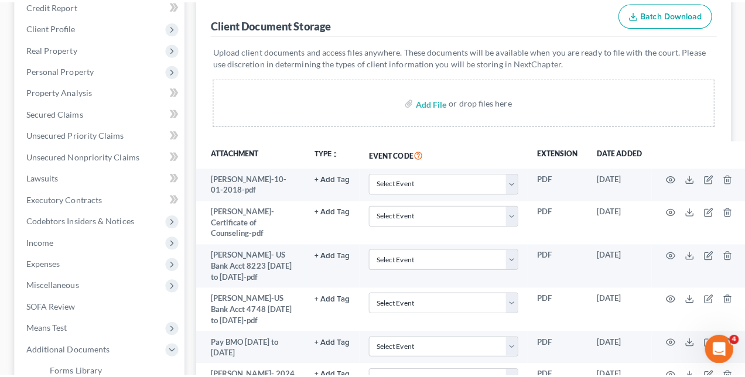
scroll to position [165, 0]
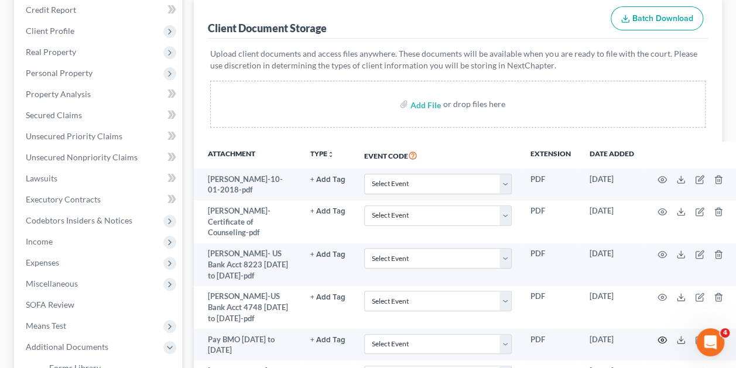
click at [659, 341] on icon "button" at bounding box center [661, 340] width 9 height 6
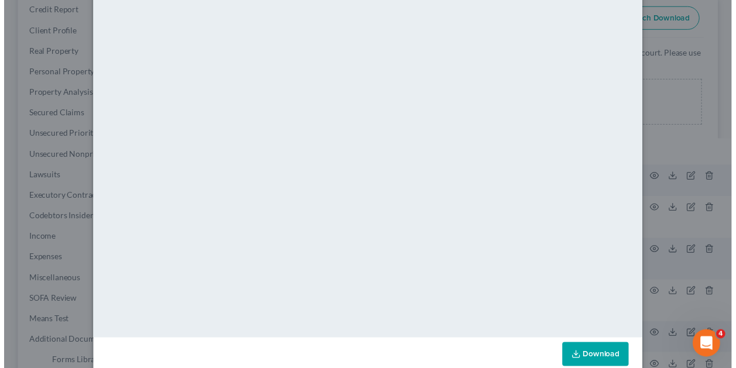
scroll to position [0, 0]
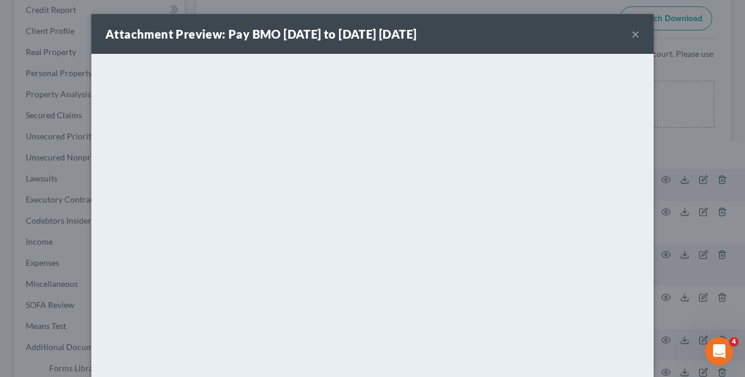
click at [680, 141] on div "Attachment Preview: Pay BMO Nov 24 to Jun 7 06/17/2025 × <object ng-attr-data='…" at bounding box center [372, 188] width 745 height 377
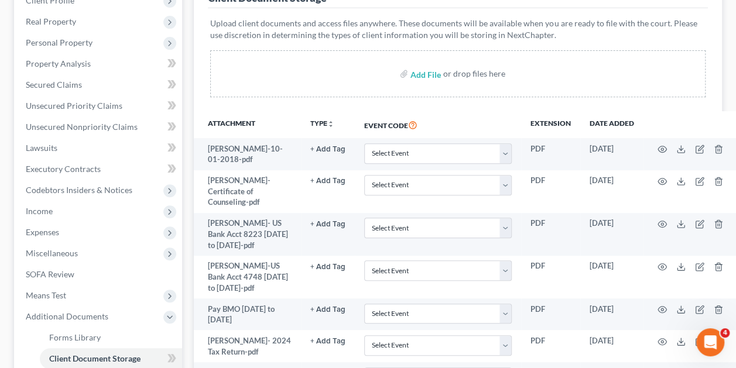
scroll to position [196, 0]
click at [662, 336] on icon "button" at bounding box center [661, 340] width 9 height 9
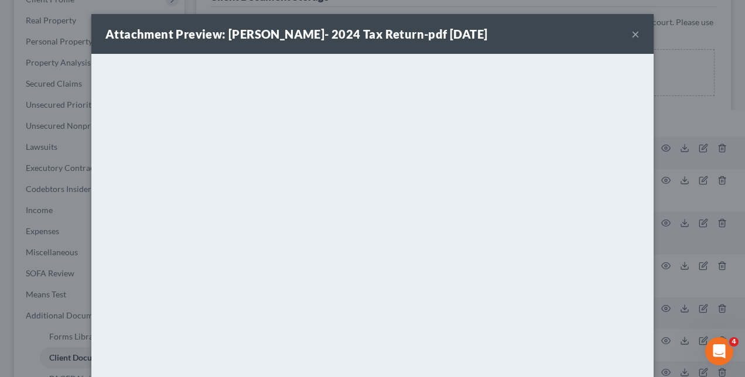
click at [708, 228] on div "Attachment Preview: Yelena Obando- 2024 Tax Return-pdf 06/17/2025 × <object ng-…" at bounding box center [372, 188] width 745 height 377
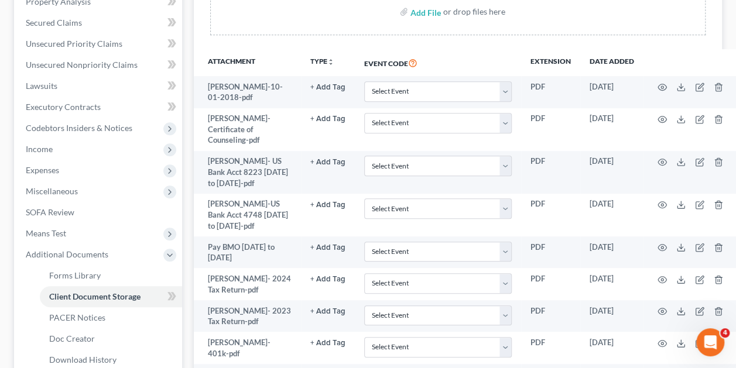
scroll to position [258, 0]
click at [659, 341] on icon "button" at bounding box center [661, 342] width 9 height 9
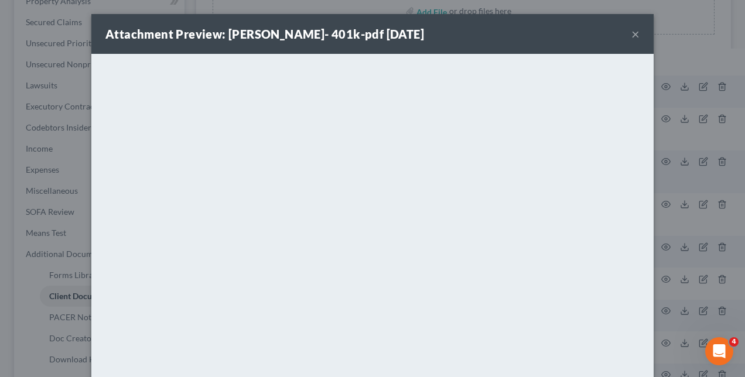
click at [695, 232] on div "Attachment Preview: Yelena Obando- 401k-pdf 06/17/2025 × <object ng-attr-data='…" at bounding box center [372, 188] width 745 height 377
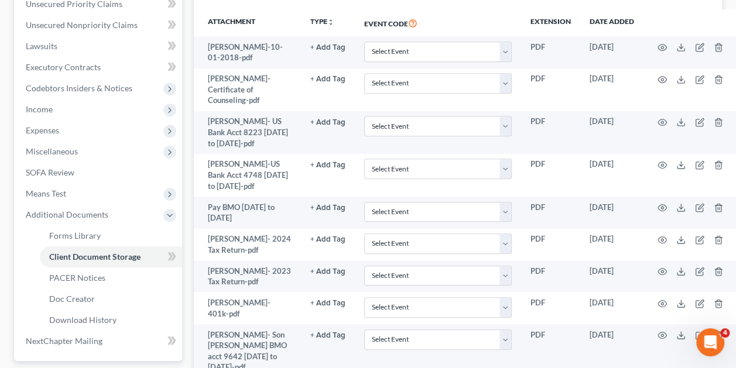
scroll to position [297, 0]
click at [659, 333] on icon "button" at bounding box center [661, 334] width 9 height 9
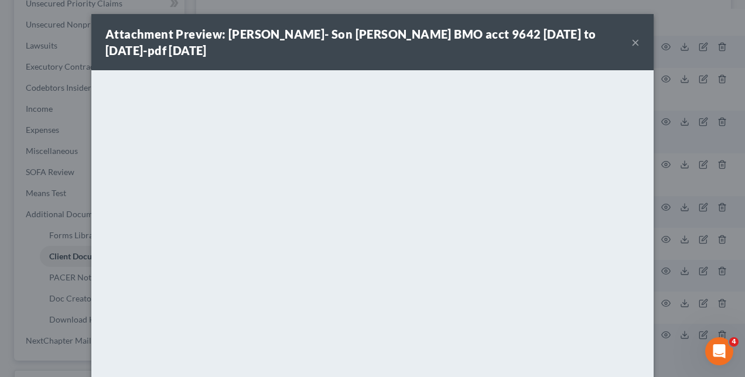
click at [697, 186] on div "Attachment Preview: Yelena Obando- Son Miguel BMO acct 9642 Nov 12 to May 11-pd…" at bounding box center [372, 188] width 745 height 377
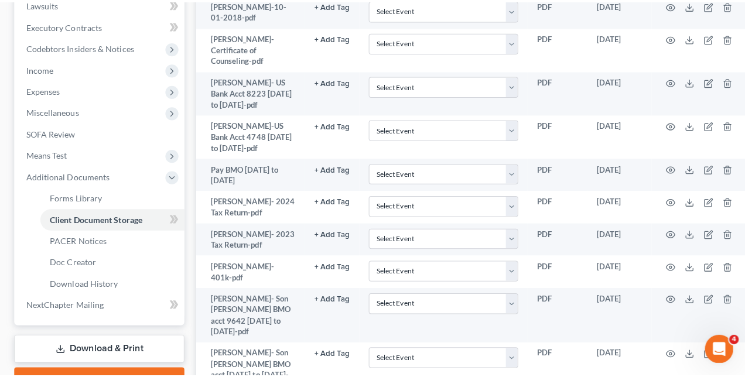
scroll to position [346, 0]
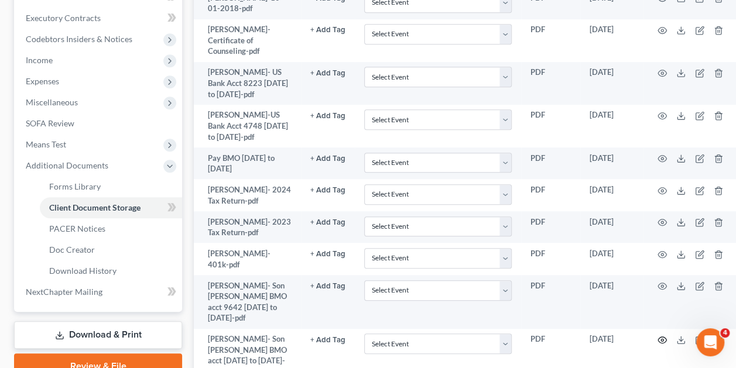
click at [663, 335] on icon "button" at bounding box center [661, 339] width 9 height 9
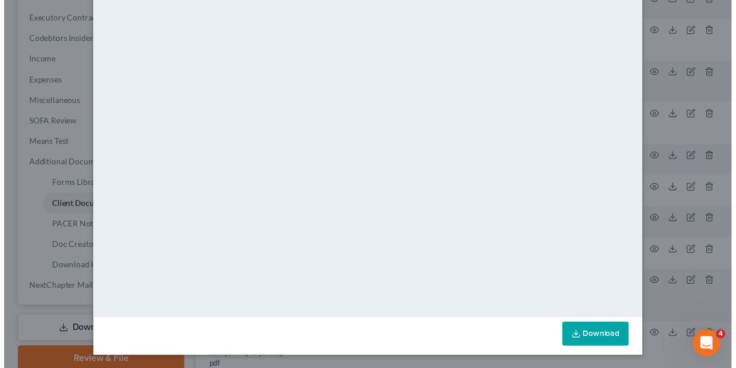
scroll to position [0, 0]
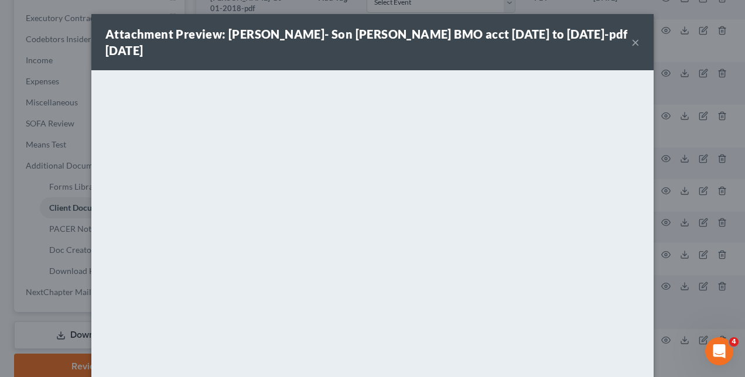
click at [706, 159] on div "Attachment Preview: Yelena Obando- Son Eduardo BMO acct 2701 Nov 12 to May 11-p…" at bounding box center [372, 188] width 745 height 377
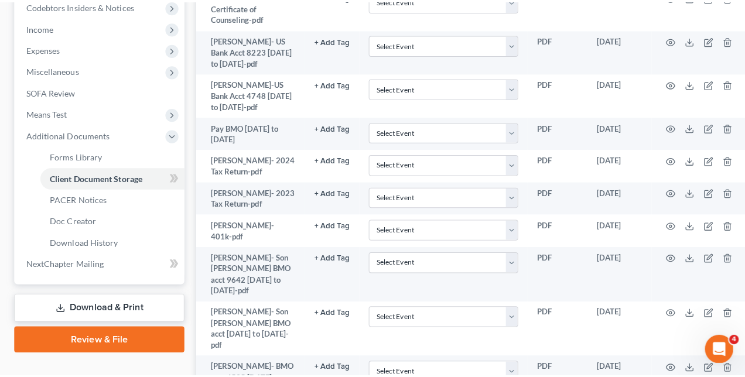
scroll to position [380, 0]
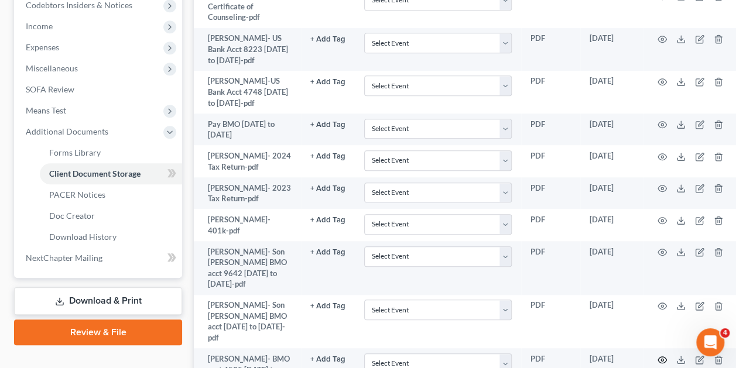
click at [663, 355] on icon "button" at bounding box center [661, 359] width 9 height 9
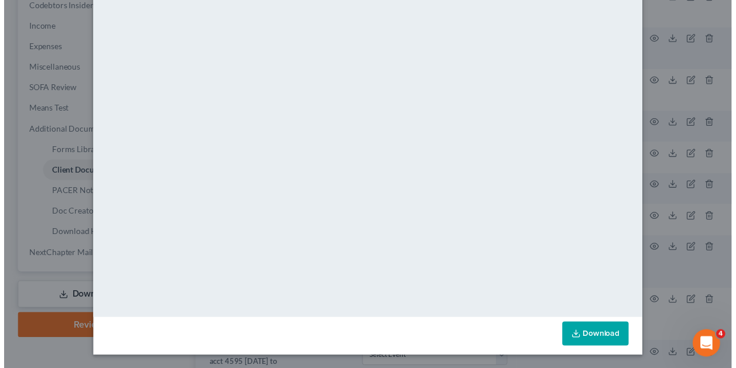
scroll to position [0, 0]
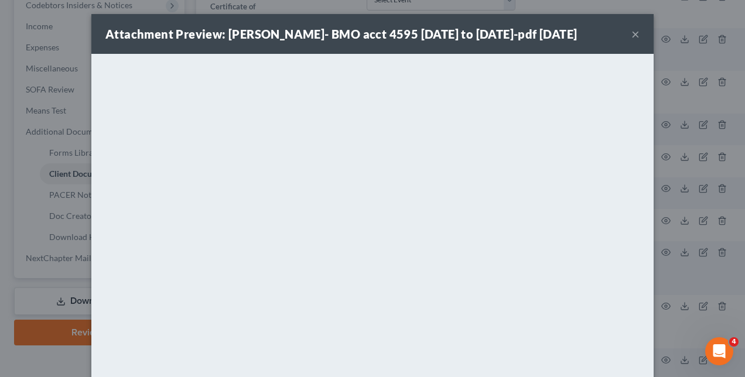
click at [688, 212] on div "Attachment Preview: Yelena Obando- BMO acct 4595 Nov 19 to May 18-pdf 06/17/202…" at bounding box center [372, 188] width 745 height 377
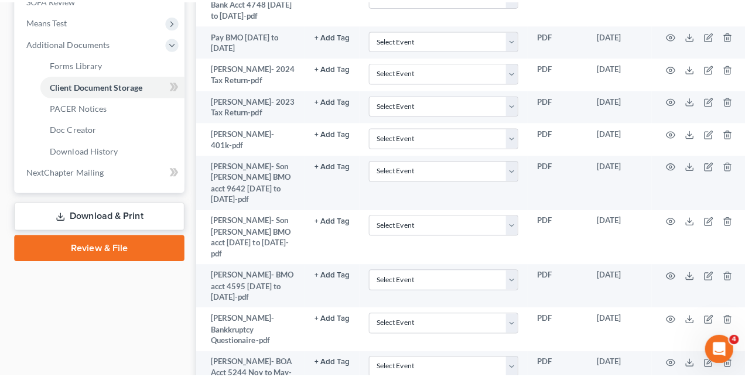
scroll to position [472, 0]
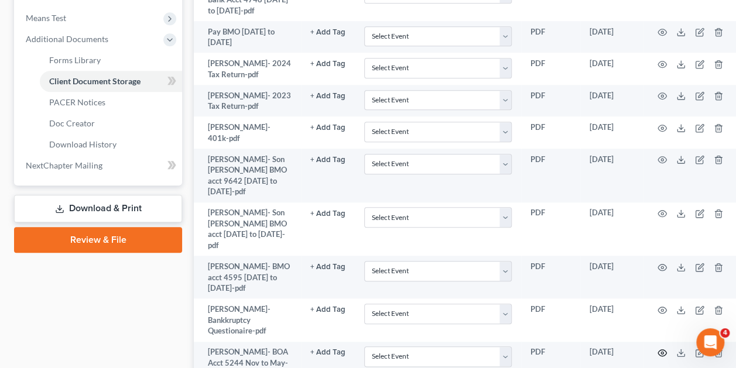
click at [661, 352] on circle "button" at bounding box center [662, 353] width 2 height 2
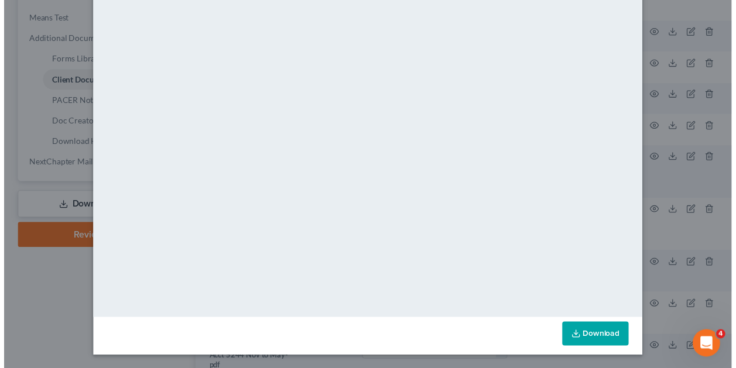
scroll to position [0, 0]
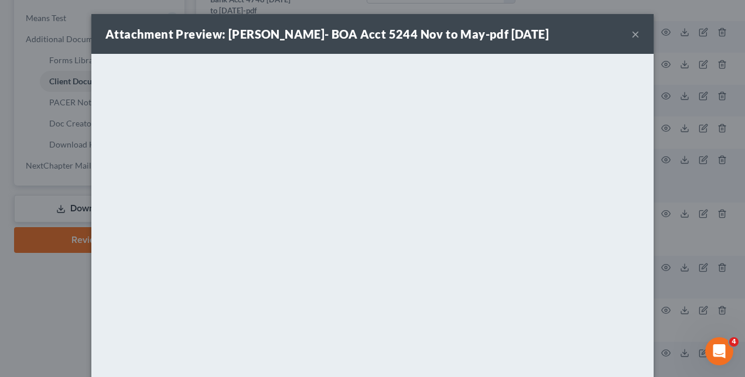
click at [699, 144] on div "Attachment Preview: Yelena Obando- BOA Acct 5244 Nov to May-pdf 06/17/2025 × <o…" at bounding box center [372, 188] width 745 height 377
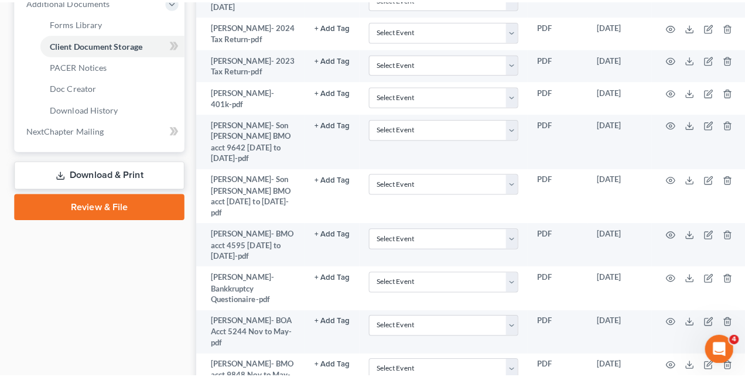
scroll to position [511, 0]
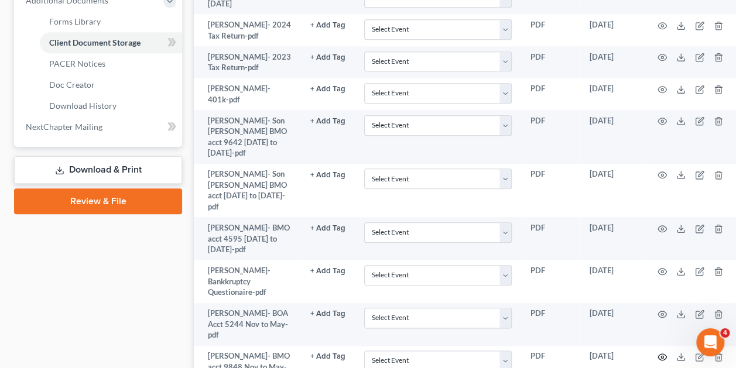
click at [663, 352] on icon "button" at bounding box center [661, 356] width 9 height 9
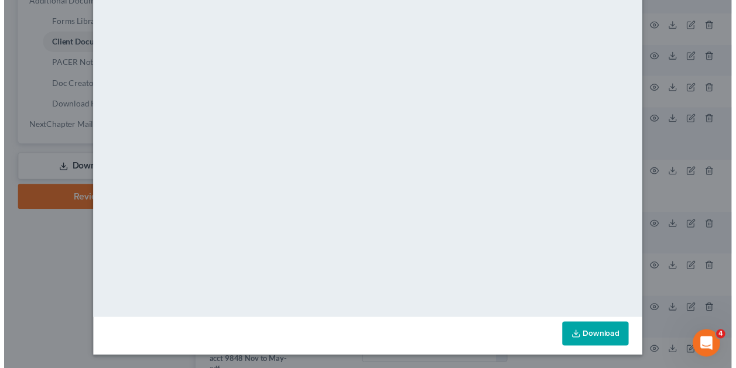
scroll to position [0, 0]
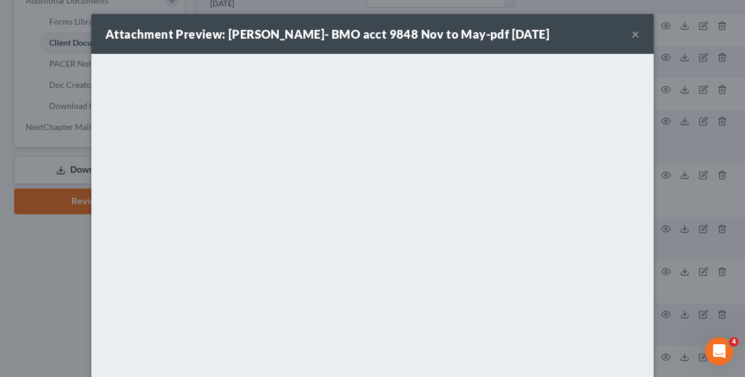
click at [682, 151] on div "Attachment Preview: Yelena Obando- BMO acct 9848 Nov to May-pdf 06/17/2025 × <o…" at bounding box center [372, 188] width 745 height 377
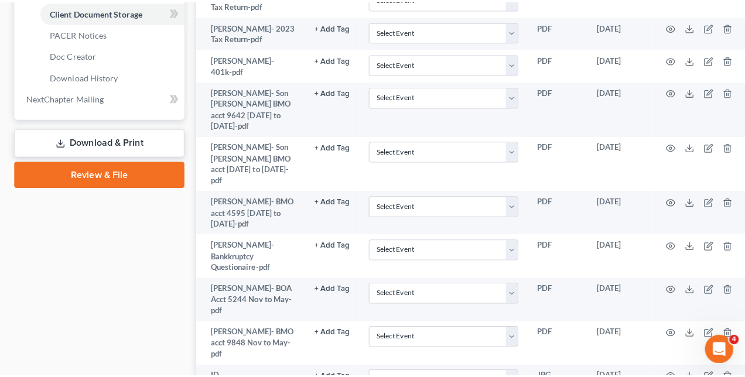
scroll to position [541, 0]
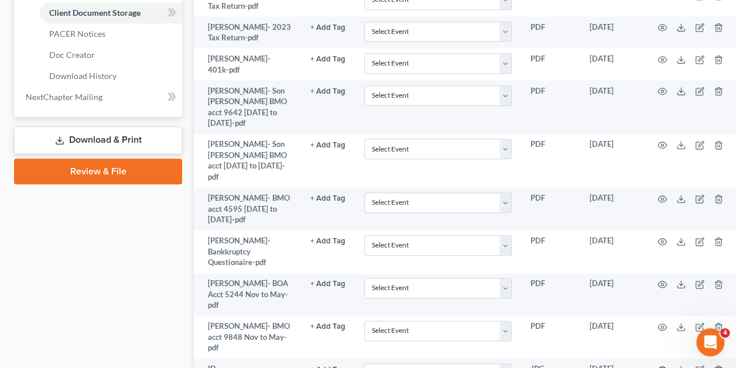
click at [662, 369] on circle "button" at bounding box center [662, 370] width 2 height 2
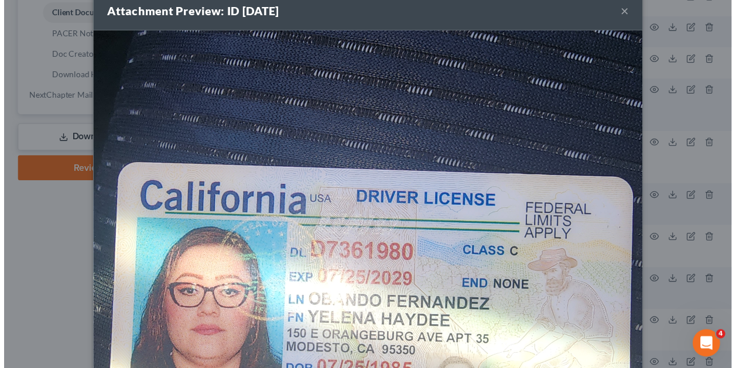
scroll to position [0, 0]
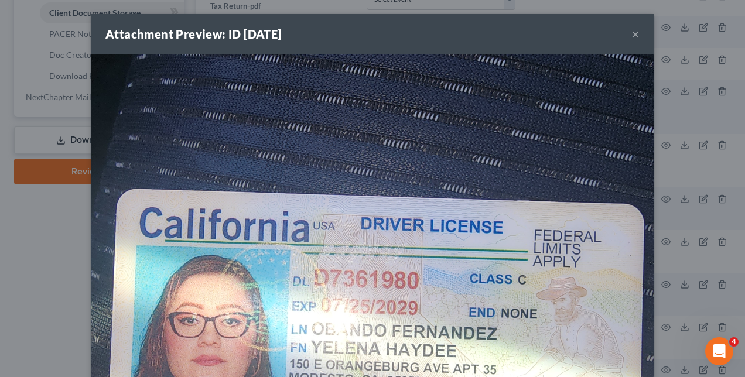
click at [84, 249] on div "Attachment Preview: ID 06/23/2025 × Download" at bounding box center [372, 188] width 745 height 377
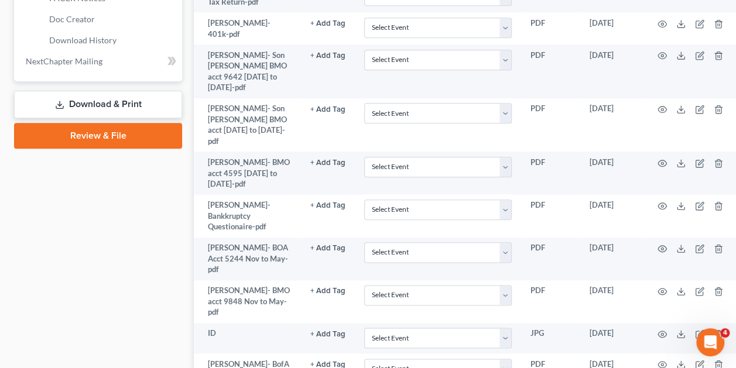
scroll to position [578, 0]
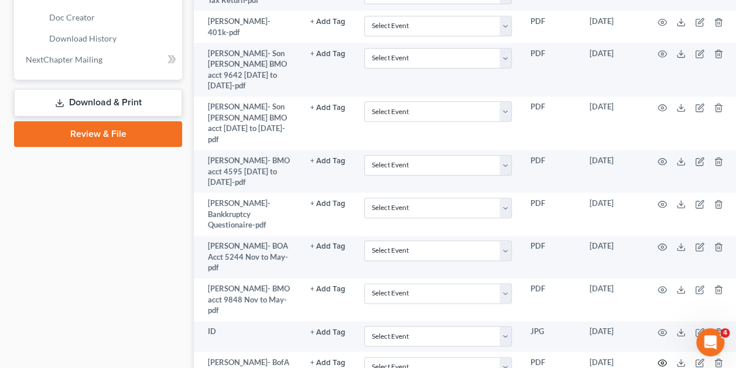
click at [661, 362] on circle "button" at bounding box center [662, 363] width 2 height 2
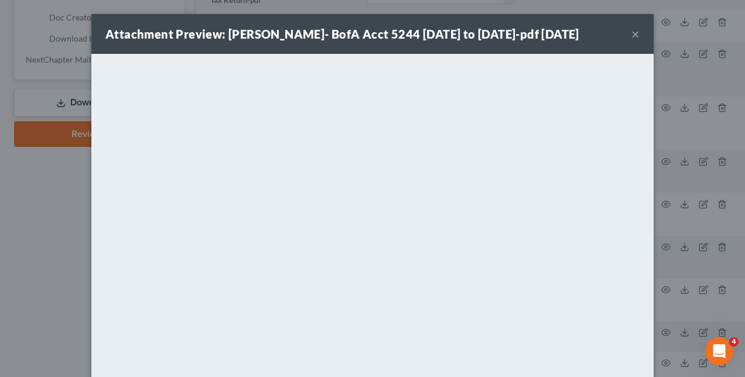
click at [631, 34] on button "×" at bounding box center [635, 34] width 8 height 14
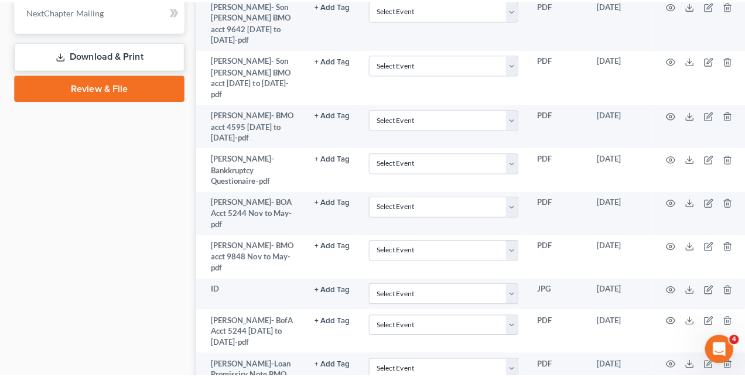
scroll to position [628, 0]
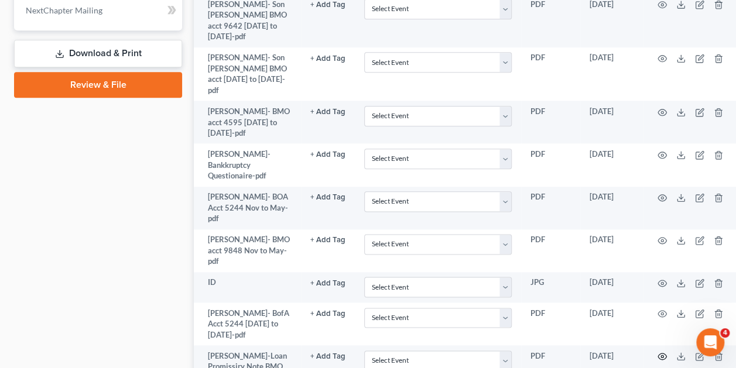
click at [661, 355] on circle "button" at bounding box center [662, 356] width 2 height 2
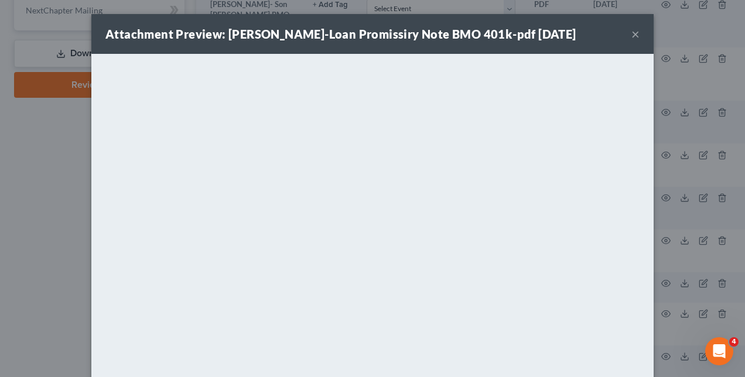
click at [660, 334] on div "Attachment Preview: Yelena Obando-Loan Promissiry Note BMO 401k-pdf 07/02/2025 …" at bounding box center [372, 188] width 745 height 377
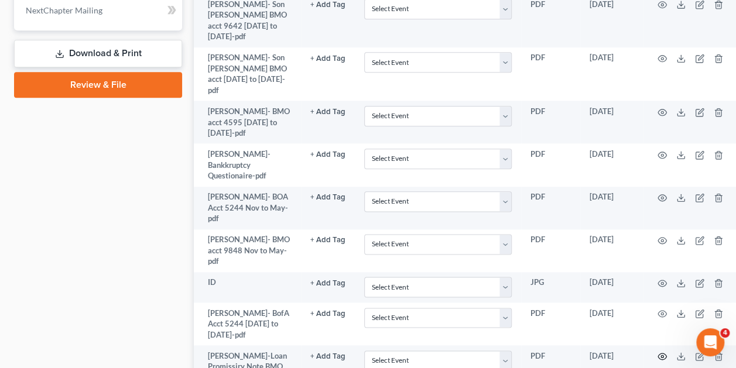
click at [661, 355] on circle "button" at bounding box center [662, 356] width 2 height 2
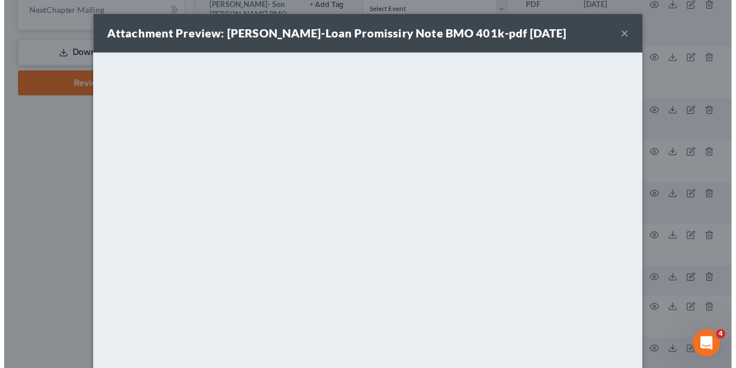
scroll to position [0, 0]
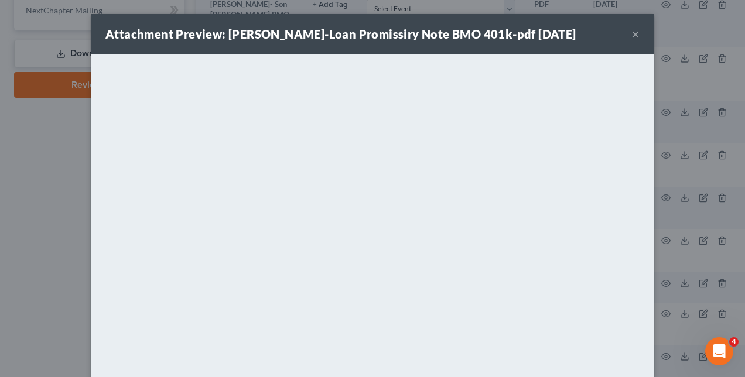
click at [632, 32] on button "×" at bounding box center [635, 34] width 8 height 14
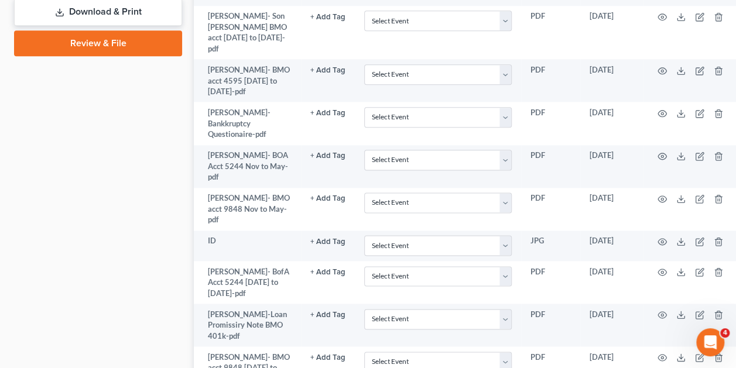
scroll to position [673, 0]
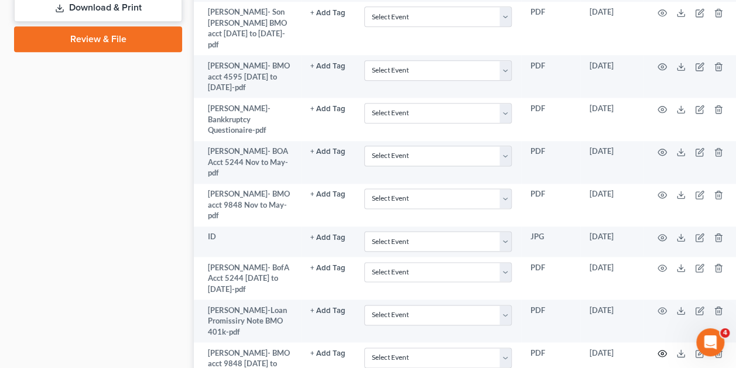
click at [659, 349] on icon "button" at bounding box center [661, 353] width 9 height 9
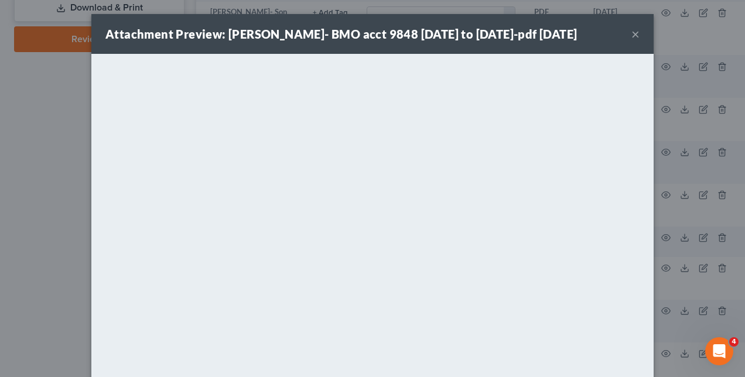
click at [631, 32] on button "×" at bounding box center [635, 34] width 8 height 14
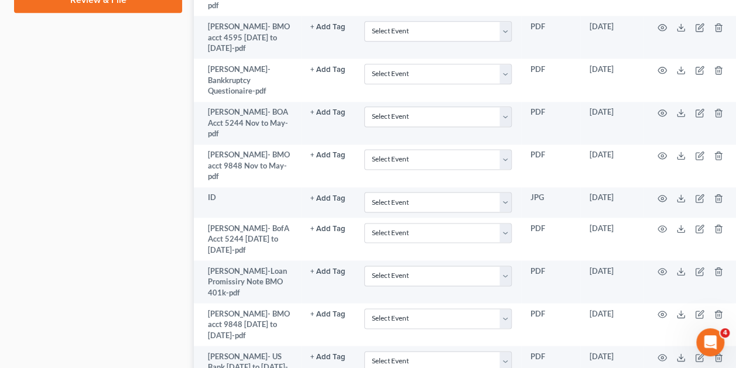
scroll to position [713, 0]
click at [658, 352] on icon "button" at bounding box center [661, 356] width 9 height 9
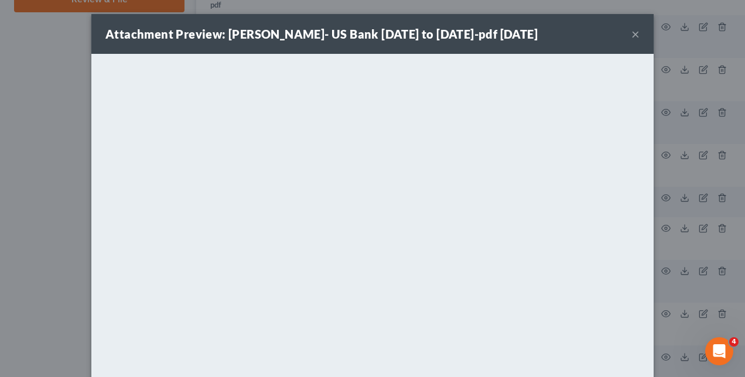
click at [693, 213] on div "Attachment Preview: Yelena Obando- US Bank May 8th to Jun 6-pdf 07/02/2025 × <o…" at bounding box center [372, 188] width 745 height 377
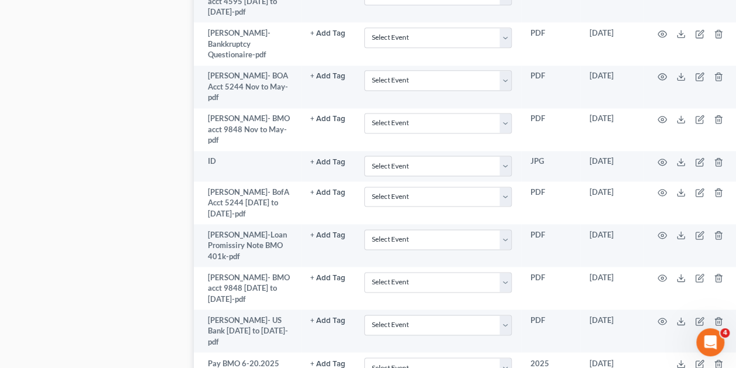
scroll to position [749, 0]
click at [681, 359] on icon at bounding box center [680, 363] width 9 height 9
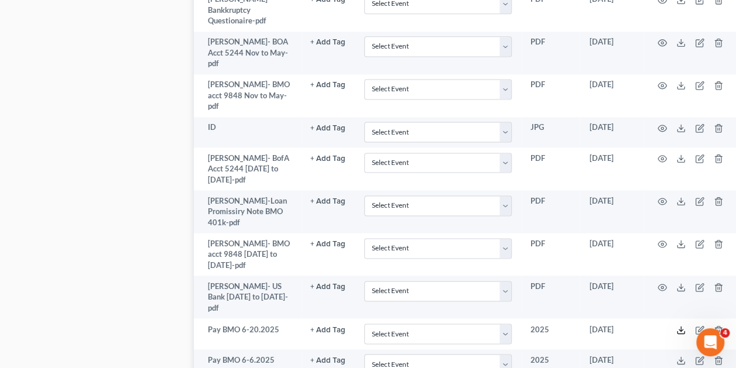
scroll to position [779, 0]
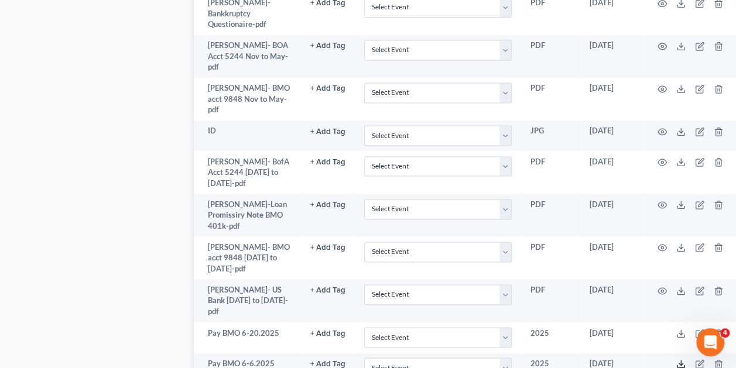
click at [681, 359] on icon at bounding box center [680, 363] width 9 height 9
click at [652, 353] on td at bounding box center [692, 368] width 98 height 30
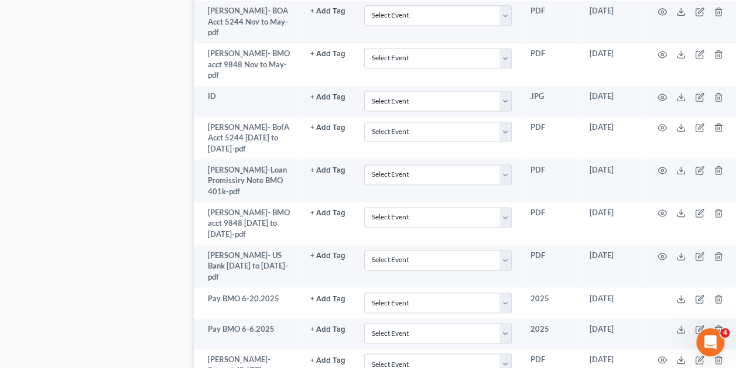
scroll to position [814, 0]
click at [662, 357] on icon "button" at bounding box center [661, 360] width 9 height 6
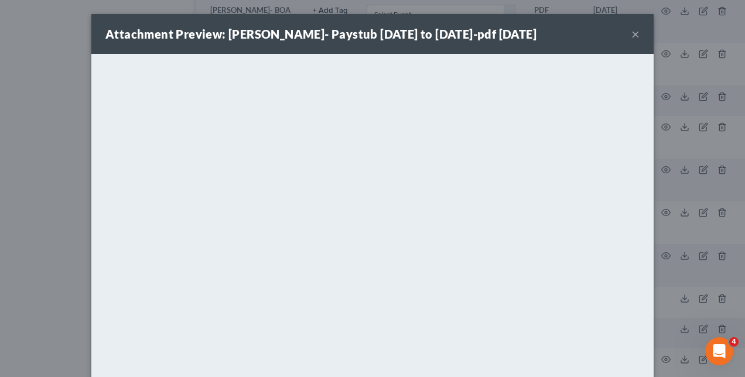
click at [661, 261] on div "Attachment Preview: Yelena Obando- Paystub March16 to March 31-pdf 07/07/2025 ×…" at bounding box center [372, 188] width 745 height 377
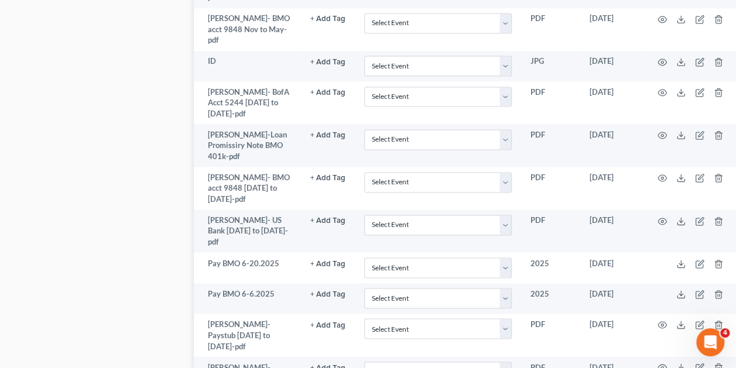
scroll to position [850, 0]
click at [662, 362] on icon "button" at bounding box center [661, 366] width 9 height 9
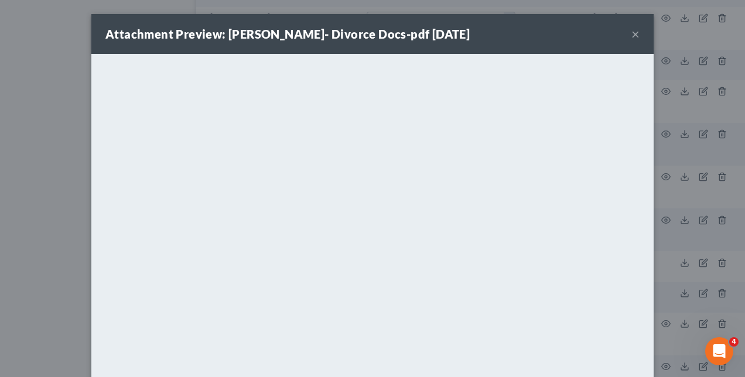
click at [676, 229] on div "Attachment Preview: Yelena Obando- Divorce Docs-pdf 07/07/2025 × <object ng-att…" at bounding box center [372, 188] width 745 height 377
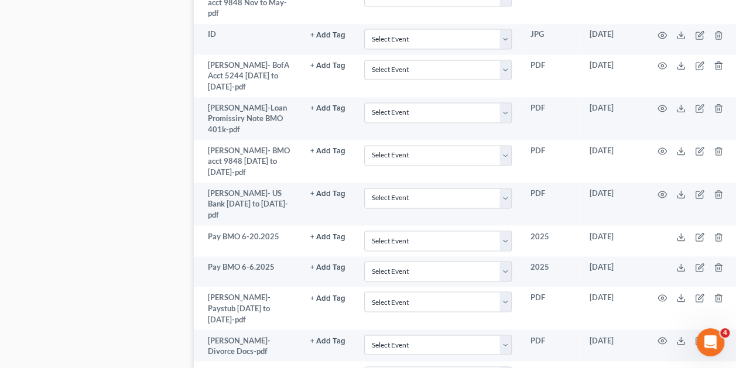
scroll to position [881, 0]
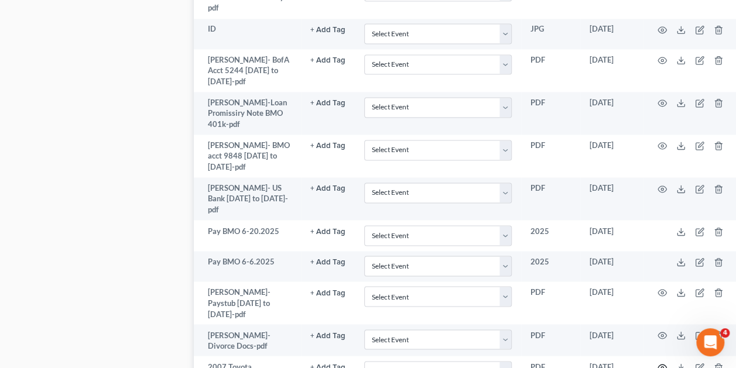
click at [661, 366] on circle "button" at bounding box center [662, 367] width 2 height 2
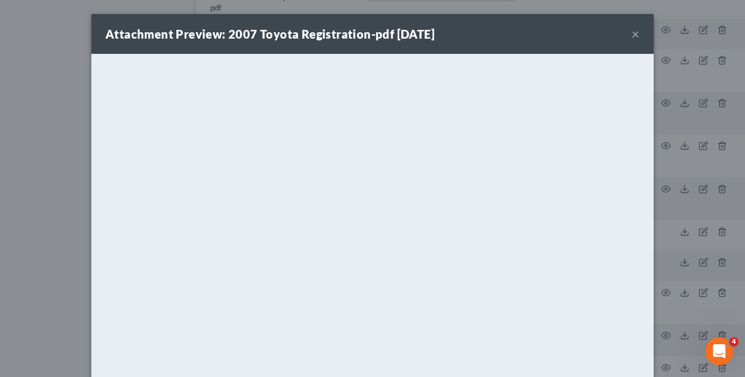
click at [664, 245] on div "Attachment Preview: 2007 Toyota Registration-pdf 07/11/2025 × <object ng-attr-d…" at bounding box center [372, 188] width 745 height 377
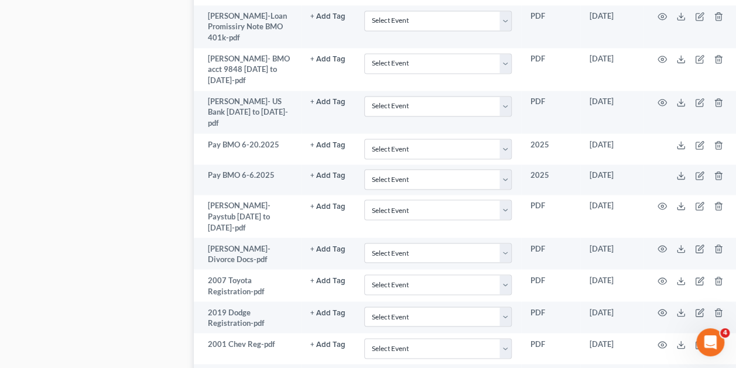
scroll to position [975, 0]
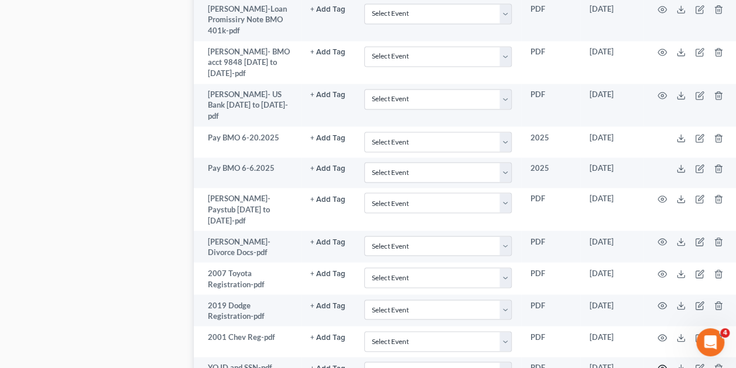
click at [662, 367] on circle "button" at bounding box center [662, 368] width 2 height 2
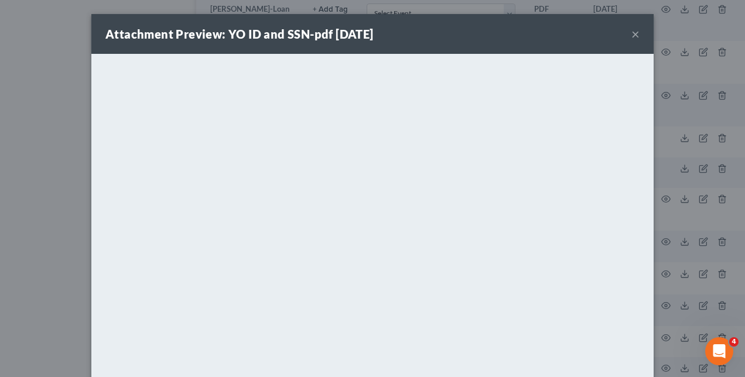
click at [414, 45] on div "Attachment Preview: YO ID and SSN-pdf 07/11/2025 ×" at bounding box center [372, 34] width 562 height 40
click at [631, 30] on button "×" at bounding box center [635, 34] width 8 height 14
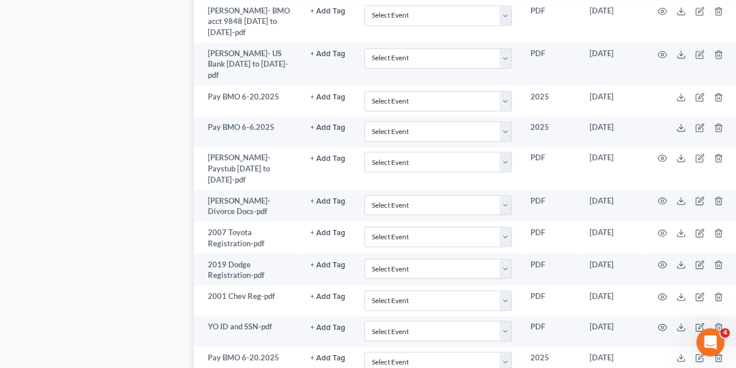
scroll to position [1005, 0]
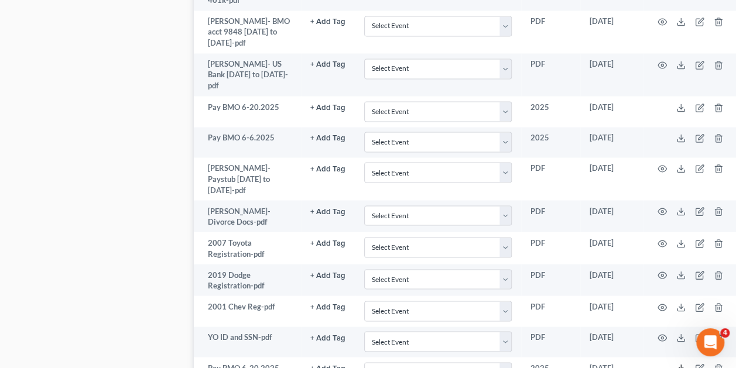
click at [677, 364] on icon at bounding box center [680, 368] width 9 height 9
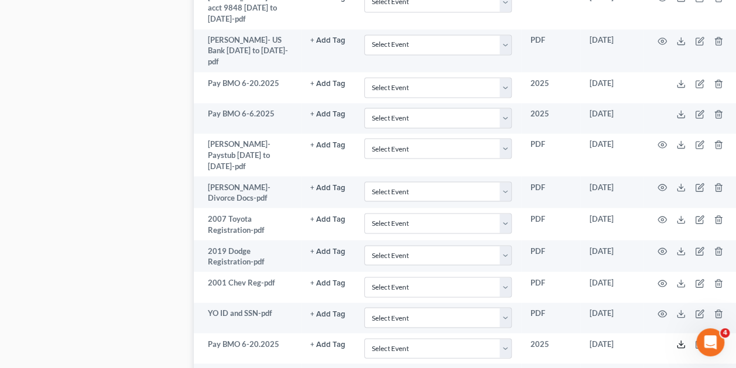
scroll to position [1030, 0]
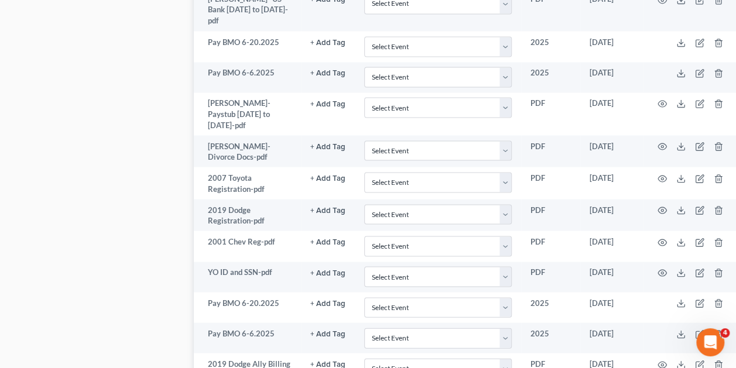
scroll to position [1071, 0]
click at [662, 359] on icon "button" at bounding box center [661, 363] width 9 height 9
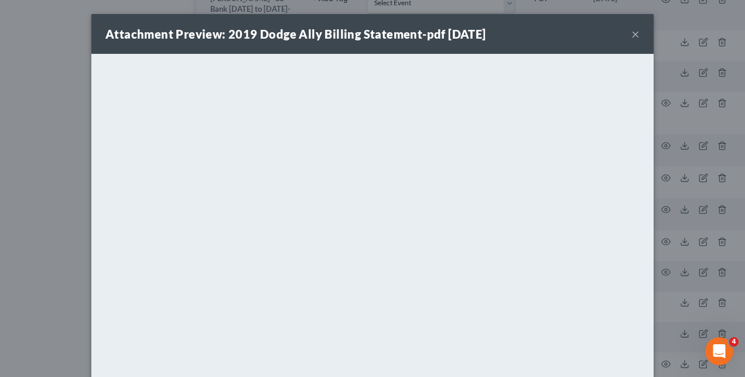
click at [684, 221] on div "Attachment Preview: 2019 Dodge Ally Billing Statement-pdf 07/11/2025 × <object …" at bounding box center [372, 188] width 745 height 377
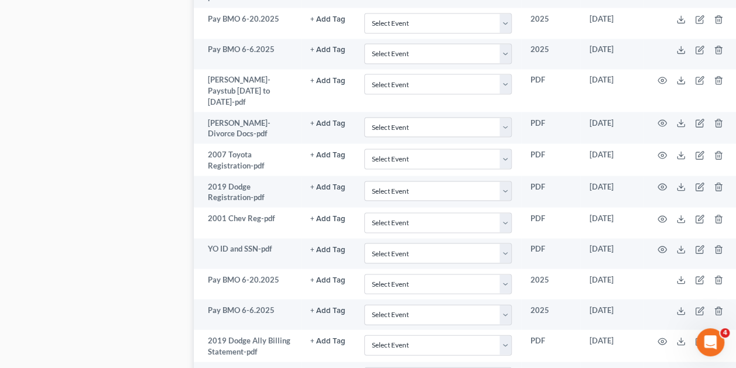
scroll to position [1094, 0]
click at [644, 299] on td at bounding box center [692, 314] width 98 height 30
click at [663, 368] on icon "button" at bounding box center [661, 372] width 9 height 9
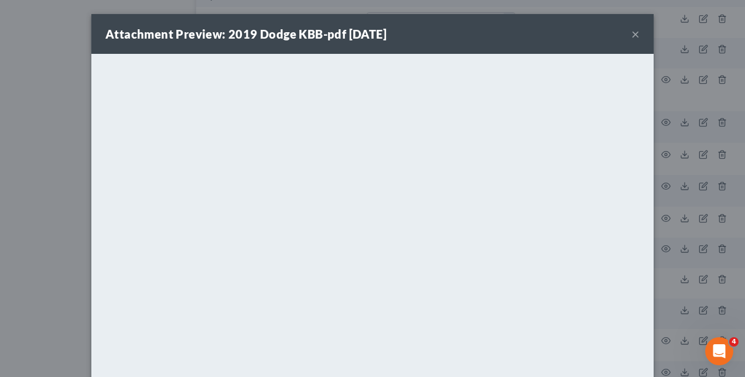
click at [677, 239] on div "Attachment Preview: 2019 Dodge KBB-pdf 07/11/2025 × <object ng-attr-data='https…" at bounding box center [372, 188] width 745 height 377
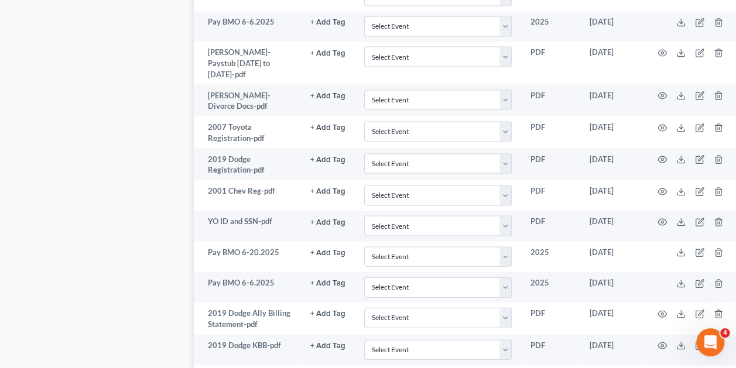
scroll to position [1121, 0]
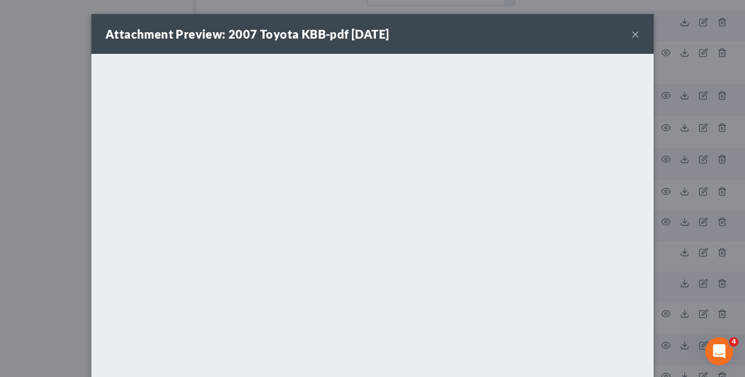
click at [631, 34] on button "×" at bounding box center [635, 34] width 8 height 14
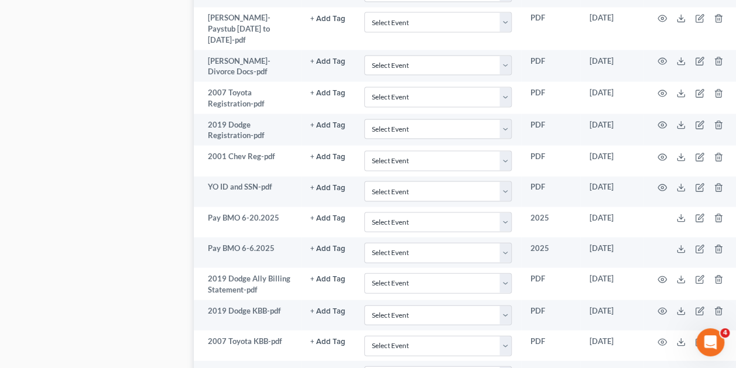
scroll to position [1157, 0]
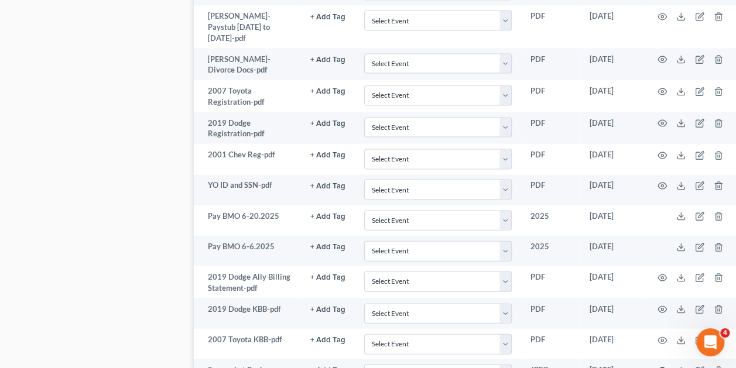
click at [657, 368] on icon "button" at bounding box center [661, 371] width 9 height 6
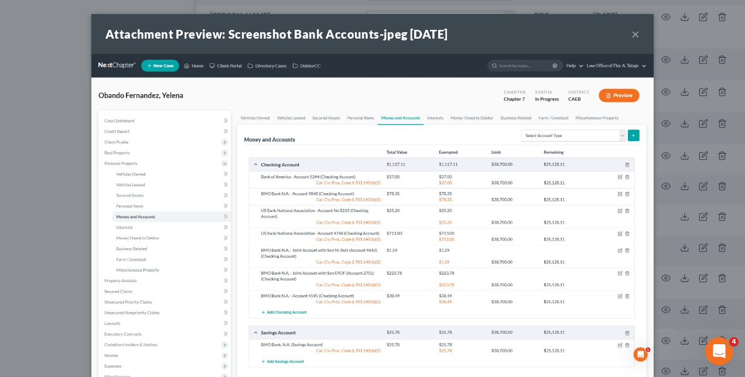
click at [672, 235] on div "Attachment Preview: Screenshot Bank Accounts-jpeg 07/11/2025 × Download" at bounding box center [372, 188] width 745 height 377
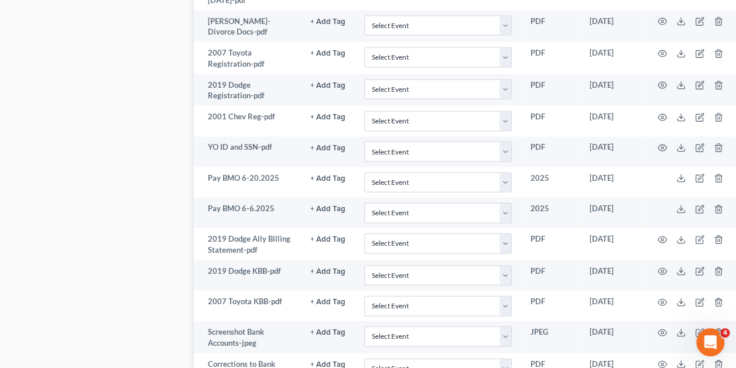
scroll to position [1195, 0]
click at [658, 359] on icon "button" at bounding box center [661, 363] width 9 height 9
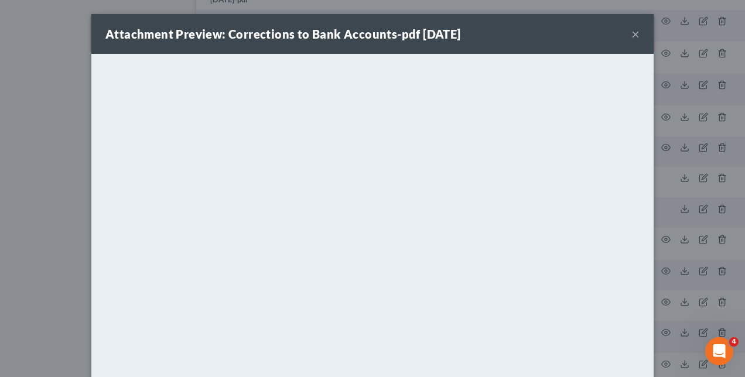
click at [683, 266] on div "Attachment Preview: Corrections to Bank Accounts-pdf 07/14/2025 × <object ng-at…" at bounding box center [372, 188] width 745 height 377
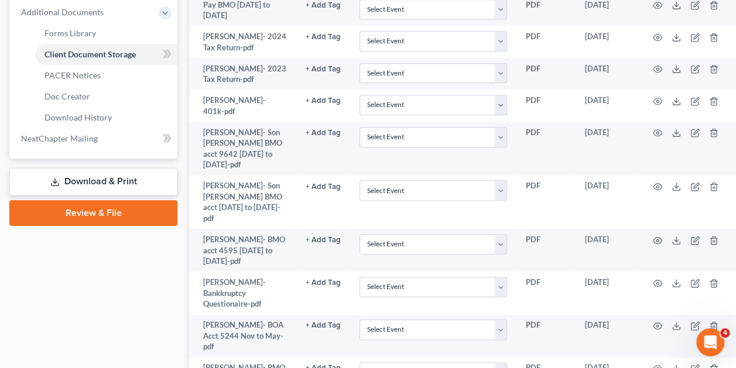
scroll to position [0, 5]
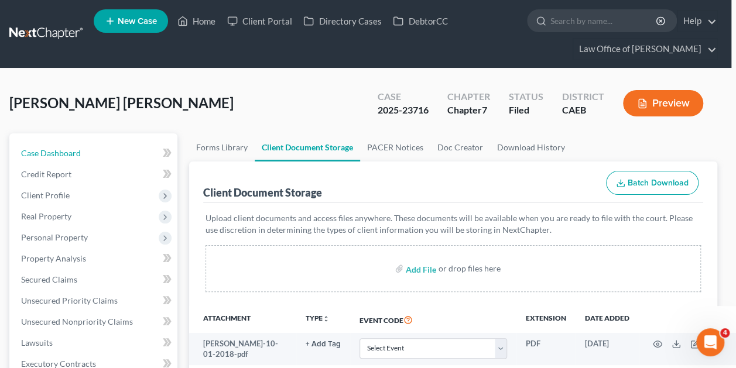
click at [116, 146] on link "Case Dashboard" at bounding box center [95, 153] width 166 height 21
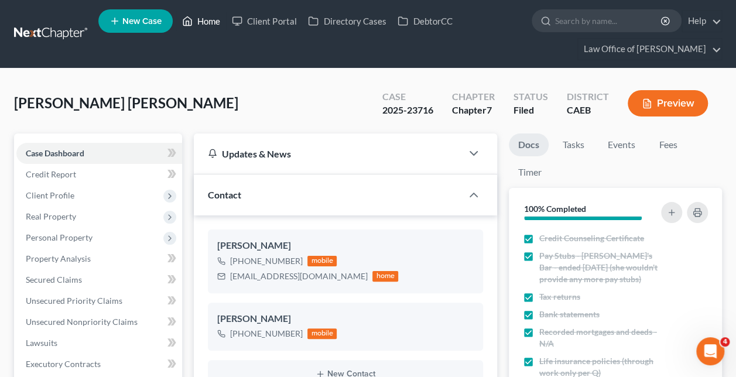
click at [202, 26] on link "Home" at bounding box center [201, 21] width 50 height 21
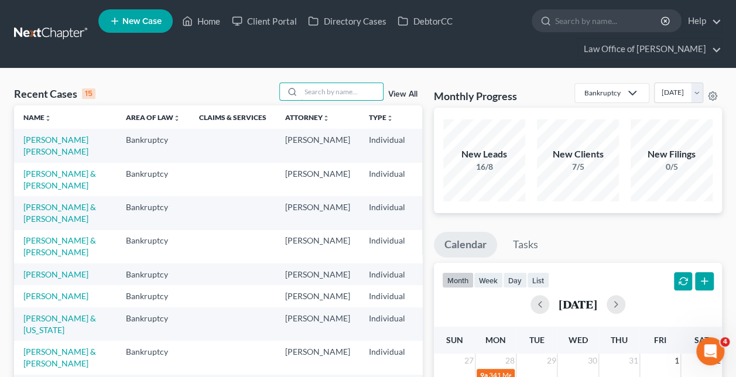
click at [347, 88] on input "search" at bounding box center [342, 91] width 82 height 17
paste input "Beverly and Thomas Torres -"
type input "Beverly and Thomas Torres"
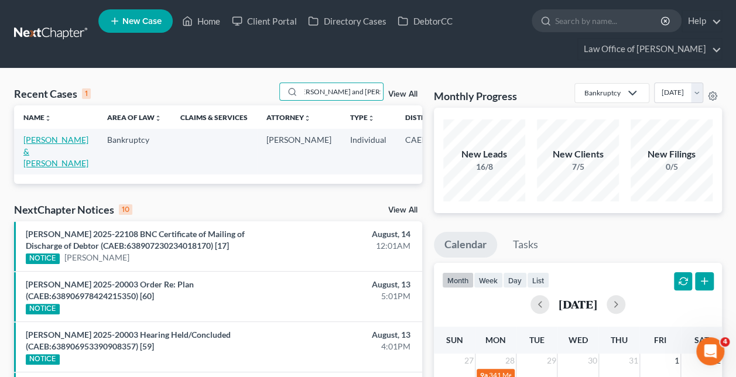
scroll to position [0, 0]
click at [29, 155] on link "Torres, Thomas & Beverly" at bounding box center [55, 151] width 65 height 33
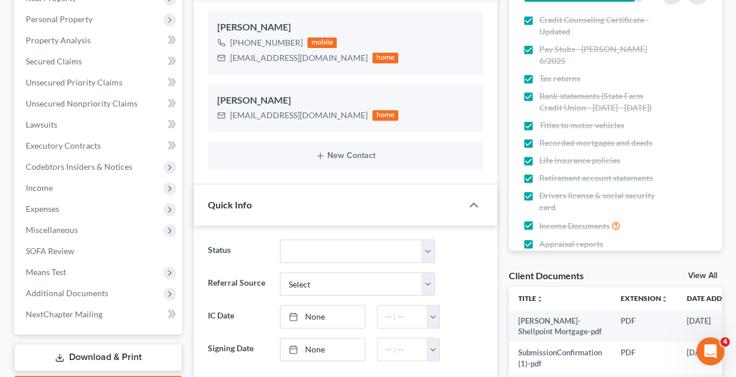
scroll to position [224, 0]
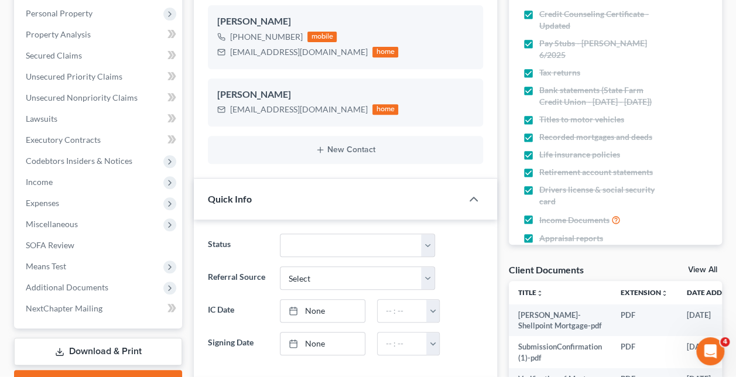
click at [150, 287] on span "Additional Documents" at bounding box center [99, 287] width 166 height 21
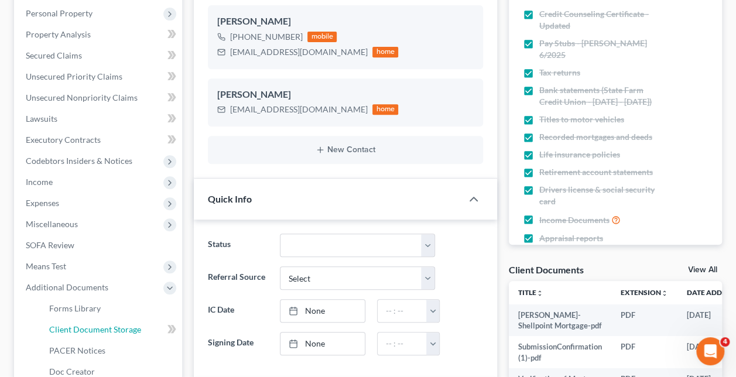
click at [141, 330] on link "Client Document Storage" at bounding box center [111, 329] width 142 height 21
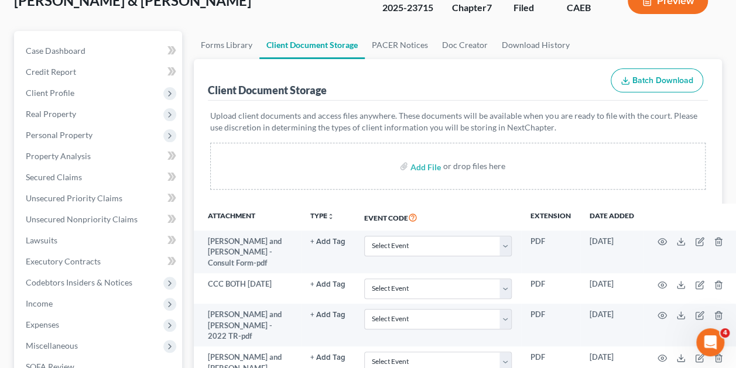
scroll to position [101, 0]
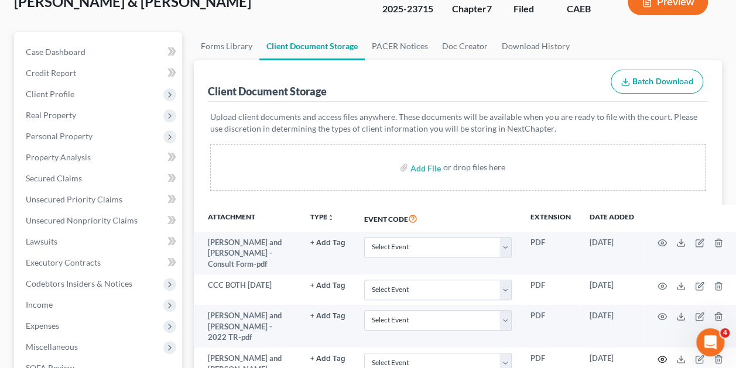
click at [661, 358] on circle "button" at bounding box center [662, 359] width 2 height 2
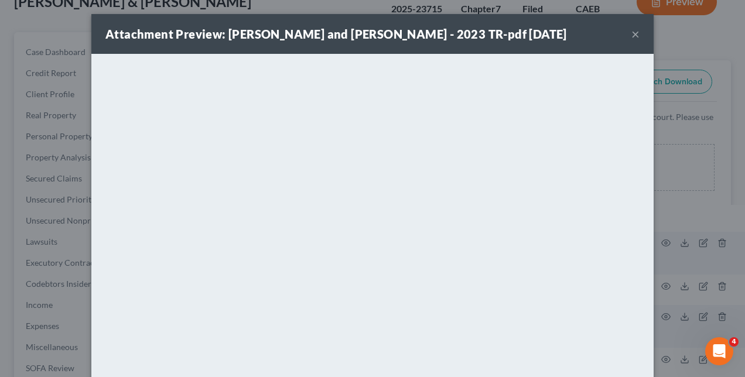
click at [698, 222] on div "Attachment Preview: Beverly and Thomas Torres - 2023 TR-pdf 10/21/2024 × <objec…" at bounding box center [372, 188] width 745 height 377
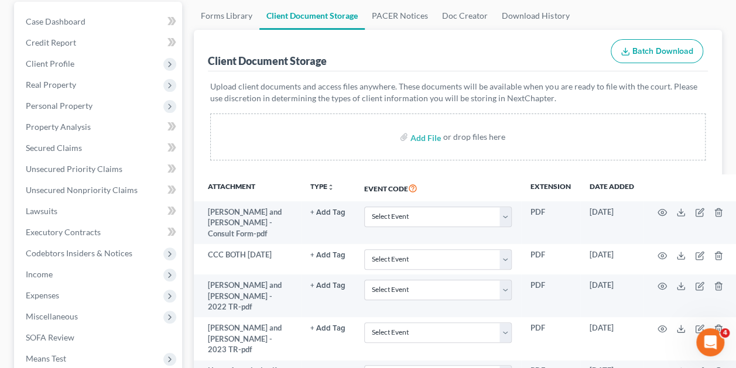
scroll to position [132, 0]
click at [663, 366] on icon "button" at bounding box center [661, 370] width 9 height 9
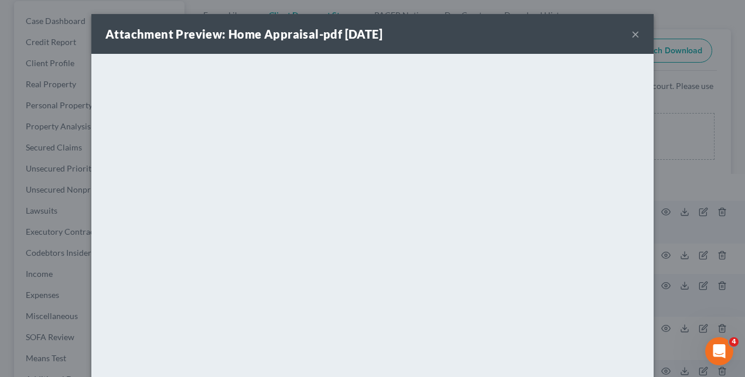
click at [687, 282] on div "Attachment Preview: Home Appraisal-pdf 10/21/2024 × <object ng-attr-data='https…" at bounding box center [372, 188] width 745 height 377
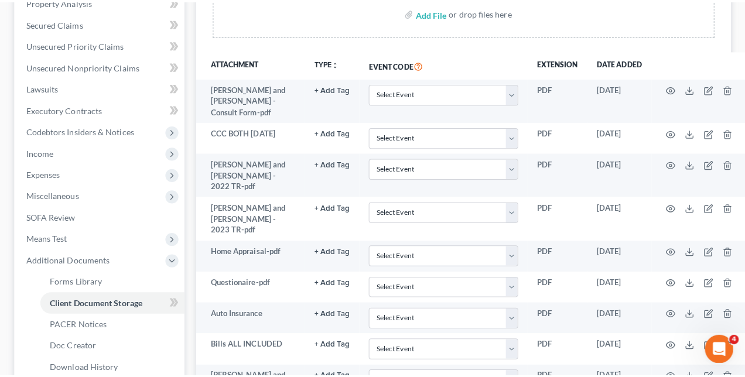
scroll to position [258, 0]
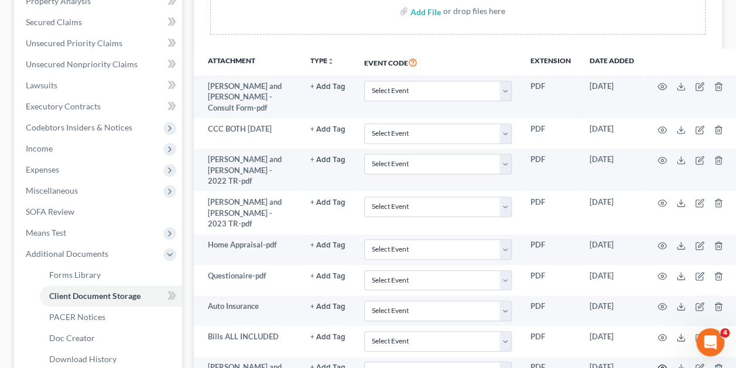
click at [664, 365] on icon "button" at bounding box center [661, 368] width 9 height 6
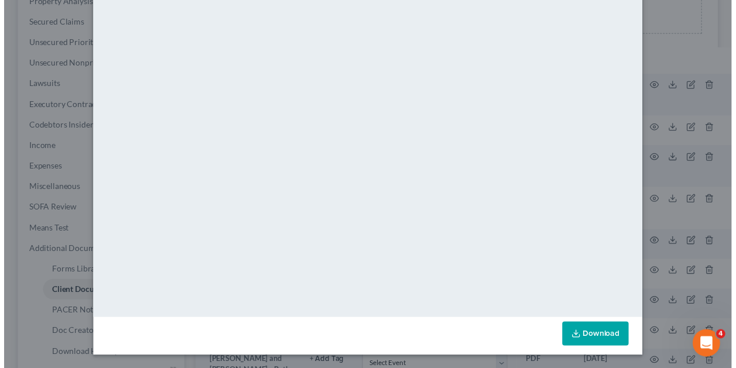
scroll to position [0, 0]
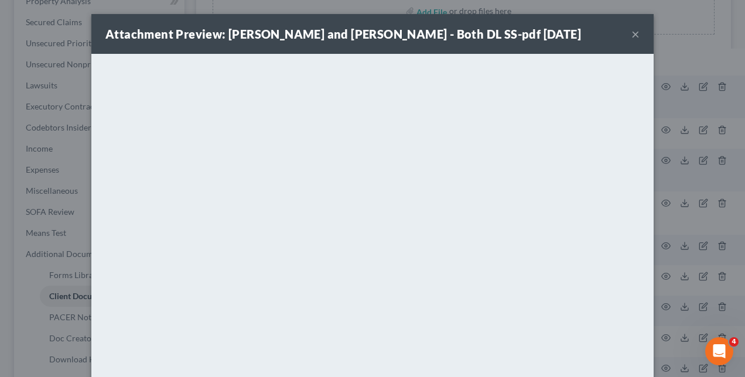
click at [682, 177] on div "Attachment Preview: Beverly and Thomas Torres - Both DL SS-pdf 10/21/2024 × <ob…" at bounding box center [372, 188] width 745 height 377
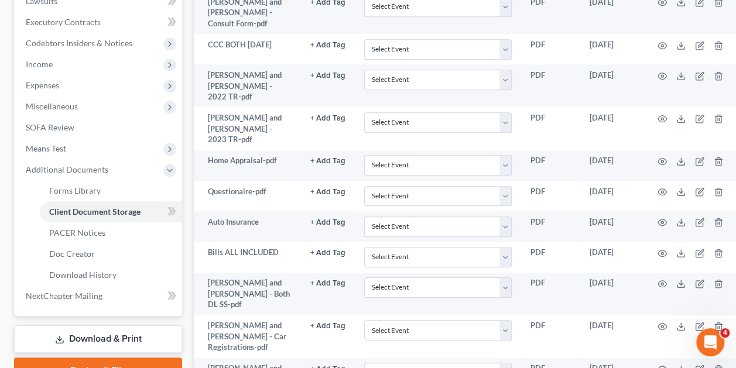
scroll to position [343, 0]
click at [662, 367] on circle "button" at bounding box center [662, 368] width 2 height 2
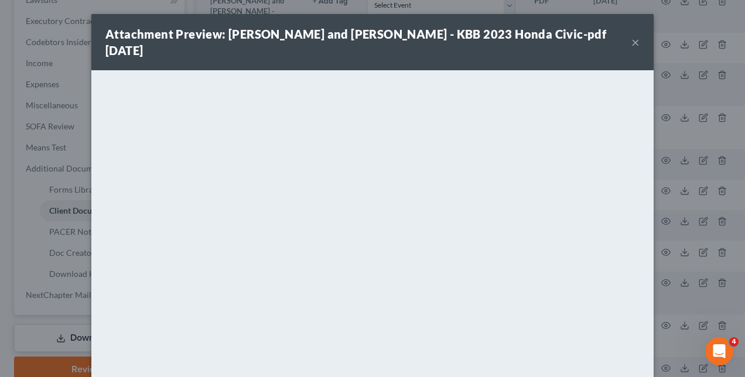
click at [667, 221] on div "Attachment Preview: Beverly and Thomas Torres - KBB 2023 Honda Civic-pdf 10/21/…" at bounding box center [372, 188] width 745 height 377
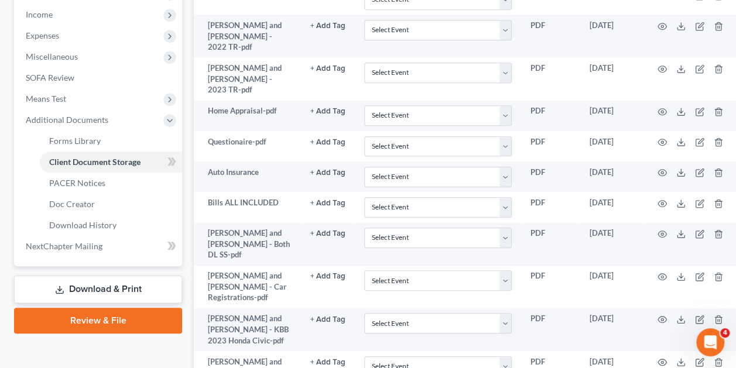
scroll to position [392, 0]
click at [660, 357] on icon "button" at bounding box center [661, 361] width 9 height 9
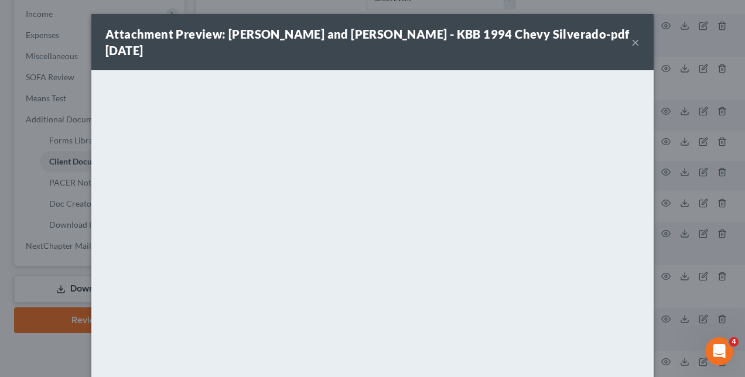
click at [708, 177] on div "Attachment Preview: Beverly and Thomas Torres - KBB 1994 Chevy Silverado-pdf 10…" at bounding box center [372, 188] width 745 height 377
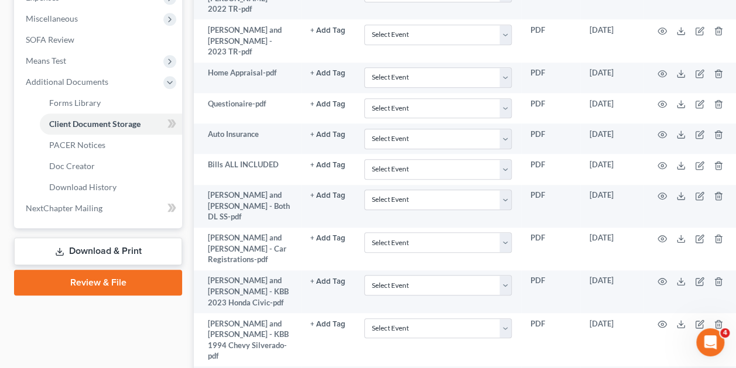
scroll to position [431, 0]
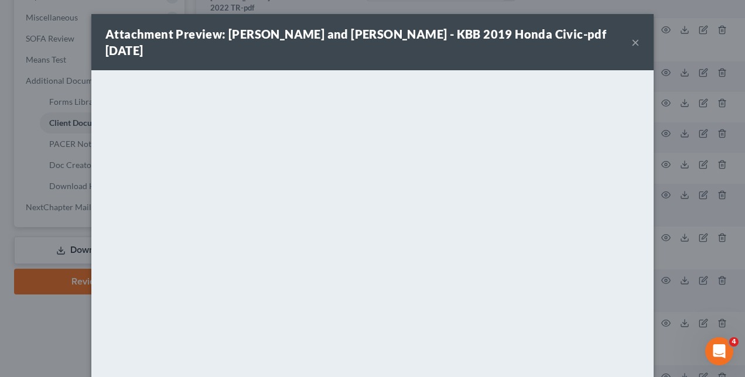
click at [680, 276] on div "Attachment Preview: Beverly and Thomas Torres - KBB 2019 Honda Civic-pdf 10/21/…" at bounding box center [372, 188] width 745 height 377
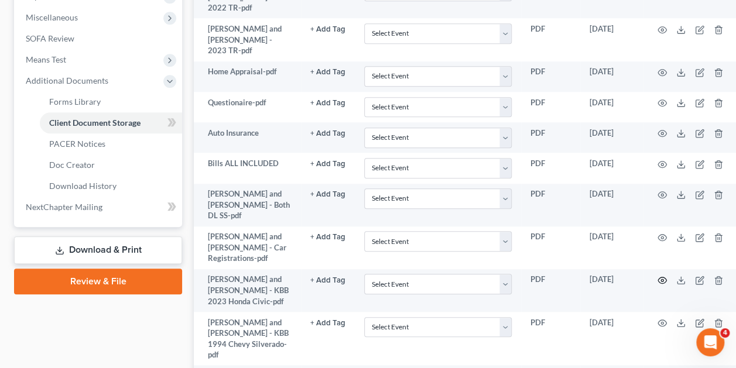
click at [662, 276] on icon "button" at bounding box center [661, 280] width 9 height 9
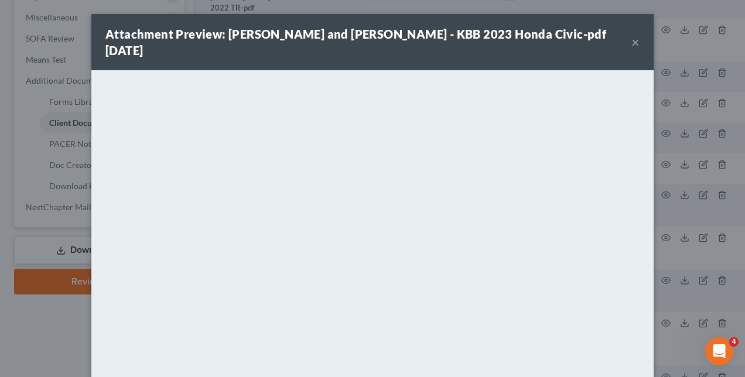
click at [631, 35] on button "×" at bounding box center [635, 42] width 8 height 14
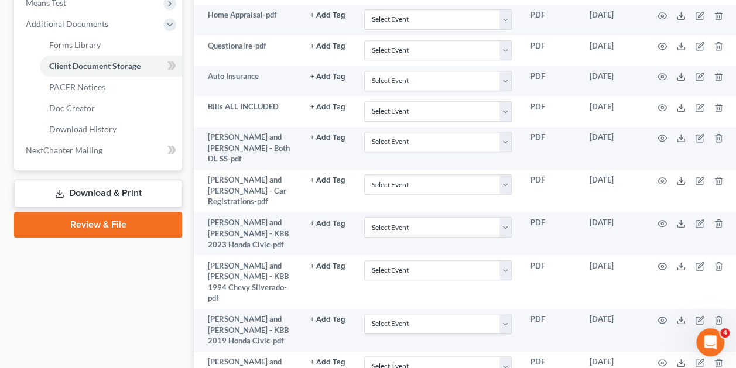
scroll to position [478, 0]
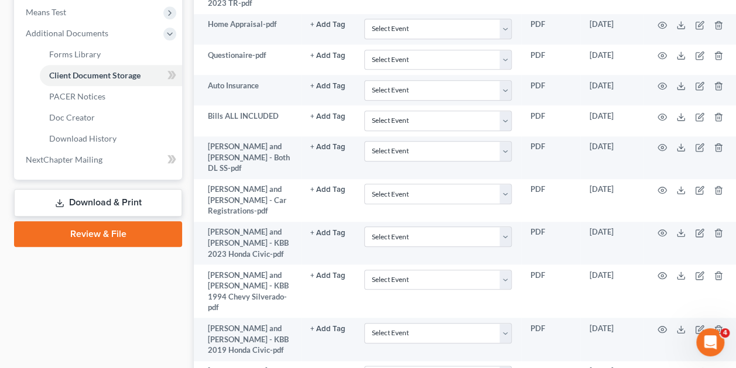
click at [659, 368] on icon "button" at bounding box center [661, 372] width 9 height 9
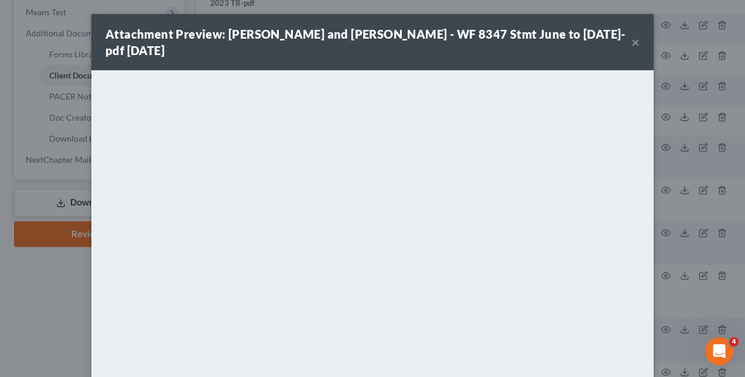
click at [667, 281] on div "Attachment Preview: Beverly and Thomas Torres - WF 8347 Stmt June to Aug 23 202…" at bounding box center [372, 188] width 745 height 377
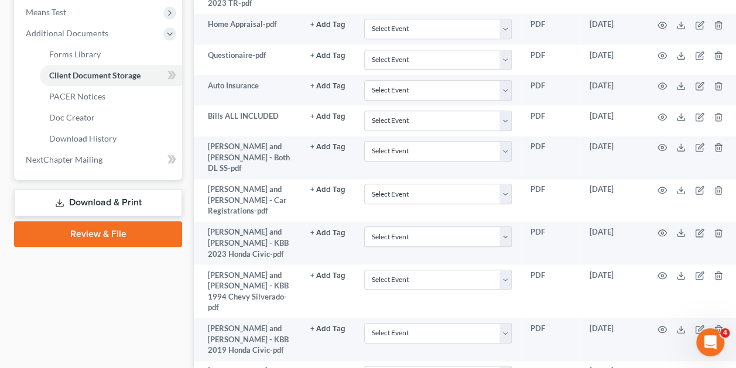
click at [208, 318] on td "Beverly and Thomas Torres - KBB 2019 Honda Civic-pdf" at bounding box center [247, 339] width 107 height 43
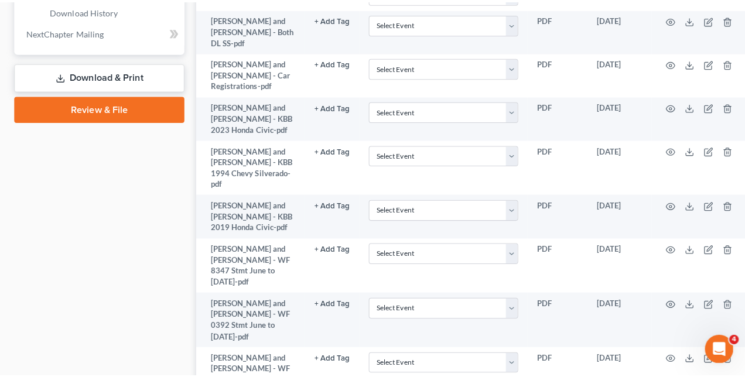
scroll to position [607, 0]
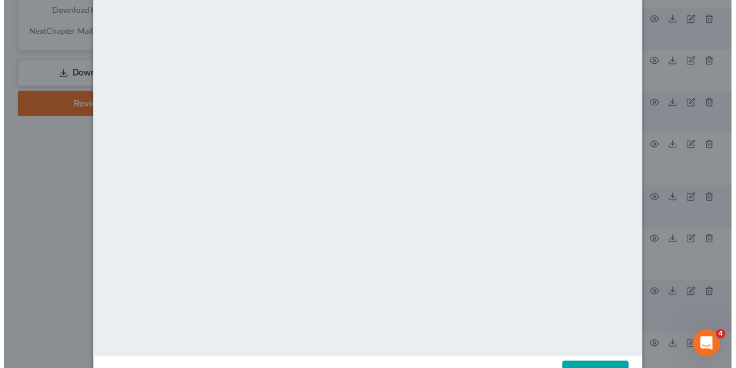
scroll to position [0, 0]
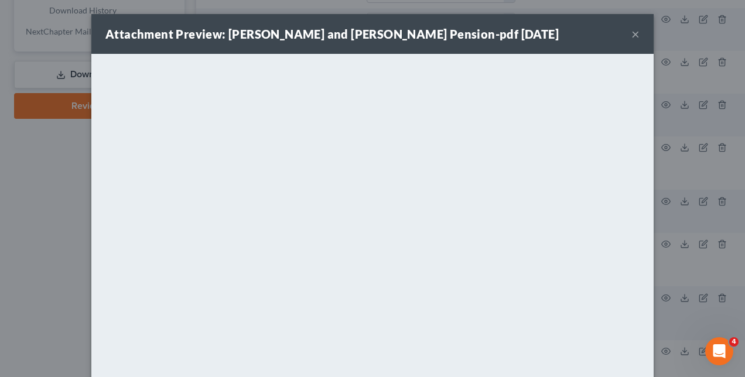
click at [698, 256] on div "Attachment Preview: Beverly and Thomas Torres - Beverly Pension-pdf 10/21/2024 …" at bounding box center [372, 188] width 745 height 377
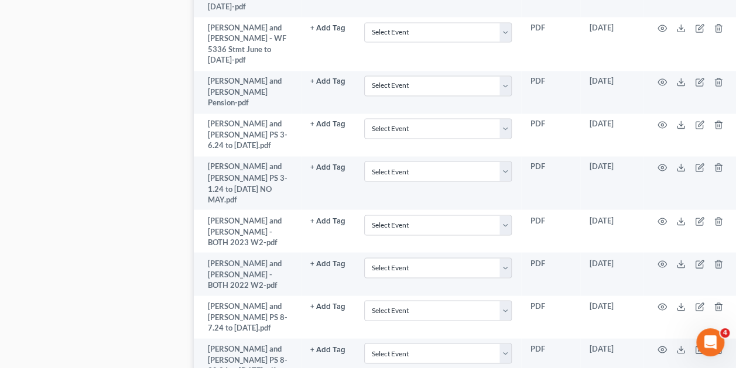
scroll to position [928, 0]
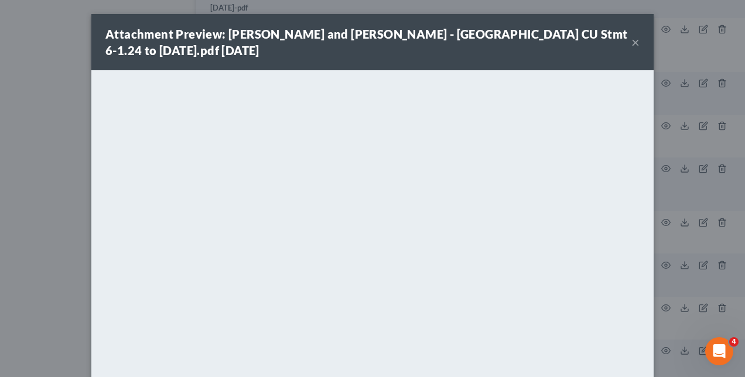
click at [711, 297] on div "Attachment Preview: Beverly and Thomas Torres - State Farm CU Stmt 6-1.24 to 11…" at bounding box center [372, 188] width 745 height 377
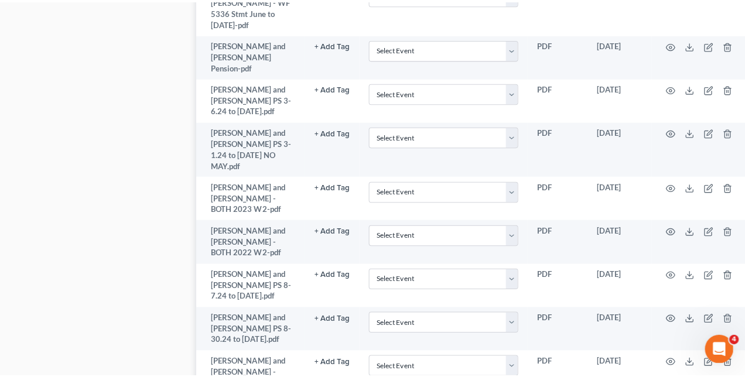
scroll to position [965, 0]
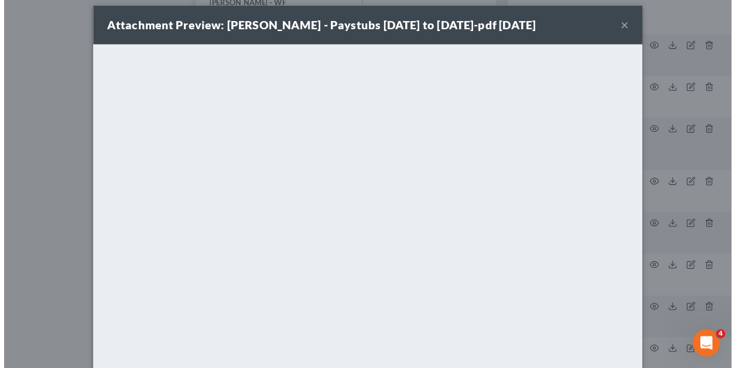
scroll to position [9, 0]
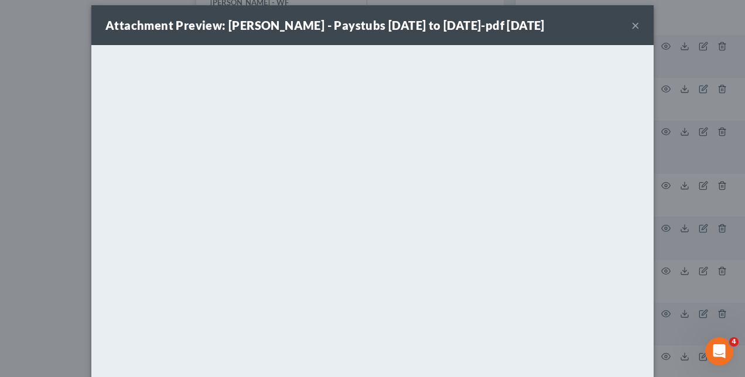
click at [673, 258] on div "Attachment Preview: Thomas Torres - Paystubs Nov 24 to Dec 21-pdf 02/04/2025 × …" at bounding box center [372, 188] width 745 height 377
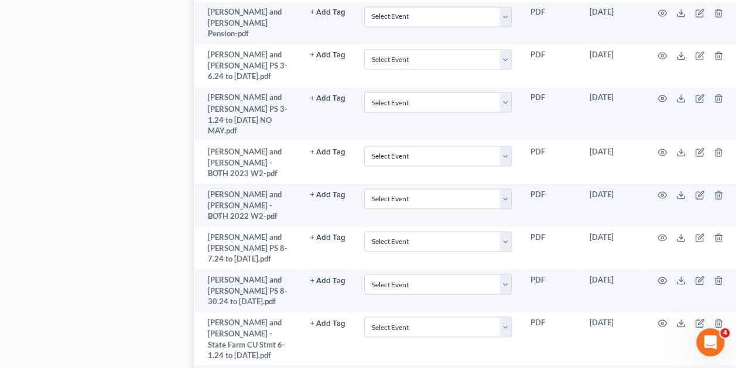
scroll to position [1000, 0]
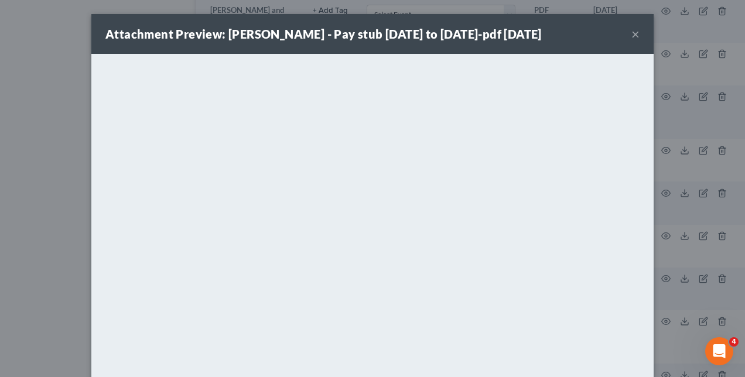
click at [689, 232] on div "Attachment Preview: Beverly Torres - Pay stub Dec 1 to Dec20-pdf 02/04/2025 × <…" at bounding box center [372, 188] width 745 height 377
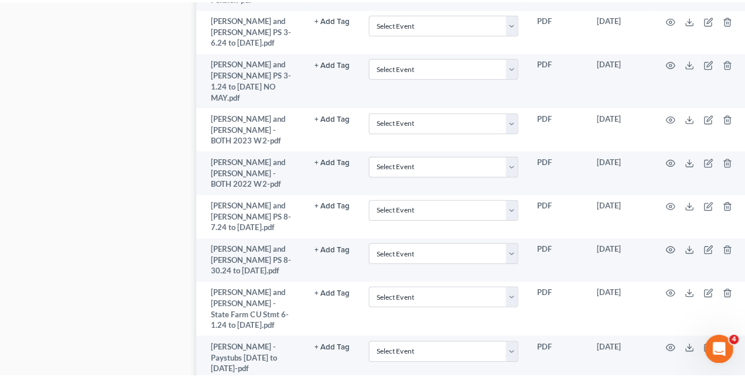
scroll to position [1035, 0]
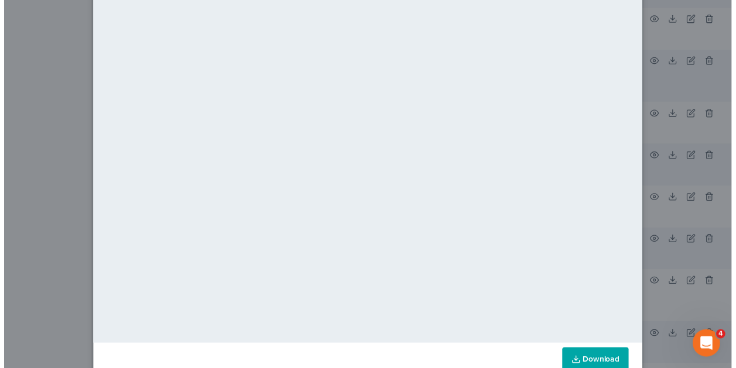
scroll to position [90, 0]
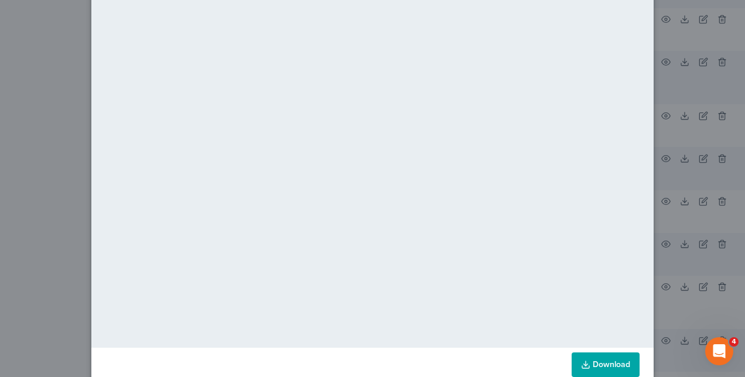
click at [720, 198] on div "Attachment Preview: Thomas Torres - Paystubs Dec 29 to Feb 1-pdf 02/06/2025 × <…" at bounding box center [372, 188] width 745 height 377
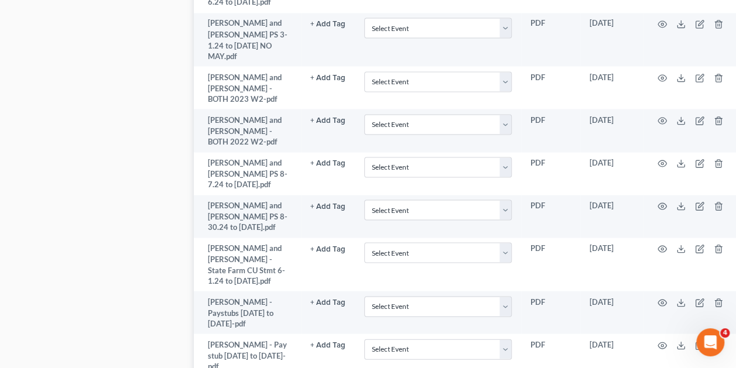
scroll to position [1076, 0]
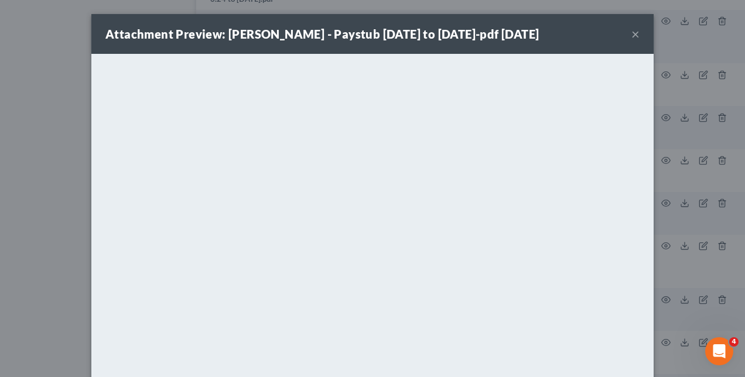
click at [649, 282] on div "Attachment Preview: Beverly Torres - Paystub Dec 29 to Jan 31-pdf 02/06/2025 × …" at bounding box center [372, 188] width 745 height 377
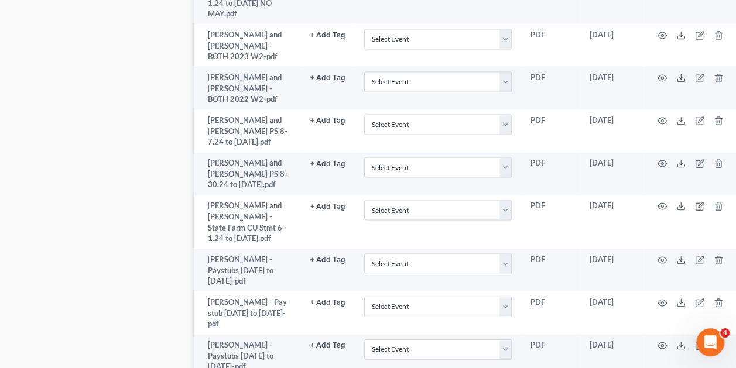
scroll to position [1116, 0]
click at [146, 316] on div "Case Dashboard Payments Invoices Payments Payments Credit Report Client Profile" at bounding box center [98, 58] width 180 height 2080
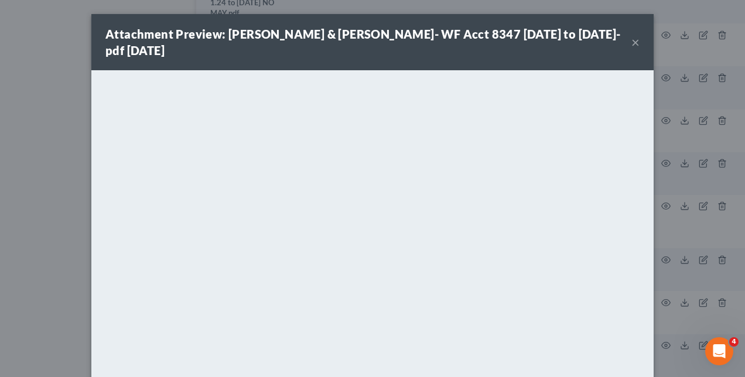
click at [59, 214] on div "Attachment Preview: Beverly & Thomas Torres- WF Acct 8347 March to May 2025-pdf…" at bounding box center [372, 188] width 745 height 377
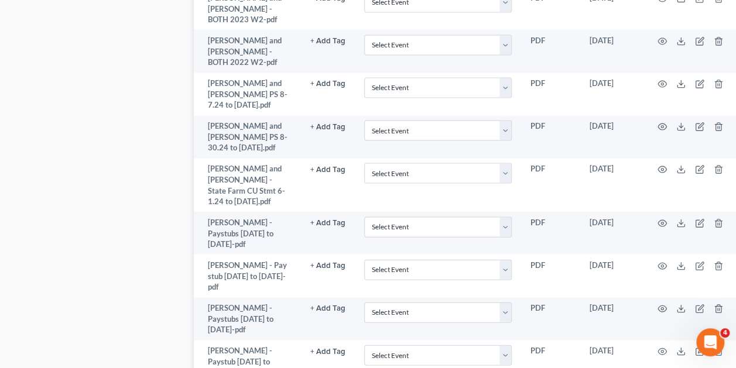
scroll to position [1153, 0]
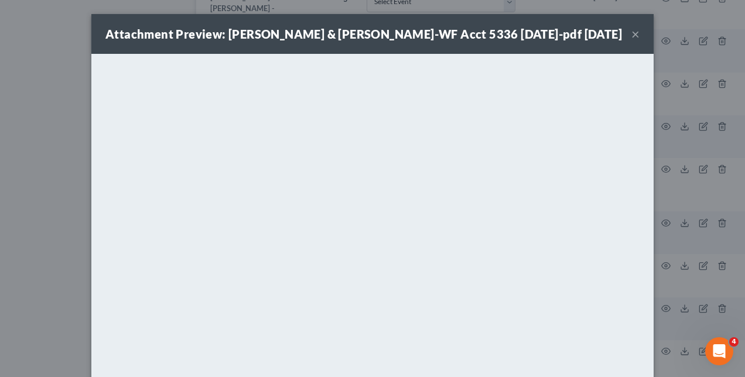
click at [686, 258] on div "Attachment Preview: Beverly & Thomas Torres-WF Acct 5336 March 2025-pdf 06/06/2…" at bounding box center [372, 188] width 745 height 377
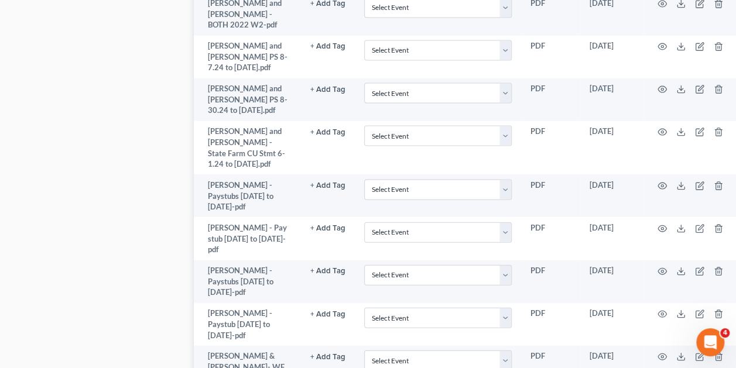
scroll to position [1190, 0]
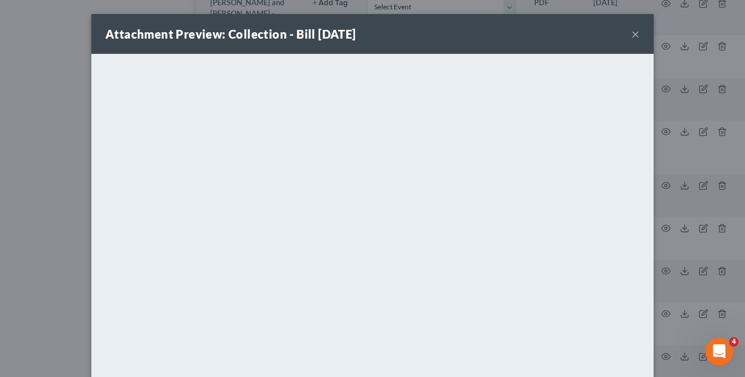
click at [664, 241] on div "Attachment Preview: Collection - Bill 06/06/2025 × <object ng-attr-data='https:…" at bounding box center [372, 188] width 745 height 377
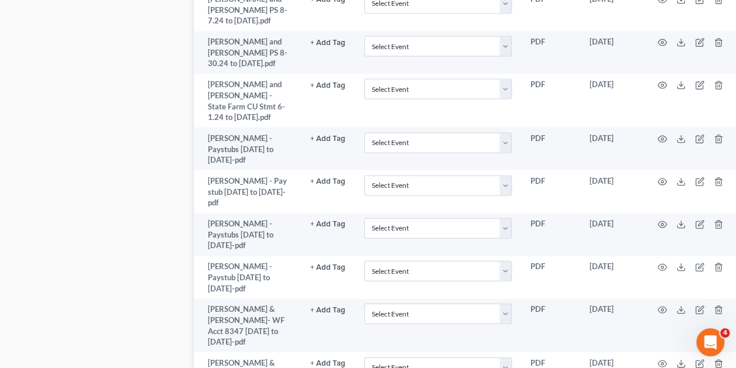
scroll to position [1239, 0]
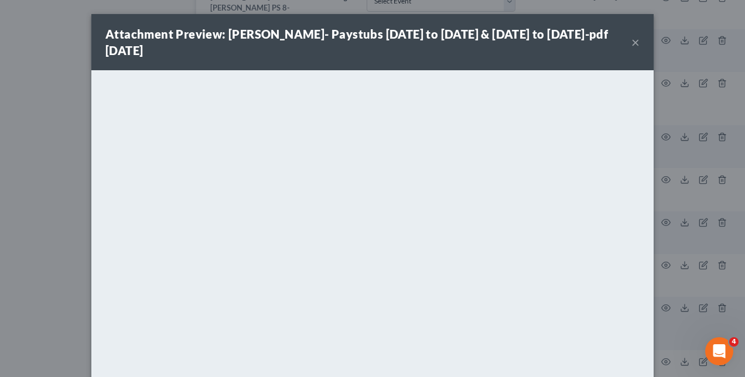
click at [48, 268] on div "Attachment Preview: Thomas Torres- Paystubs Feb 23 to April 12 & April 20 to Ma…" at bounding box center [372, 188] width 745 height 377
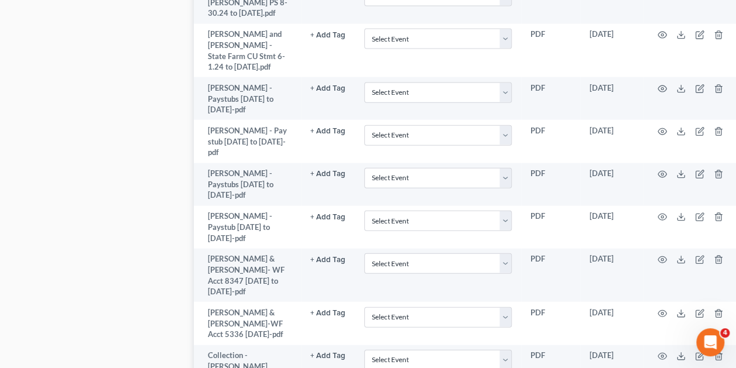
scroll to position [1287, 0]
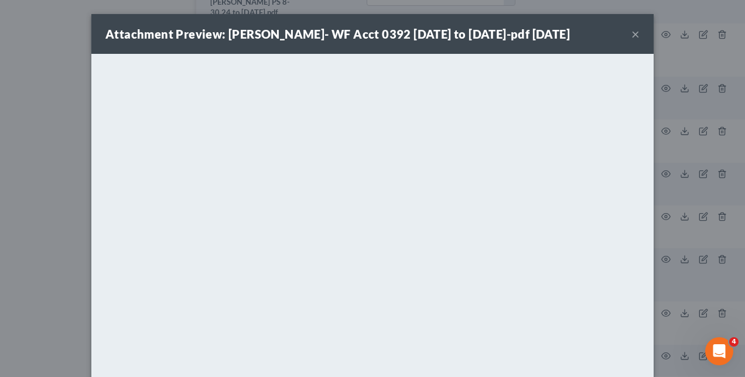
click at [76, 264] on div "Attachment Preview: Thomas Torres- WF Acct 0392 March to May 2025-pdf 06/06/202…" at bounding box center [372, 188] width 745 height 377
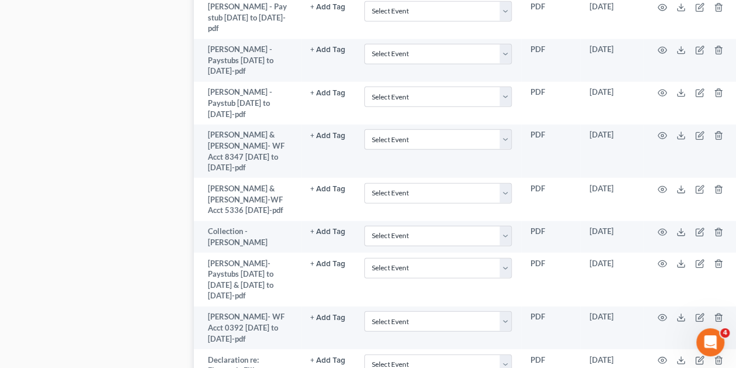
scroll to position [1425, 0]
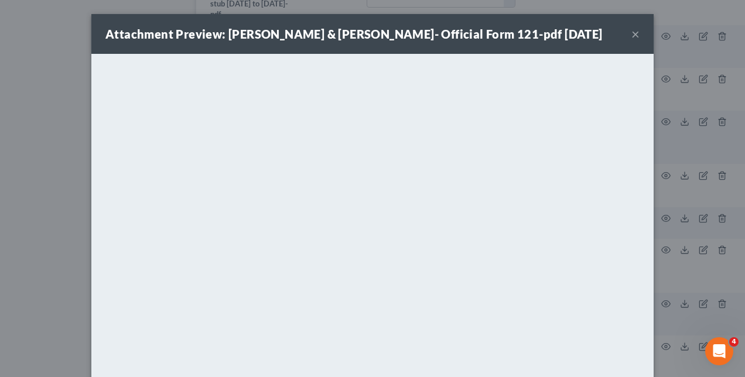
click at [702, 254] on div "Attachment Preview: Beverly & Thomas Torres- Official Form 121-pdf 06/30/2025 ×…" at bounding box center [372, 188] width 745 height 377
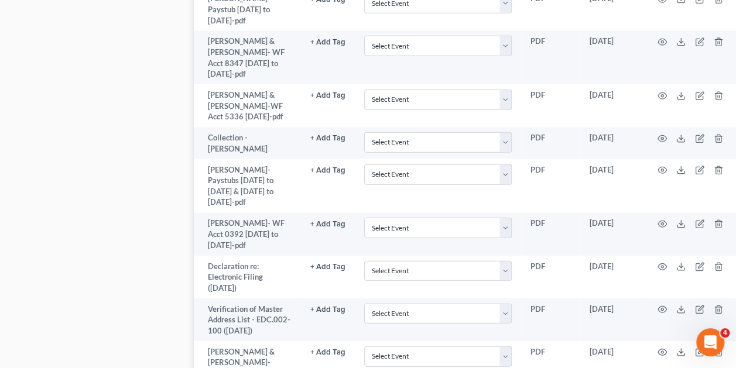
scroll to position [1493, 0]
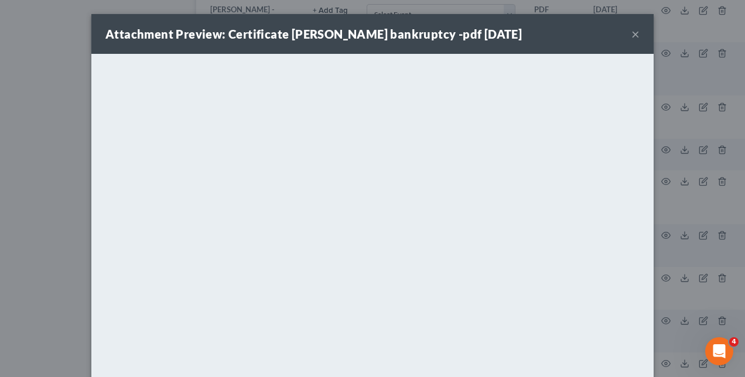
click at [677, 259] on div "Attachment Preview: Certificate Bev bankruptcy -pdf 07/07/2025 × <object ng-att…" at bounding box center [372, 188] width 745 height 377
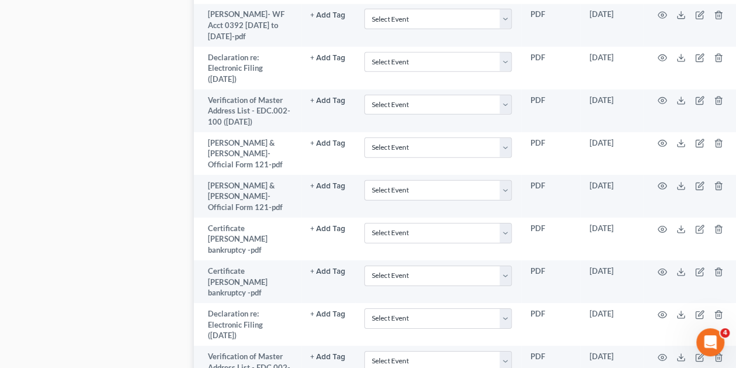
scroll to position [1722, 0]
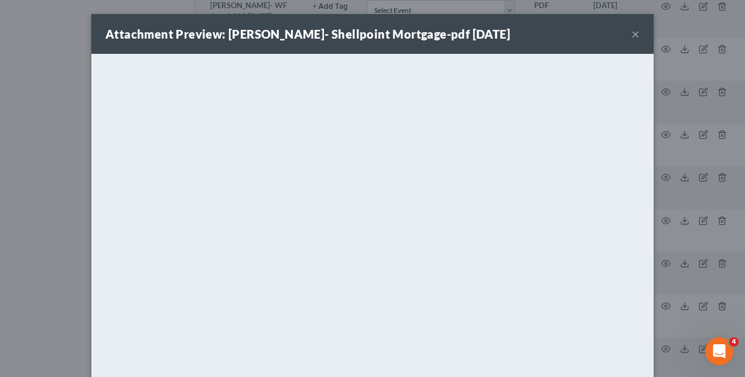
click at [50, 201] on div "Attachment Preview: Beverly Torres- Shellpoint Mortgage-pdf 07/31/2025 × <objec…" at bounding box center [372, 188] width 745 height 377
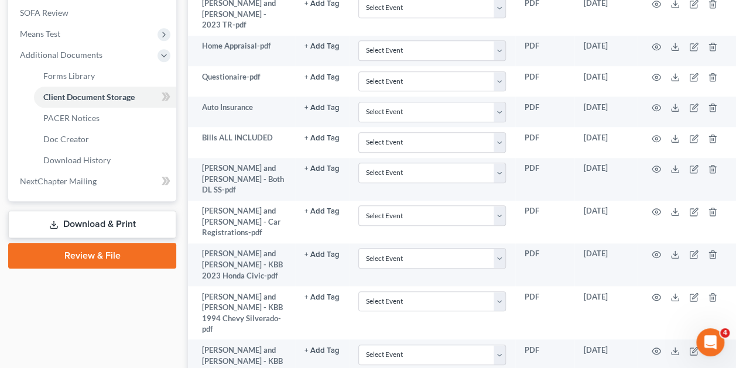
scroll to position [0, 6]
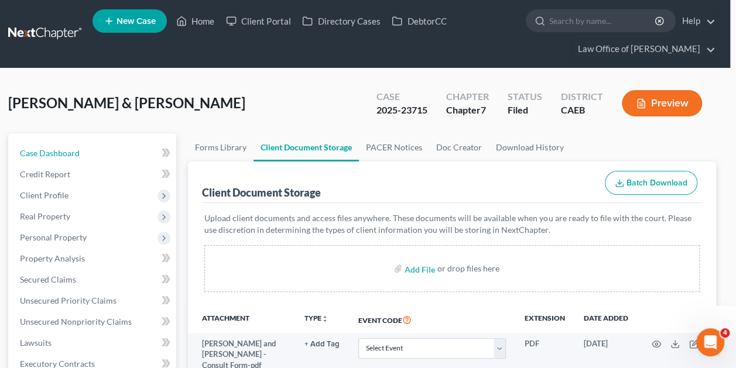
click at [74, 153] on span "Case Dashboard" at bounding box center [50, 153] width 60 height 10
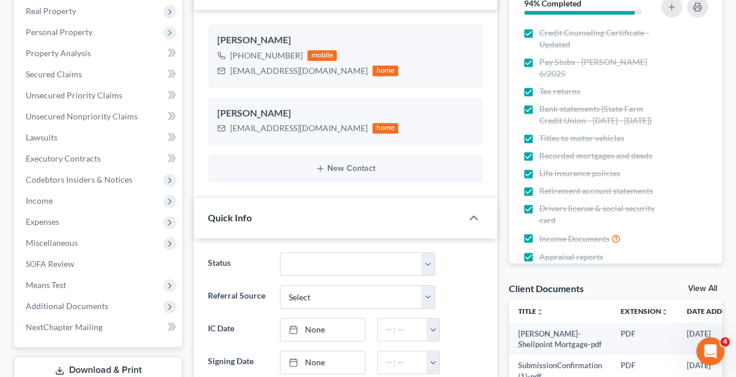
scroll to position [211, 0]
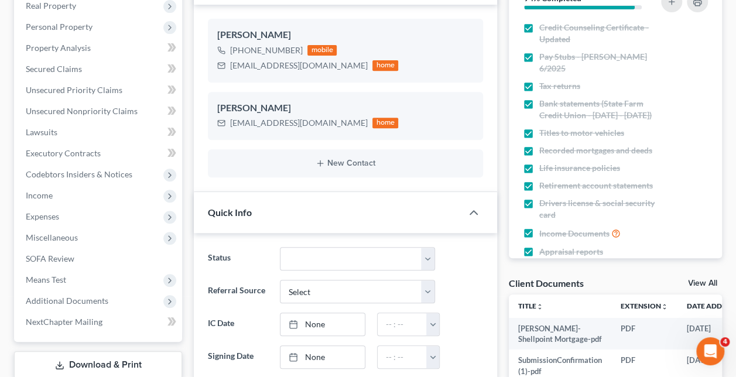
click at [96, 294] on span "Additional Documents" at bounding box center [99, 300] width 166 height 21
click at [124, 333] on link "Client Document Storage" at bounding box center [111, 343] width 142 height 21
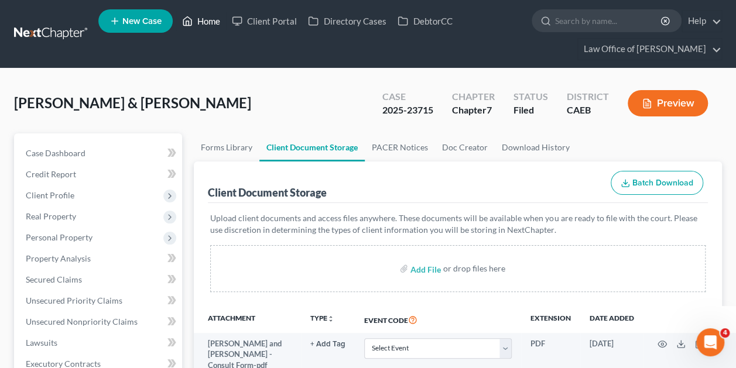
click at [199, 15] on link "Home" at bounding box center [201, 21] width 50 height 21
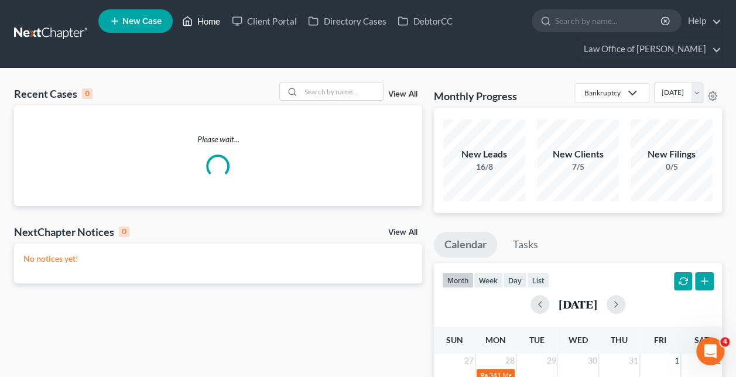
scroll to position [146, 0]
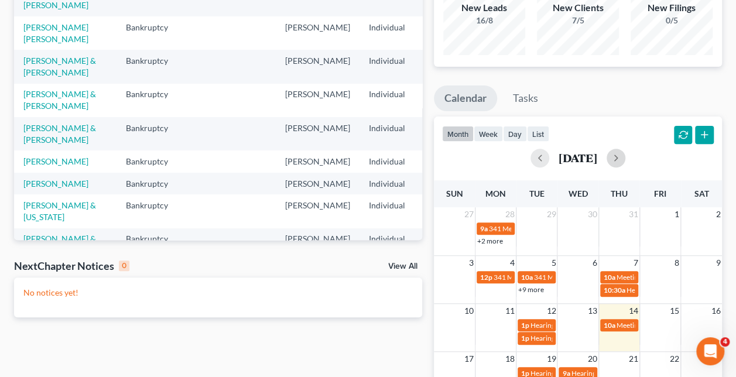
click at [625, 157] on button "button" at bounding box center [616, 158] width 19 height 19
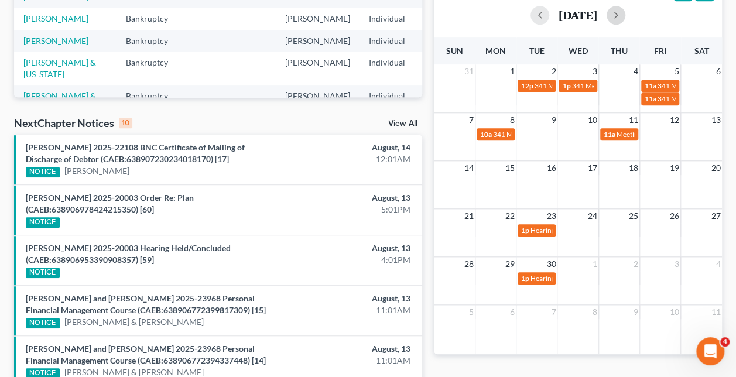
scroll to position [290, 0]
click at [618, 131] on span "Meeting of Creditors for [PERSON_NAME] & [PERSON_NAME]" at bounding box center [712, 133] width 192 height 9
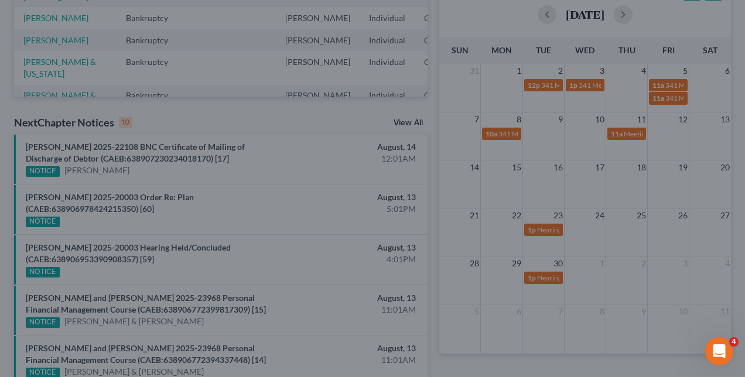
click at [708, 159] on div "Edit Event × Event Title * Meeting of Creditors for [PERSON_NAME] & [PERSON_NAM…" at bounding box center [372, 188] width 745 height 377
